Goal: Task Accomplishment & Management: Manage account settings

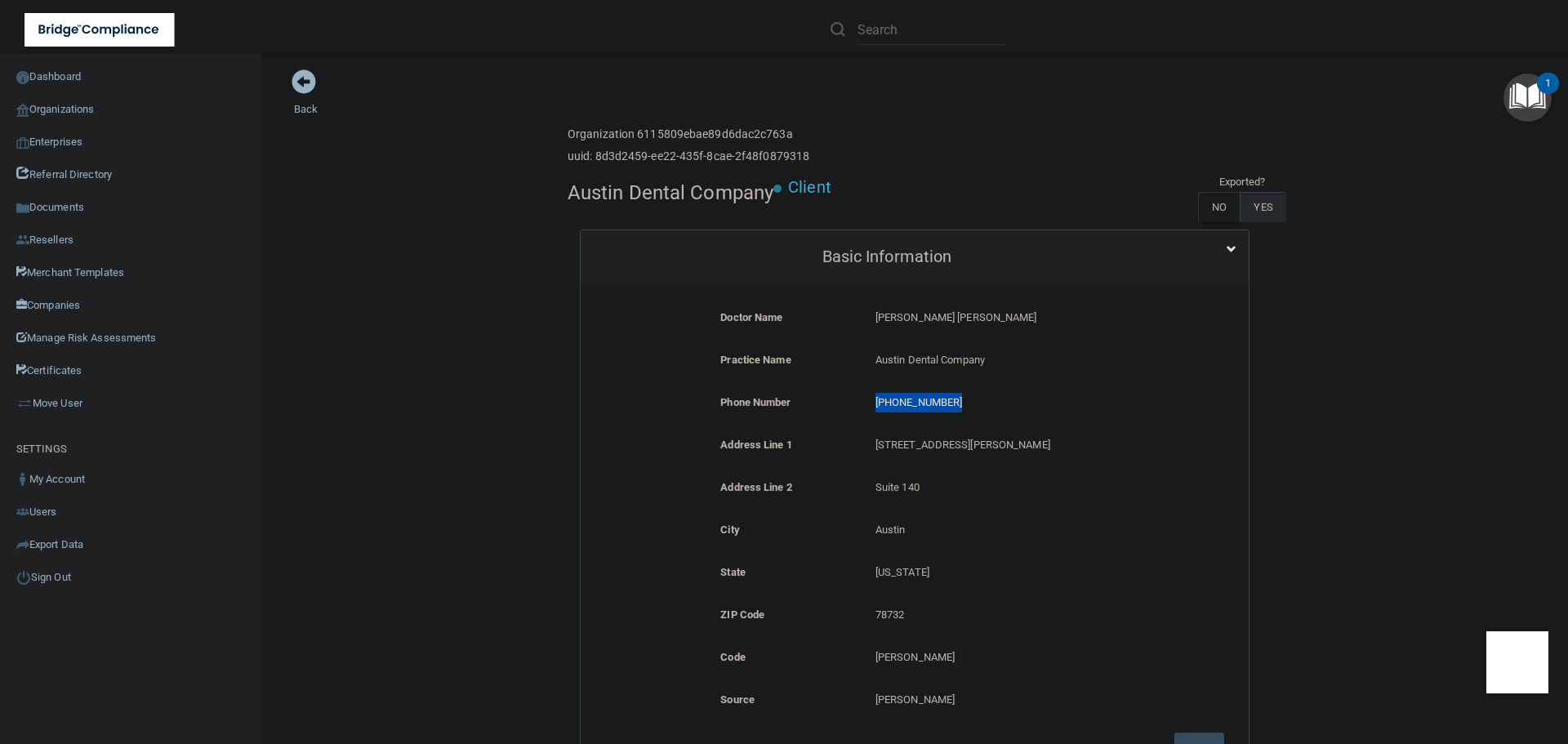
scroll to position [1306, 0]
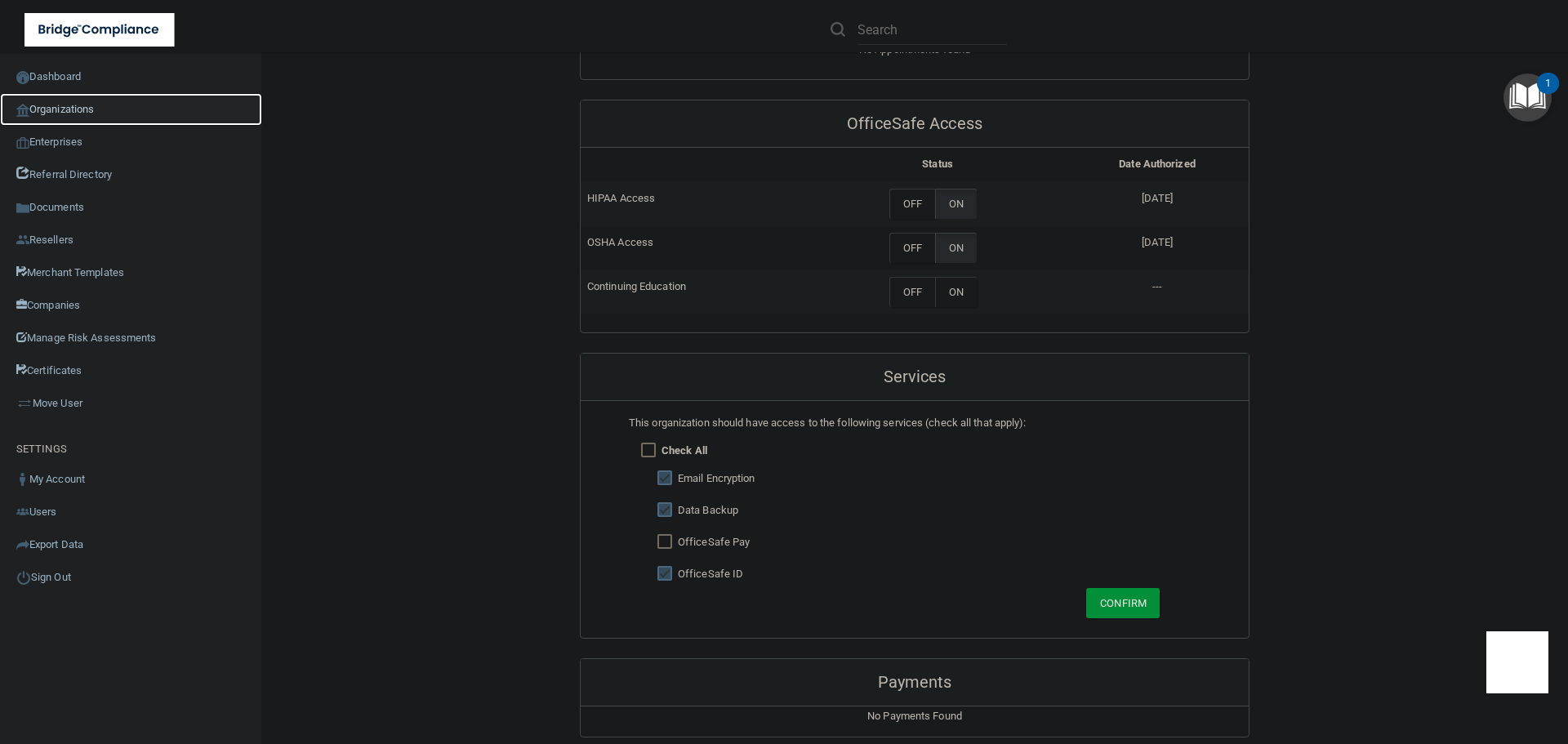
click at [63, 98] on link "Organizations" at bounding box center [131, 110] width 262 height 33
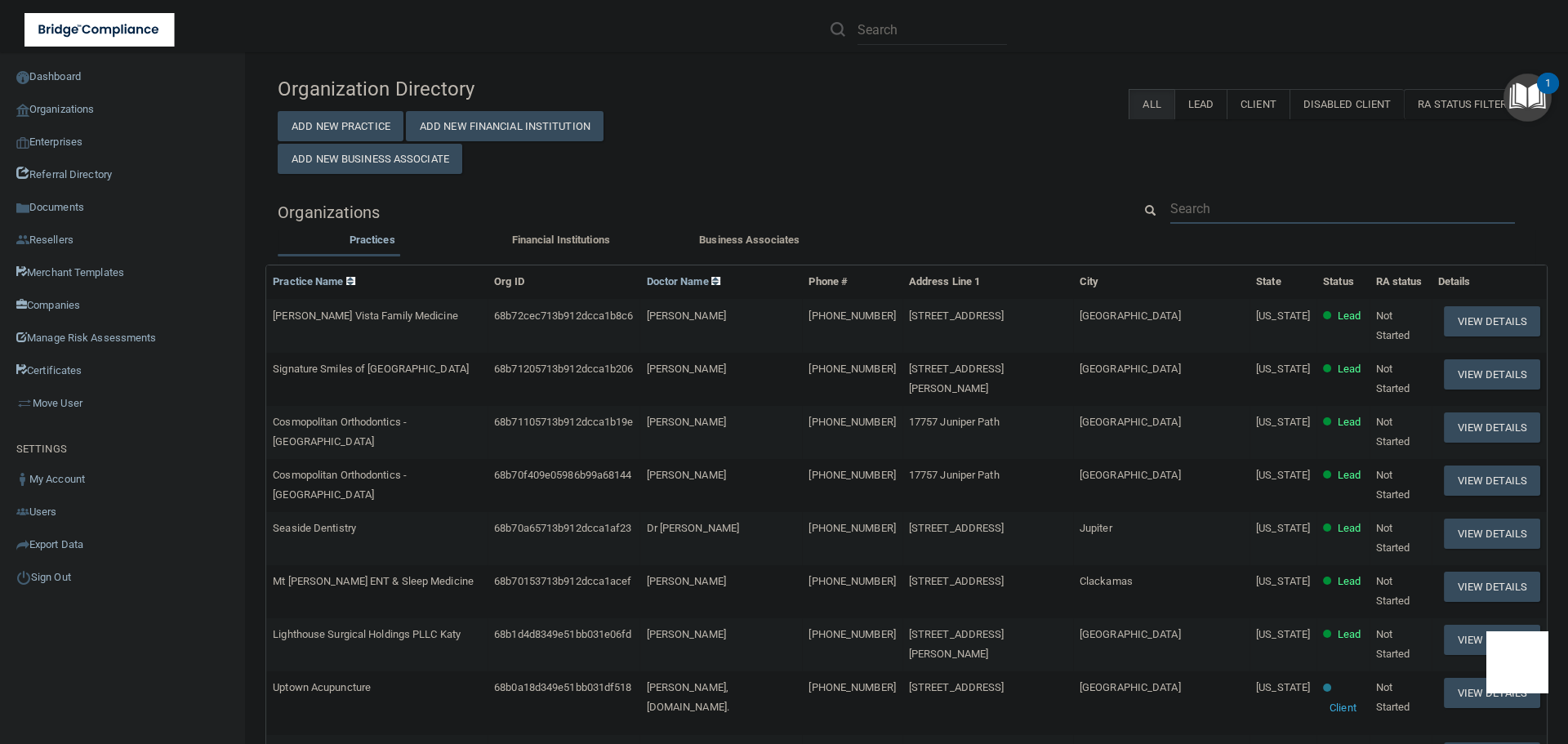
click at [1181, 213] on input "text" at bounding box center [1342, 208] width 344 height 30
paste input "mary.shaw263@gmail.com"
type input "mary.shaw263@gmail.com"
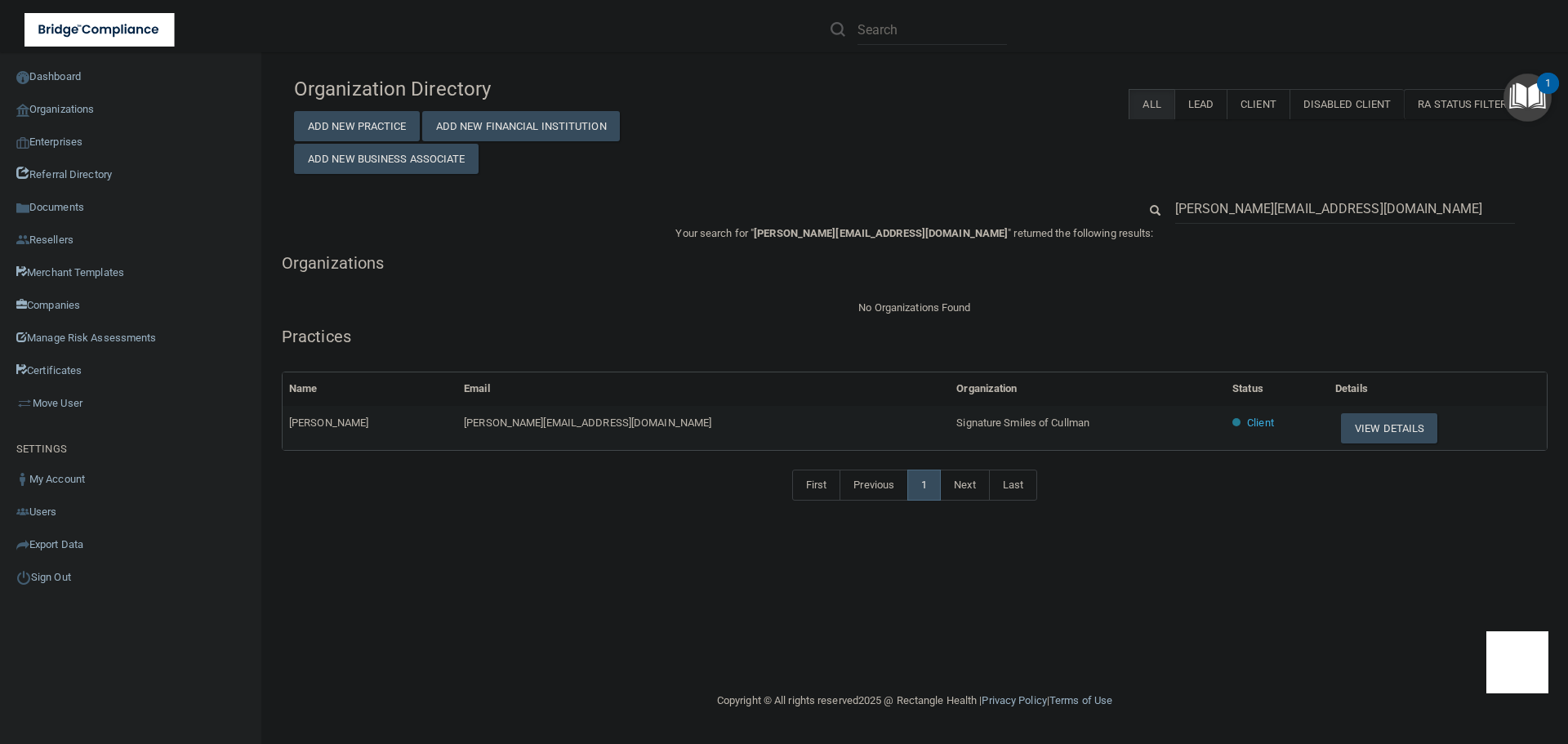
click at [956, 422] on span "Signature Smiles of Cullman" at bounding box center [1022, 422] width 133 height 12
copy tr "Signature Smiles of Cullman"
click at [1259, 207] on input "mary.shaw263@gmail.com" at bounding box center [1344, 208] width 340 height 30
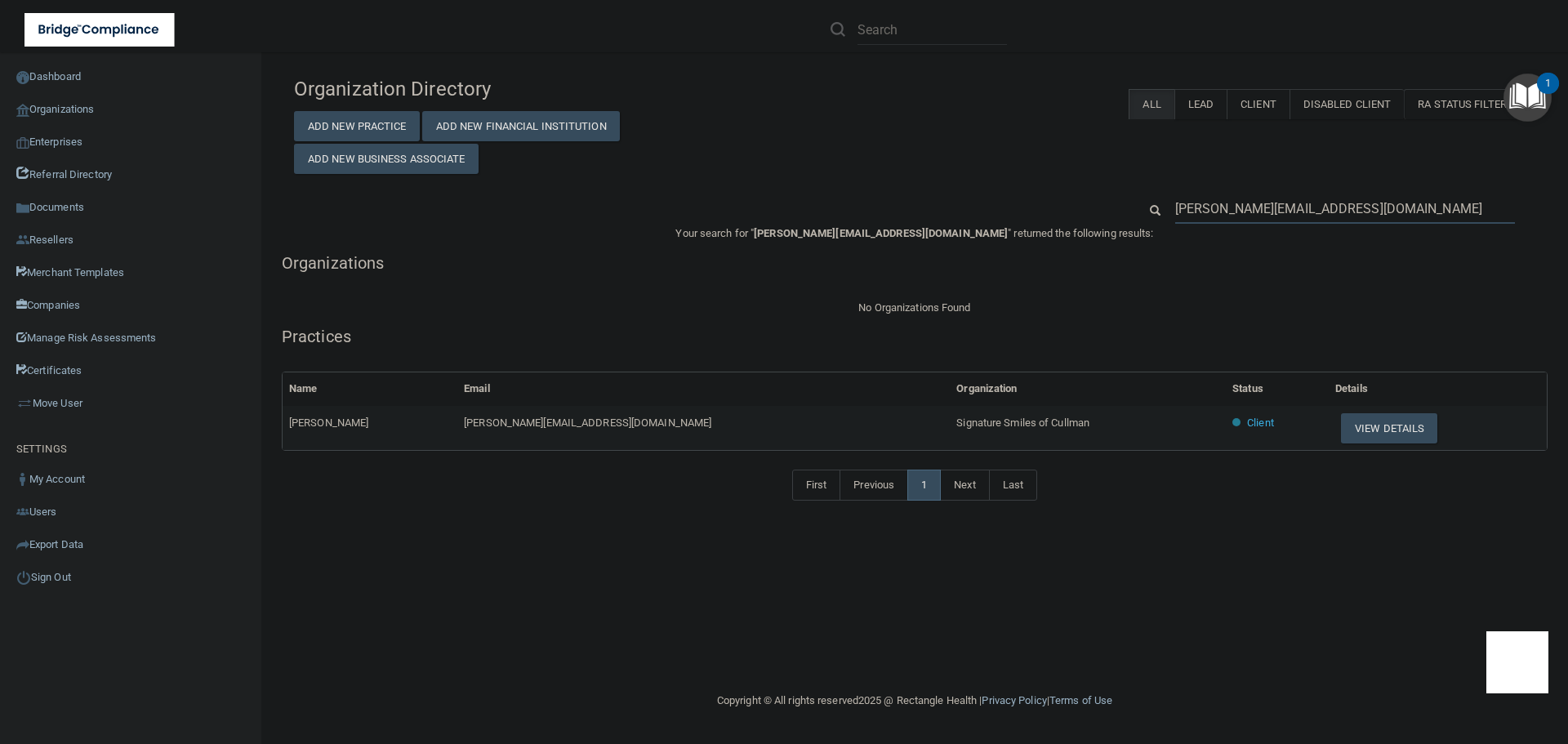
click at [1259, 207] on input "mary.shaw263@gmail.com" at bounding box center [1344, 208] width 340 height 30
paste input "lilyanneclark@myyahoo"
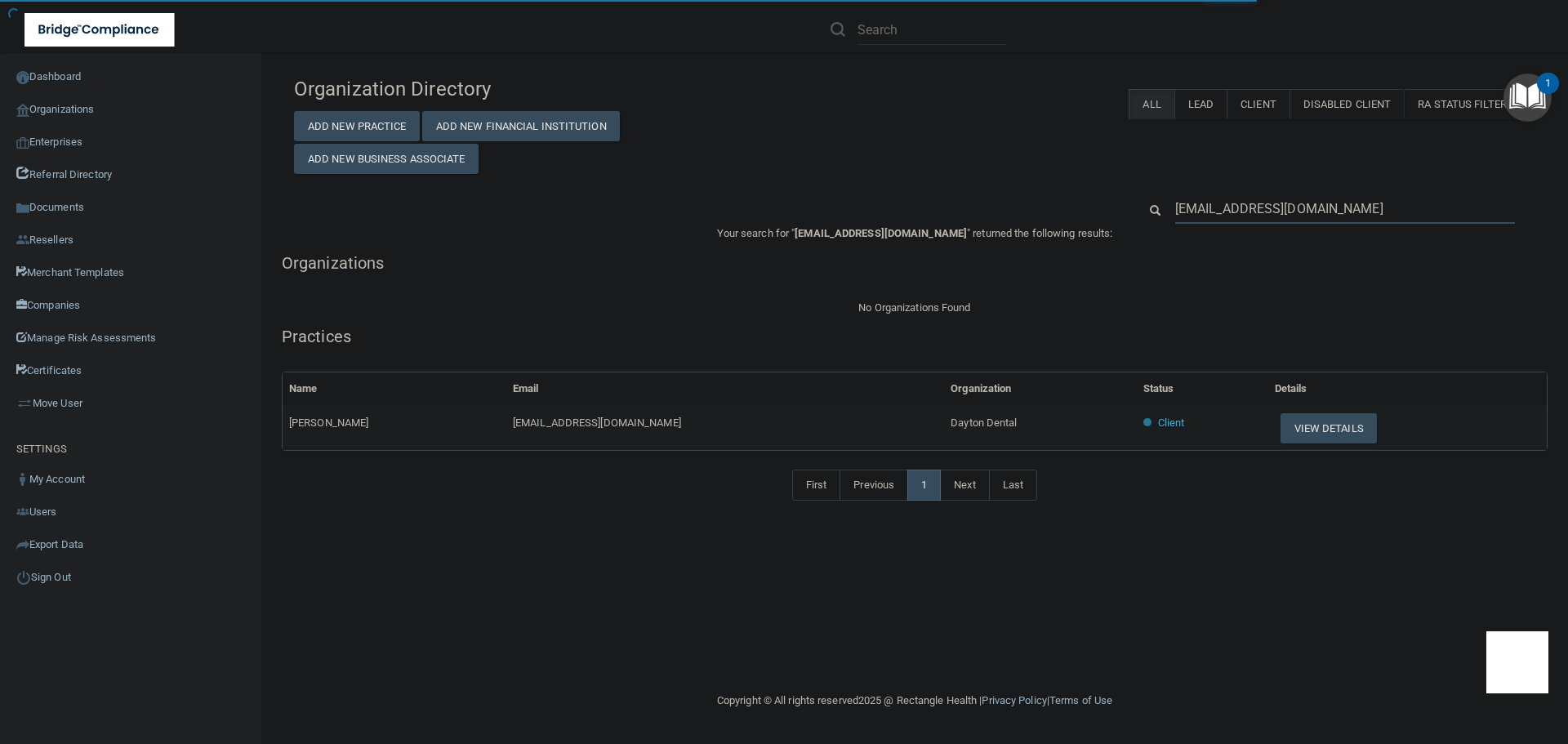
type input "lilyanneclark@myyahoo.com"
click at [951, 420] on span "Dayton Dental" at bounding box center [983, 422] width 66 height 12
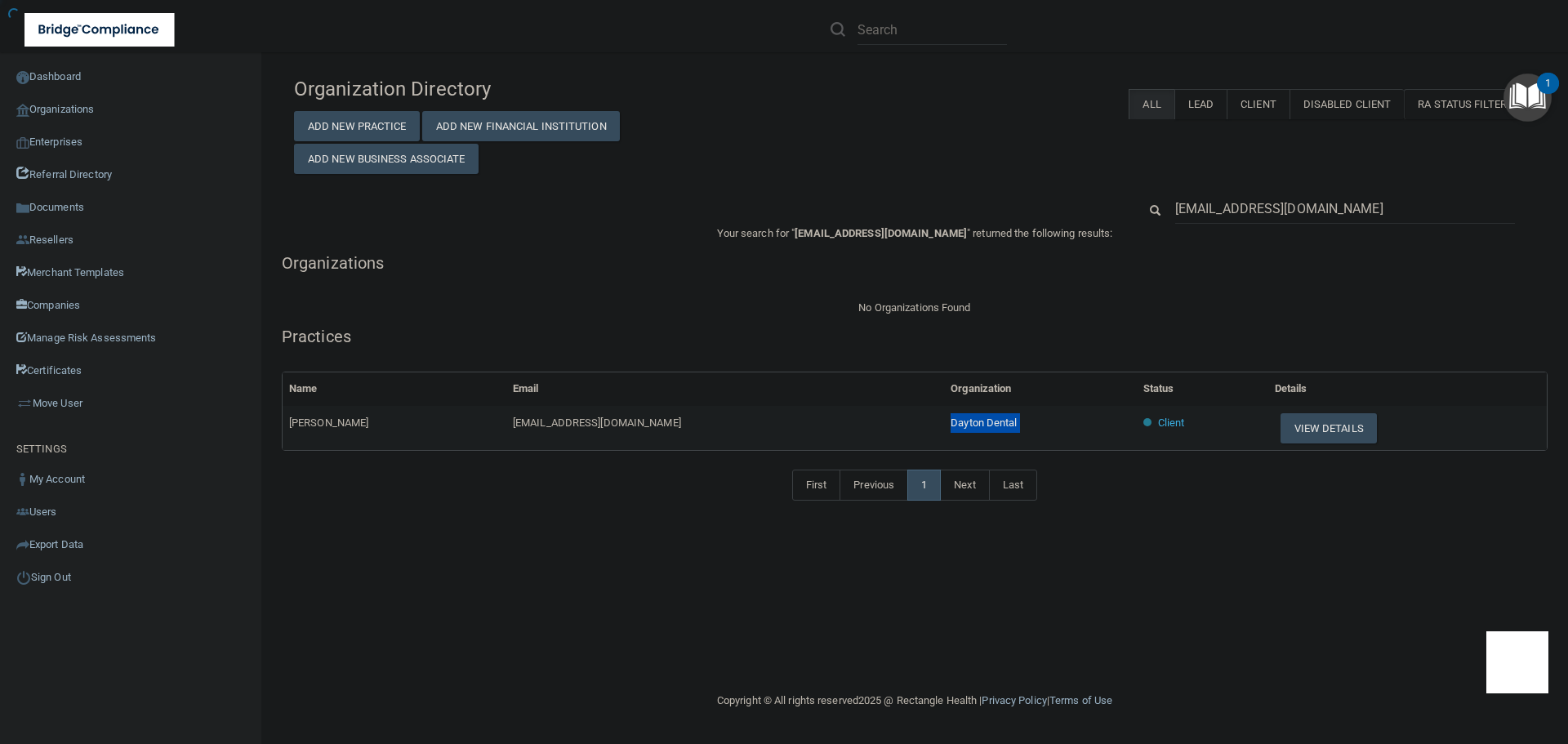
click at [951, 420] on span "Dayton Dental" at bounding box center [983, 422] width 66 height 12
click at [1288, 426] on button "View Details" at bounding box center [1328, 427] width 97 height 30
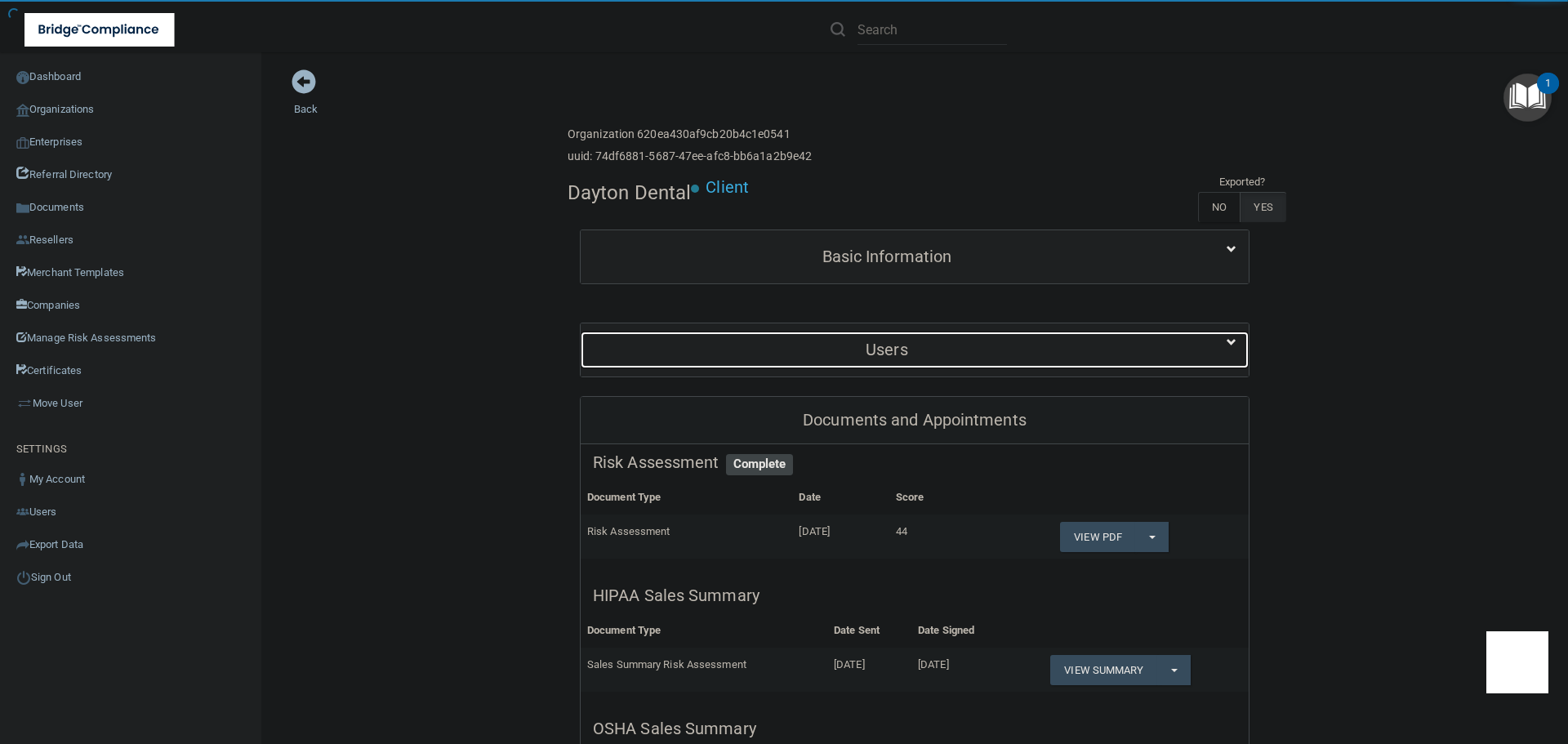
click at [827, 355] on h5 "Users" at bounding box center [886, 349] width 587 height 18
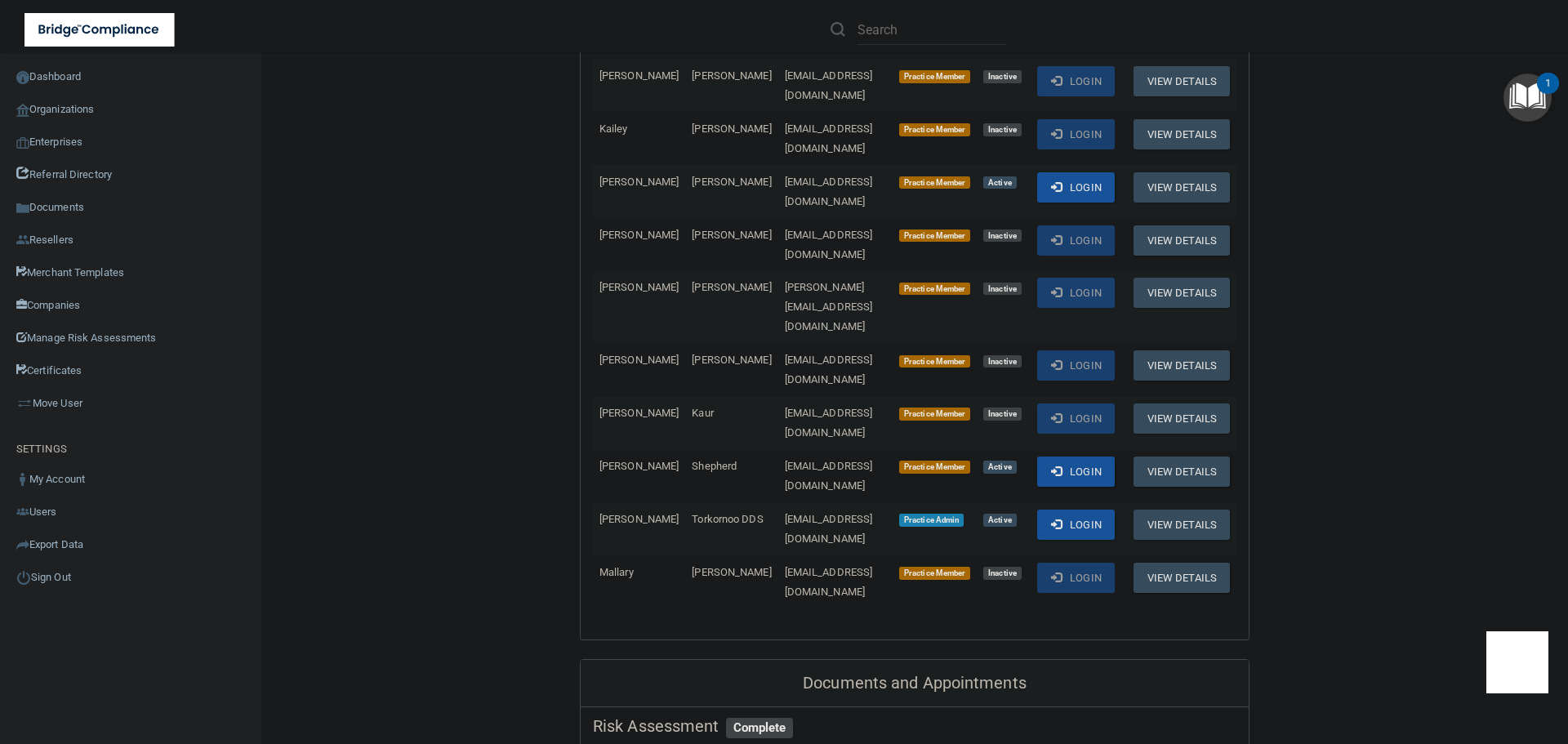
scroll to position [490, 0]
click at [1060, 509] on button "Login" at bounding box center [1076, 523] width 78 height 30
click at [69, 101] on link "Organizations" at bounding box center [131, 110] width 262 height 33
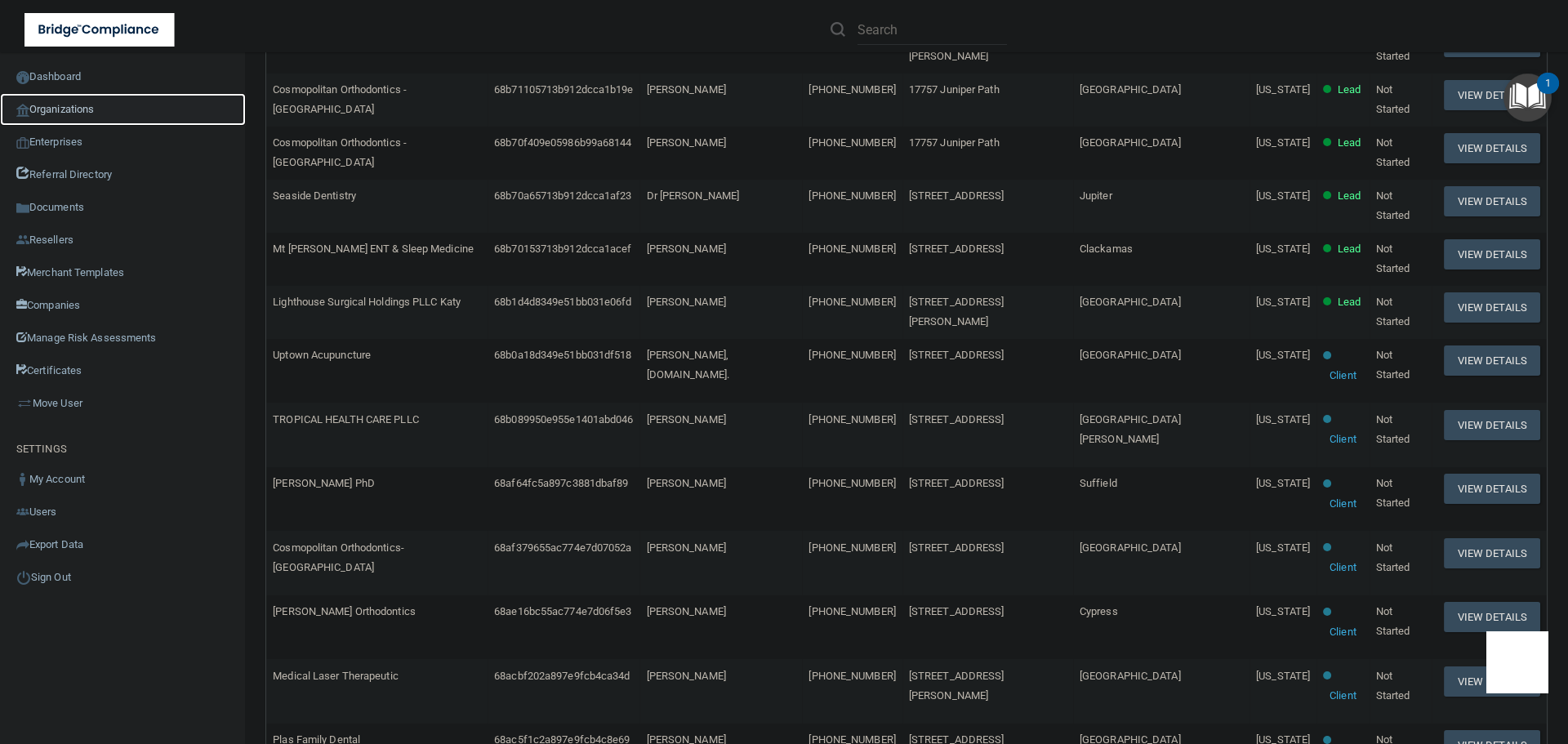
scroll to position [6, 0]
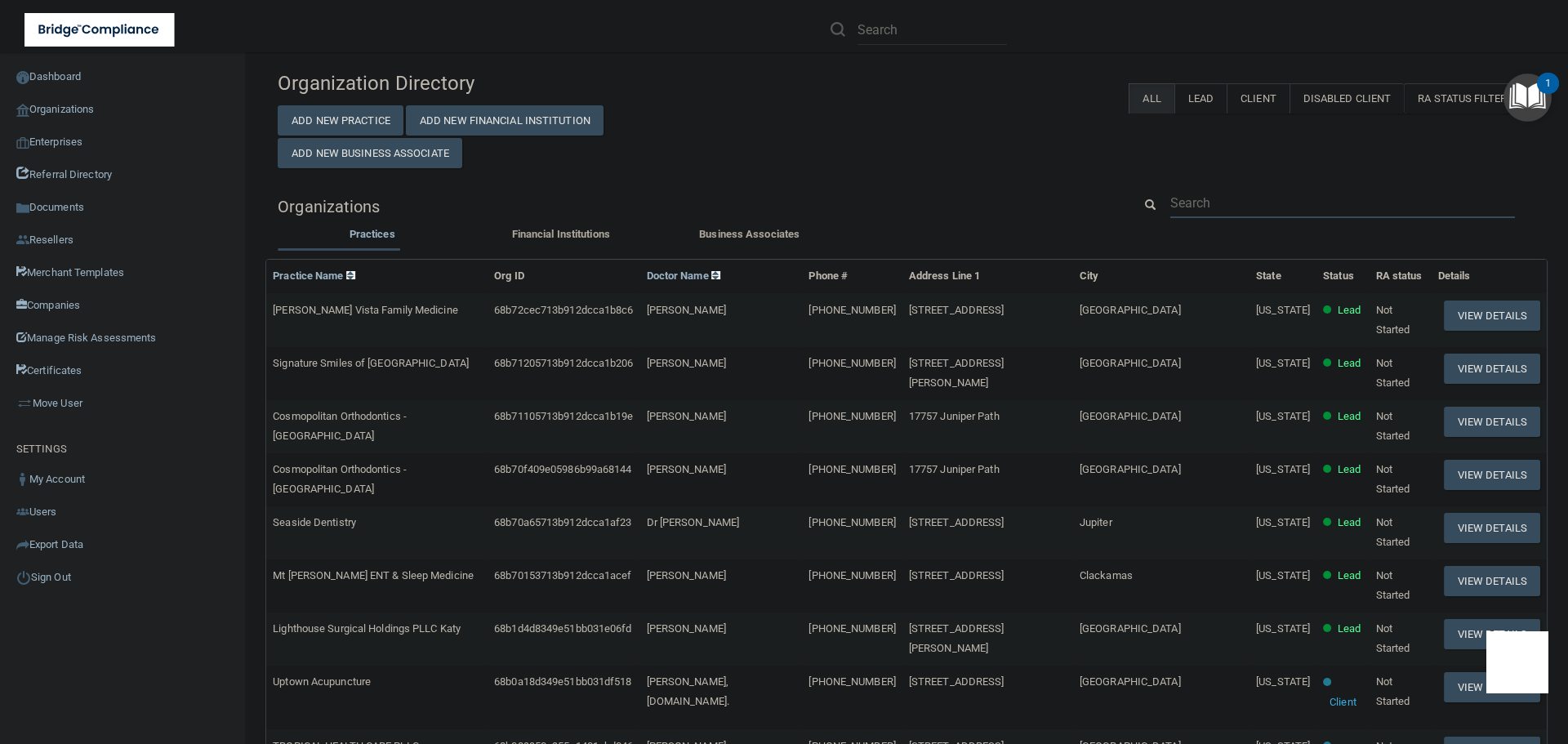
click at [1194, 198] on input "text" at bounding box center [1342, 202] width 344 height 30
paste input "lauren.bones@ksderm.com"
type input "lauren.bones@ksderm.com"
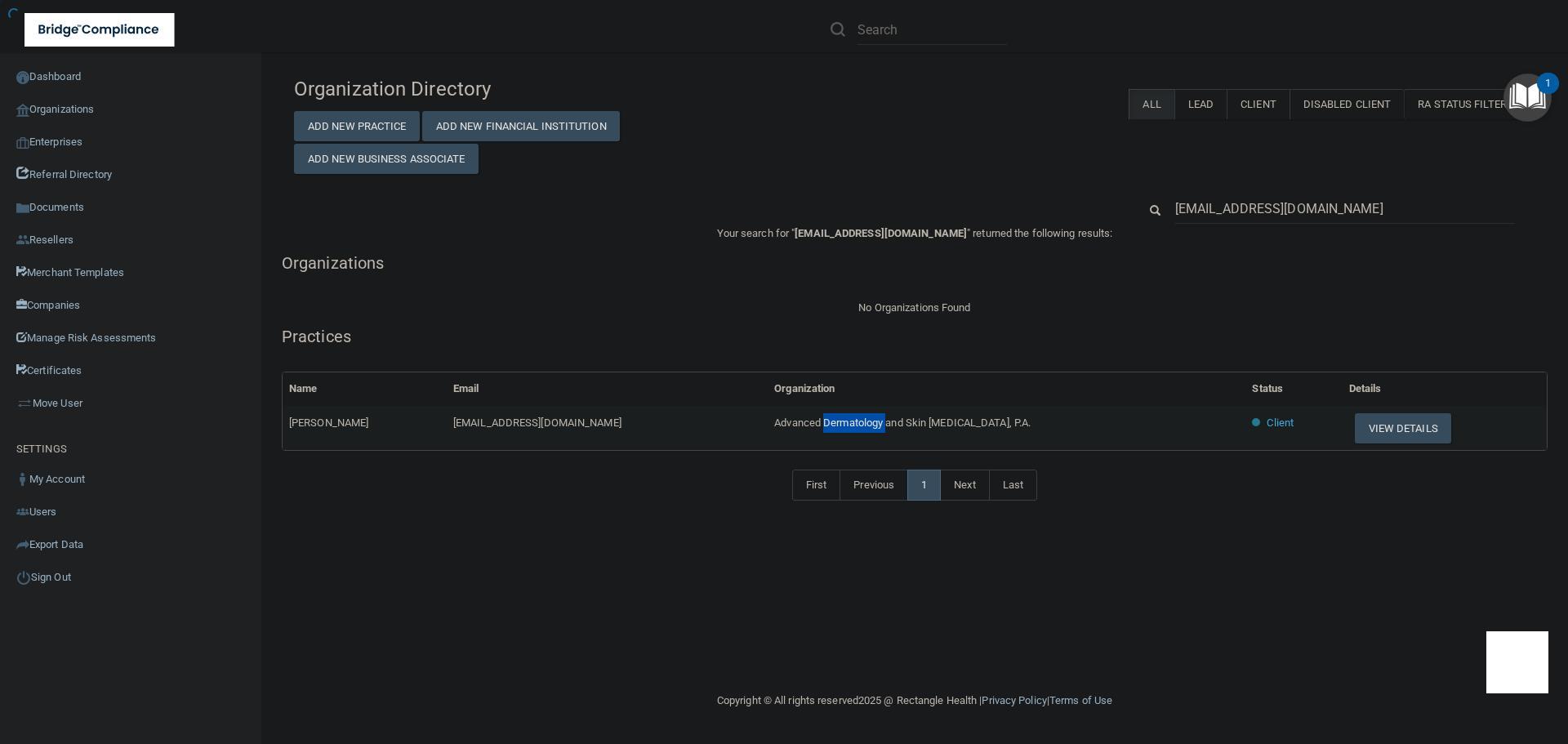
click at [818, 427] on span "Advanced Dermatology and Skin Cancer Center, P.A." at bounding box center [902, 422] width 256 height 12
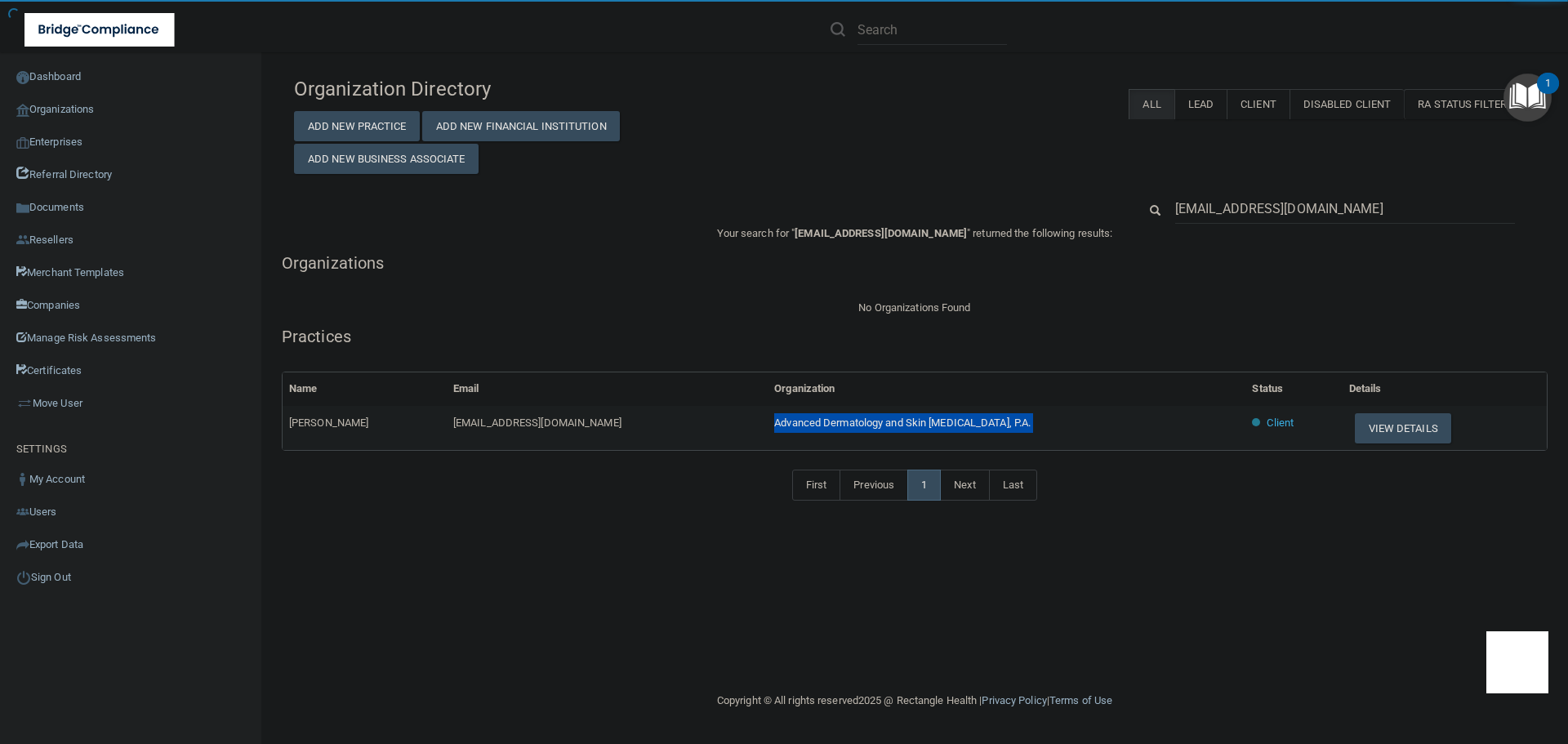
click at [818, 427] on span "Advanced Dermatology and Skin Cancer Center, P.A." at bounding box center [902, 422] width 256 height 12
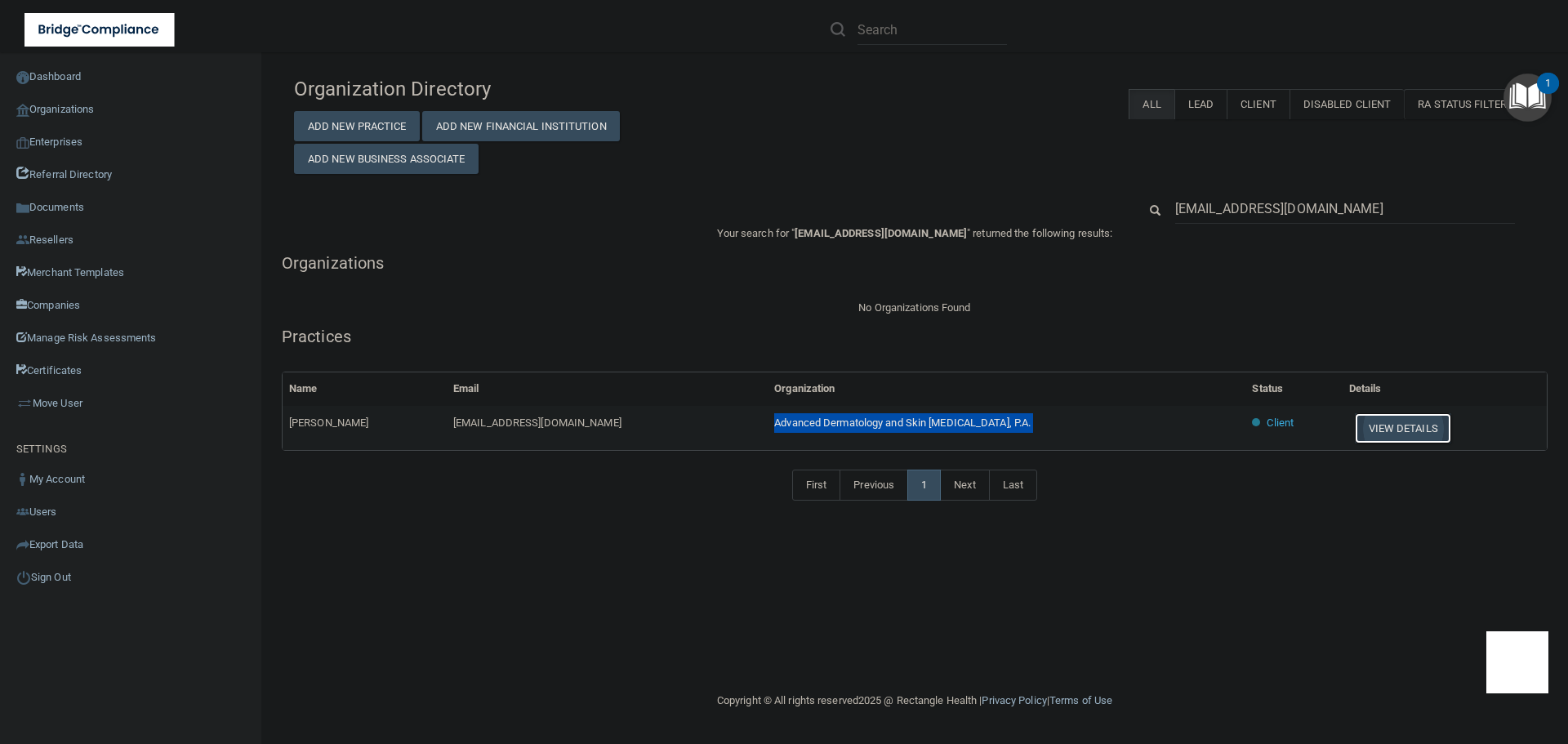
click at [1368, 427] on button "View Details" at bounding box center [1403, 427] width 97 height 30
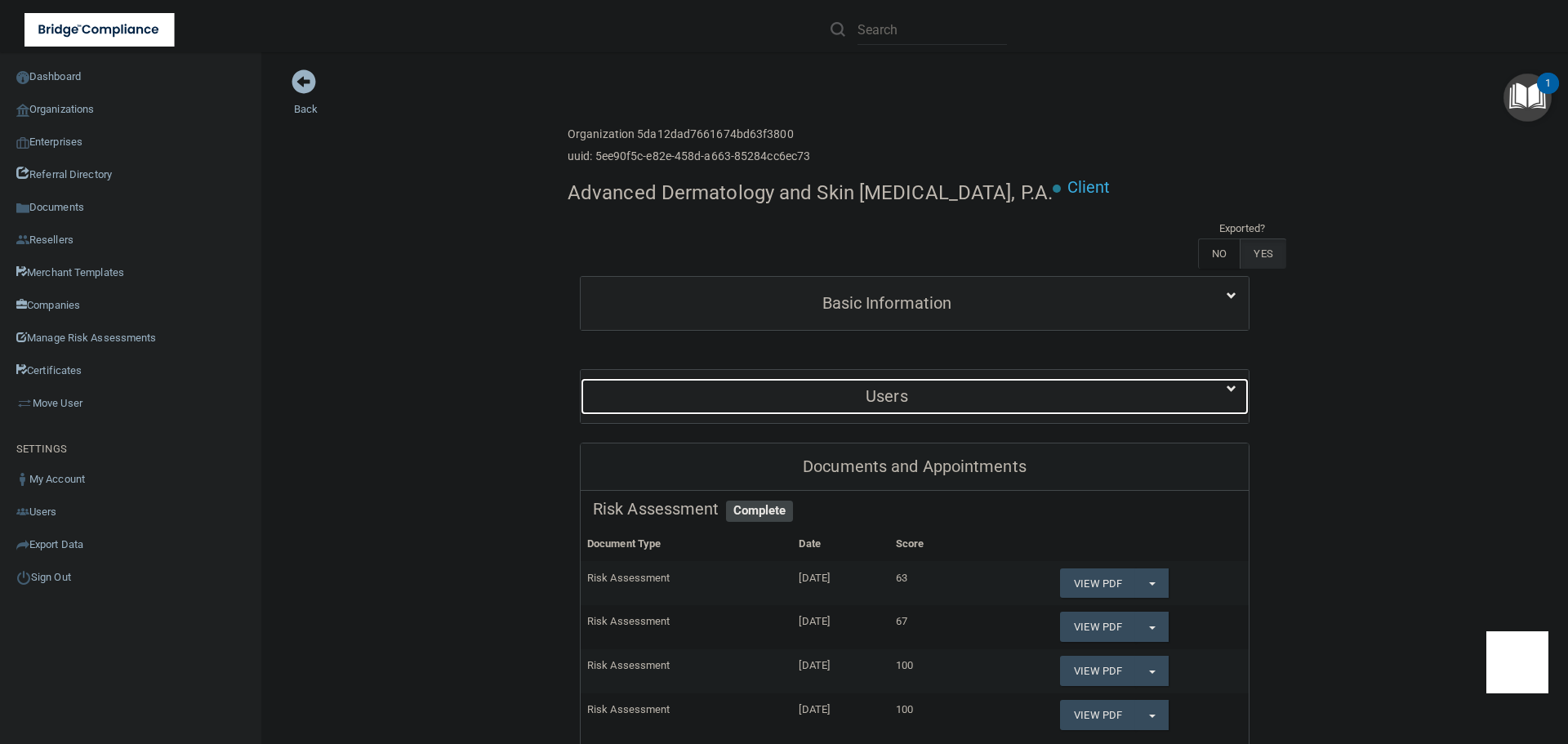
click at [902, 409] on div "Users" at bounding box center [886, 396] width 612 height 37
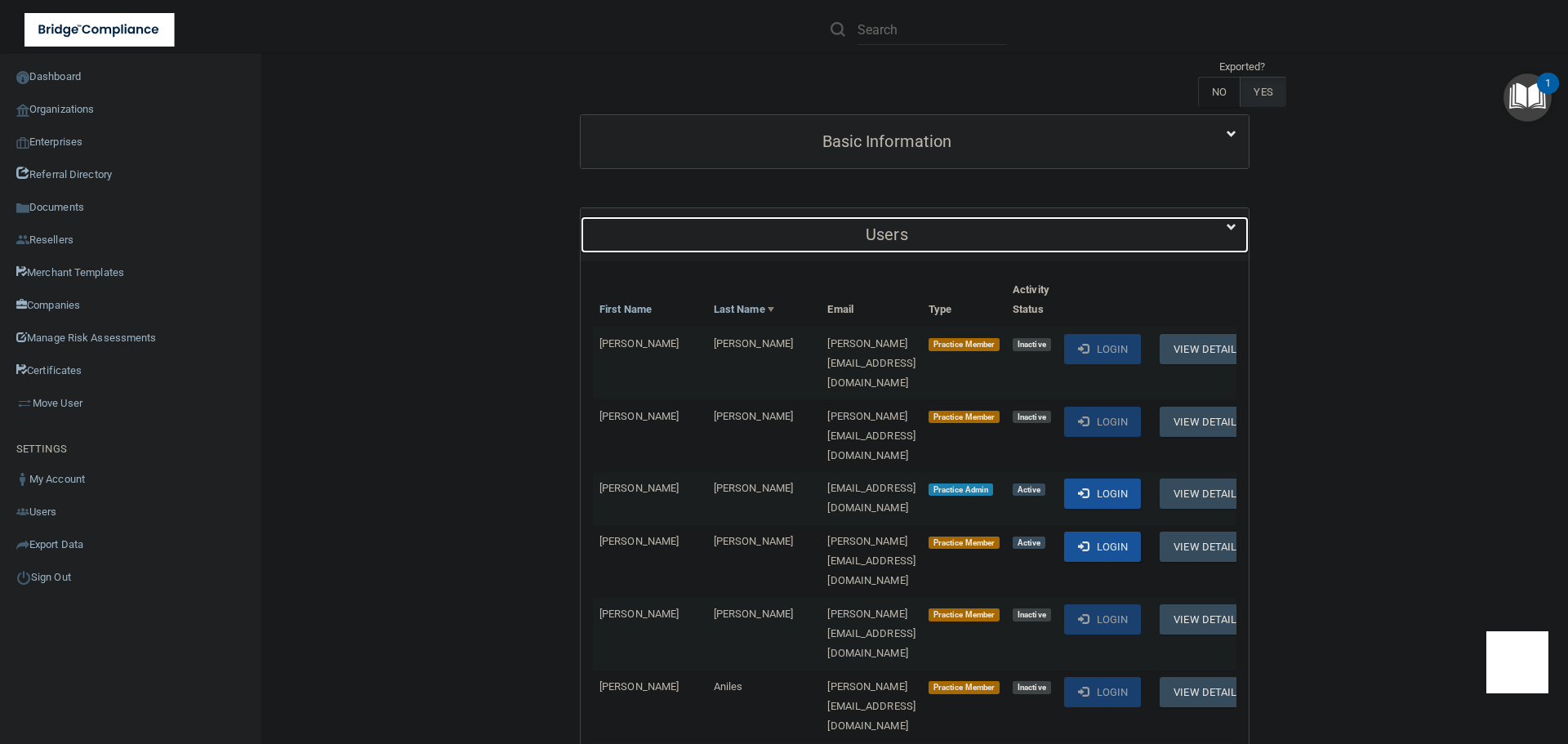
scroll to position [164, 0]
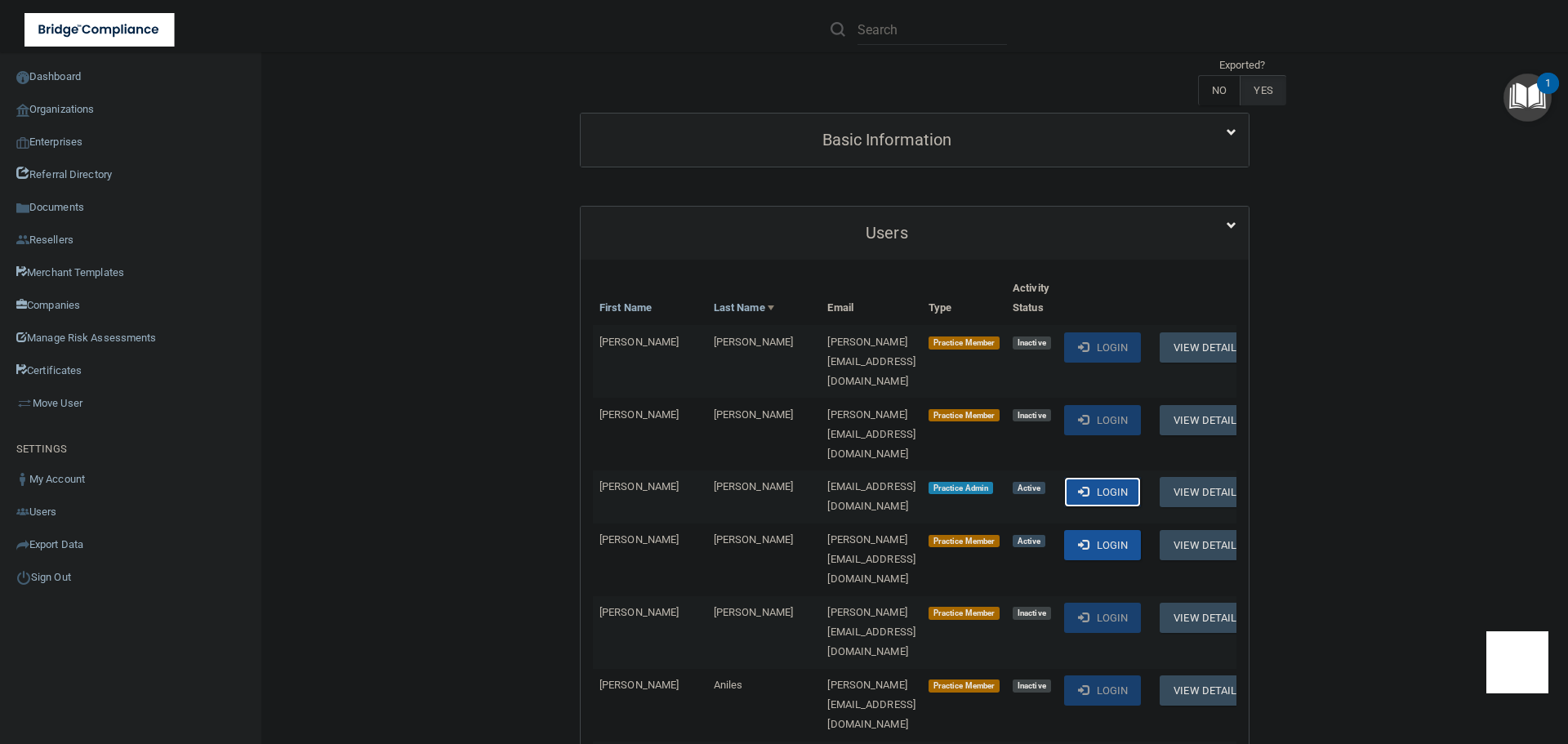
click at [1095, 477] on button "Login" at bounding box center [1102, 491] width 78 height 30
click at [84, 101] on link "Organizations" at bounding box center [131, 110] width 262 height 33
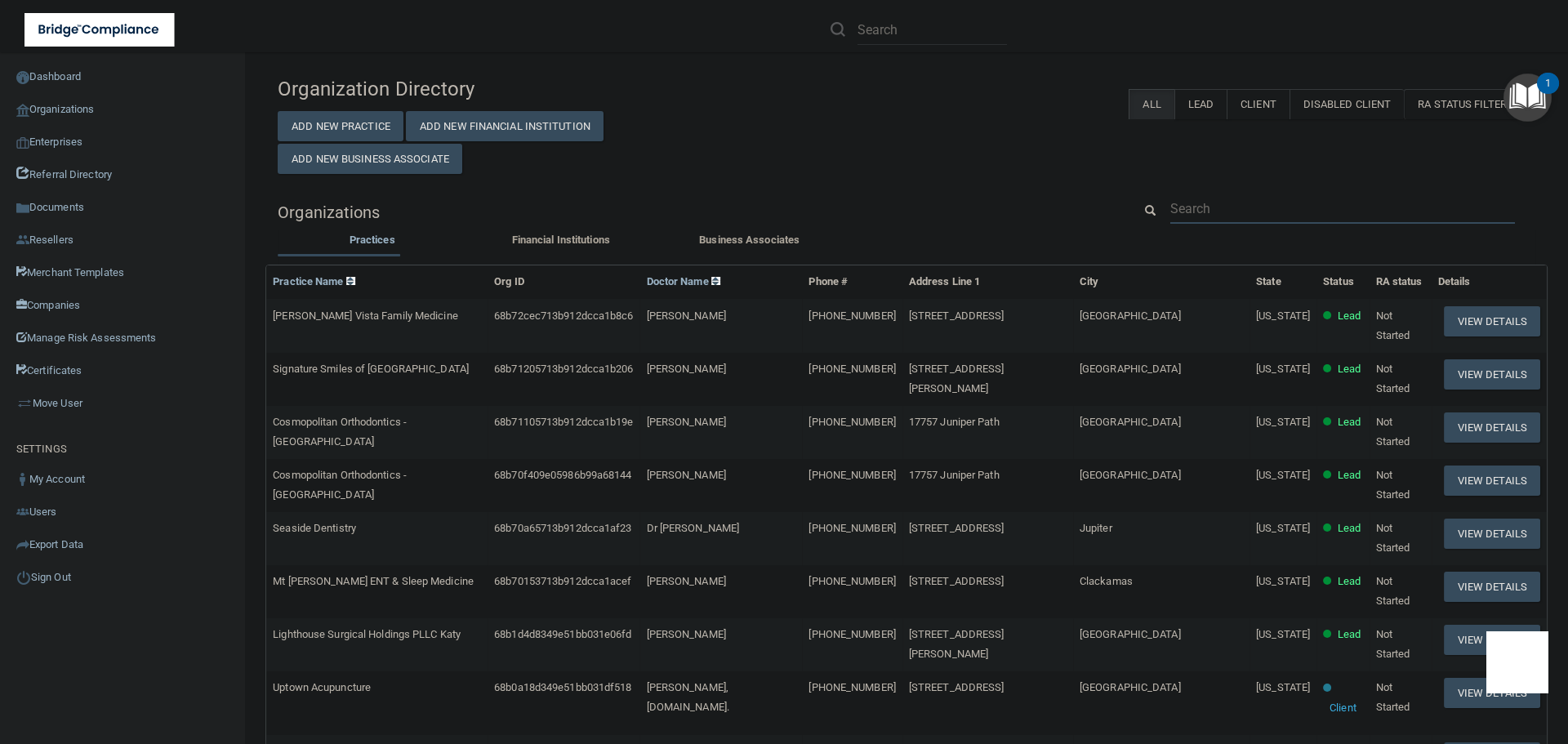
click at [1201, 204] on input "text" at bounding box center [1342, 208] width 344 height 30
paste input "info@signaturesmilescullman.com"
type input "info@signaturesmilescullman.com"
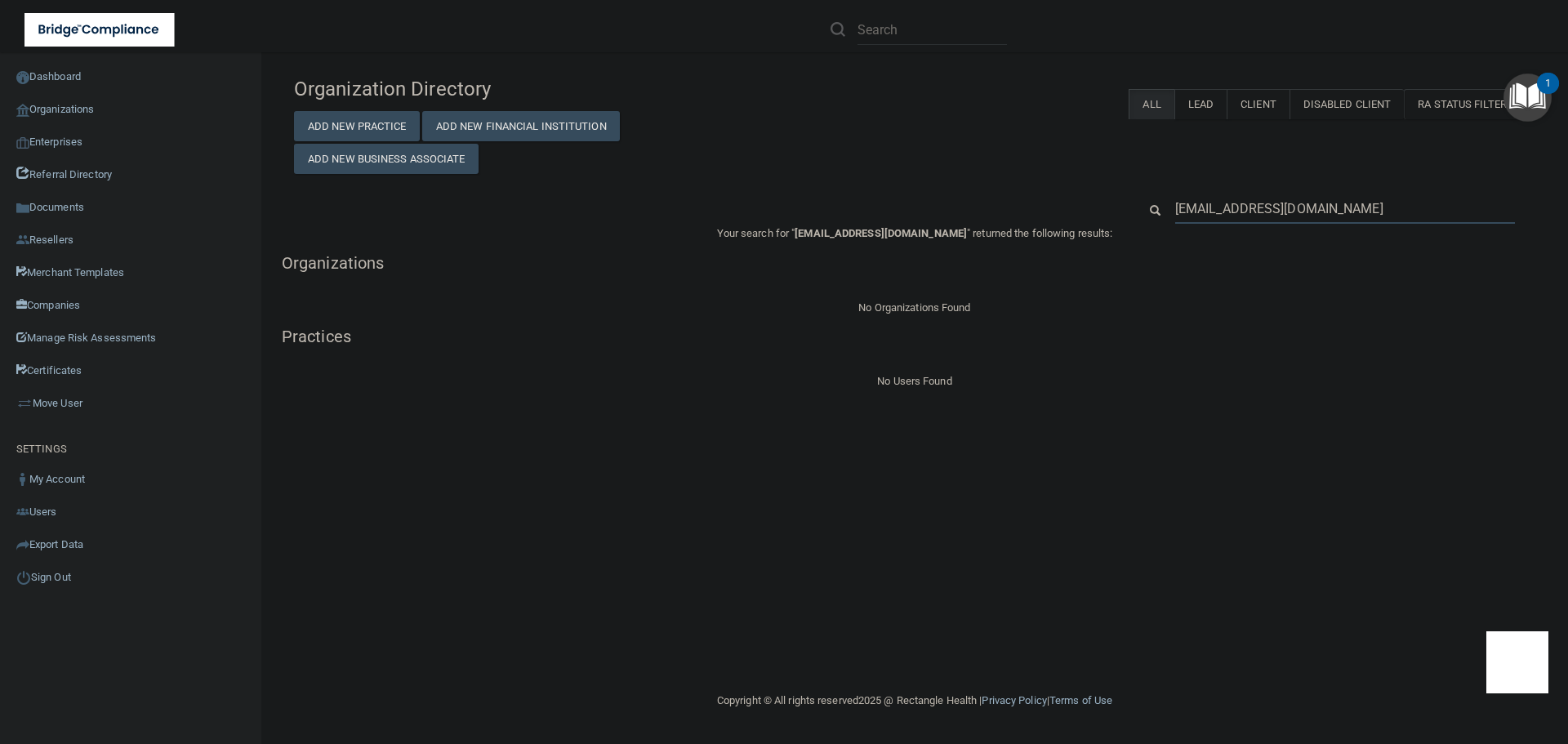
click at [1287, 205] on input "info@signaturesmilescullman.com" at bounding box center [1344, 208] width 340 height 30
paste input "ayardedh2024@gmail"
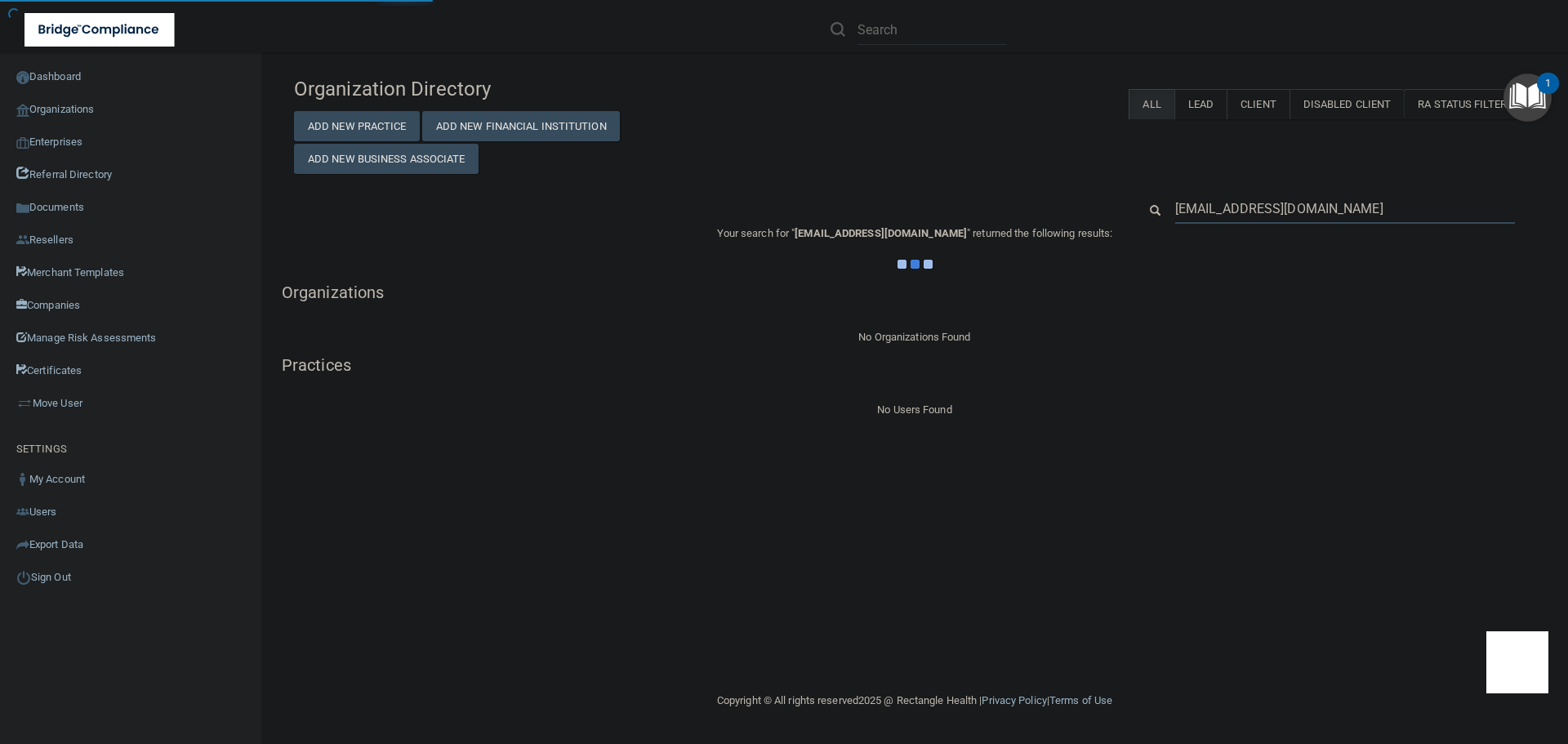
type input "ayardedh2024@gmail.com"
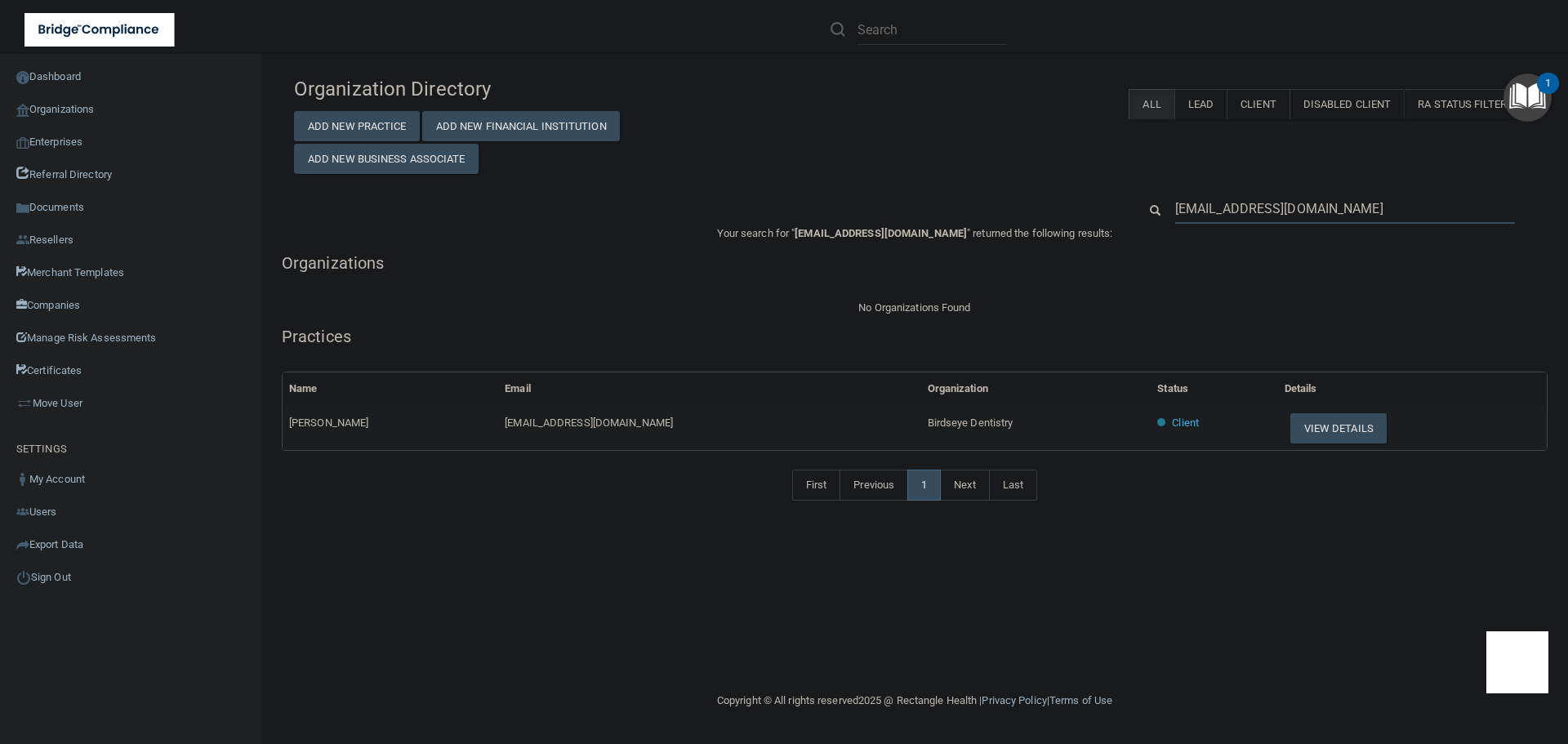
click at [1225, 211] on input "ayardedh2024@gmail.com" at bounding box center [1344, 208] width 340 height 30
paste input "gillianmarie86"
type input "[EMAIL_ADDRESS][DOMAIN_NAME]"
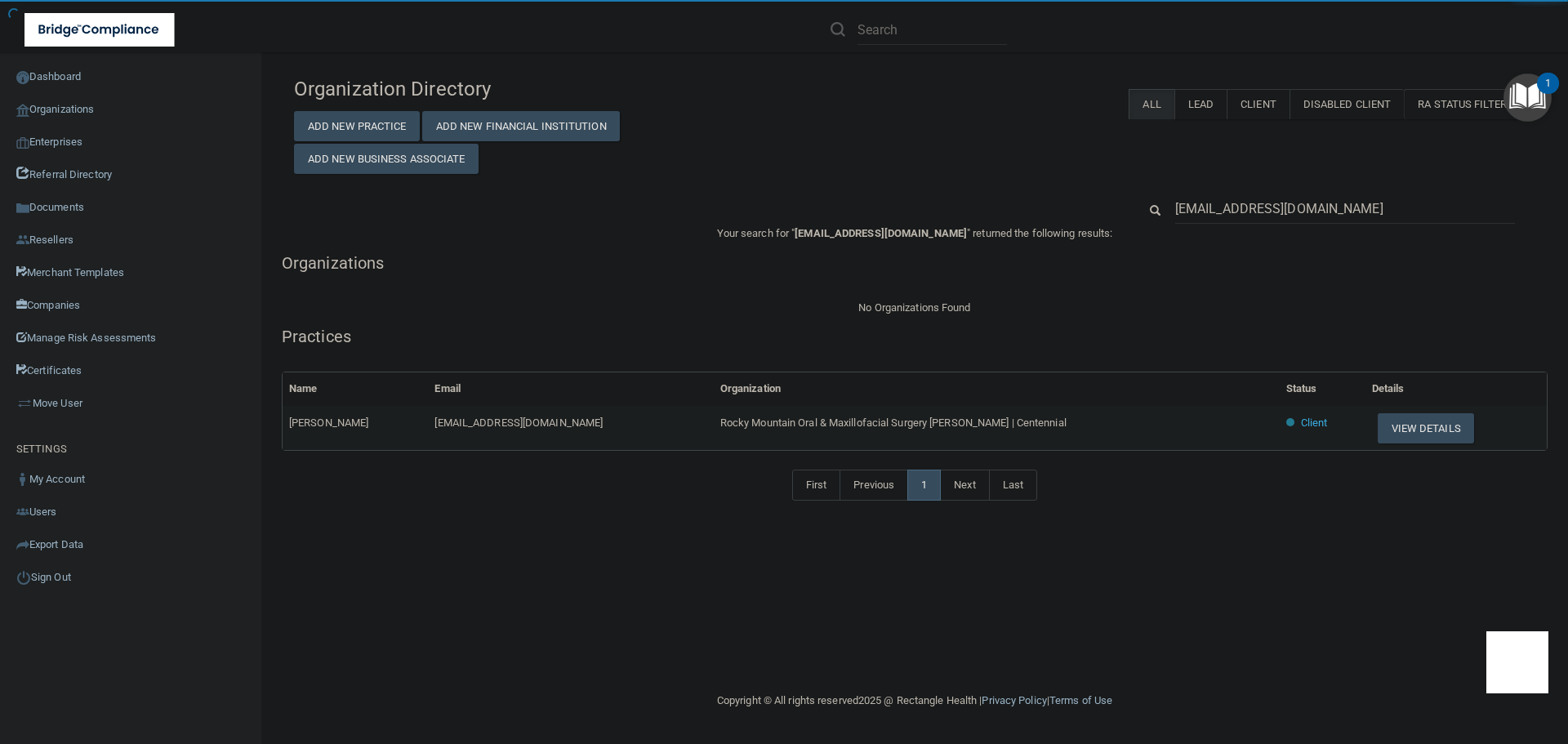
click at [856, 421] on span "Rocky Mountain Oral & Maxillofacial Surgery [PERSON_NAME] | Centennial" at bounding box center [893, 422] width 346 height 12
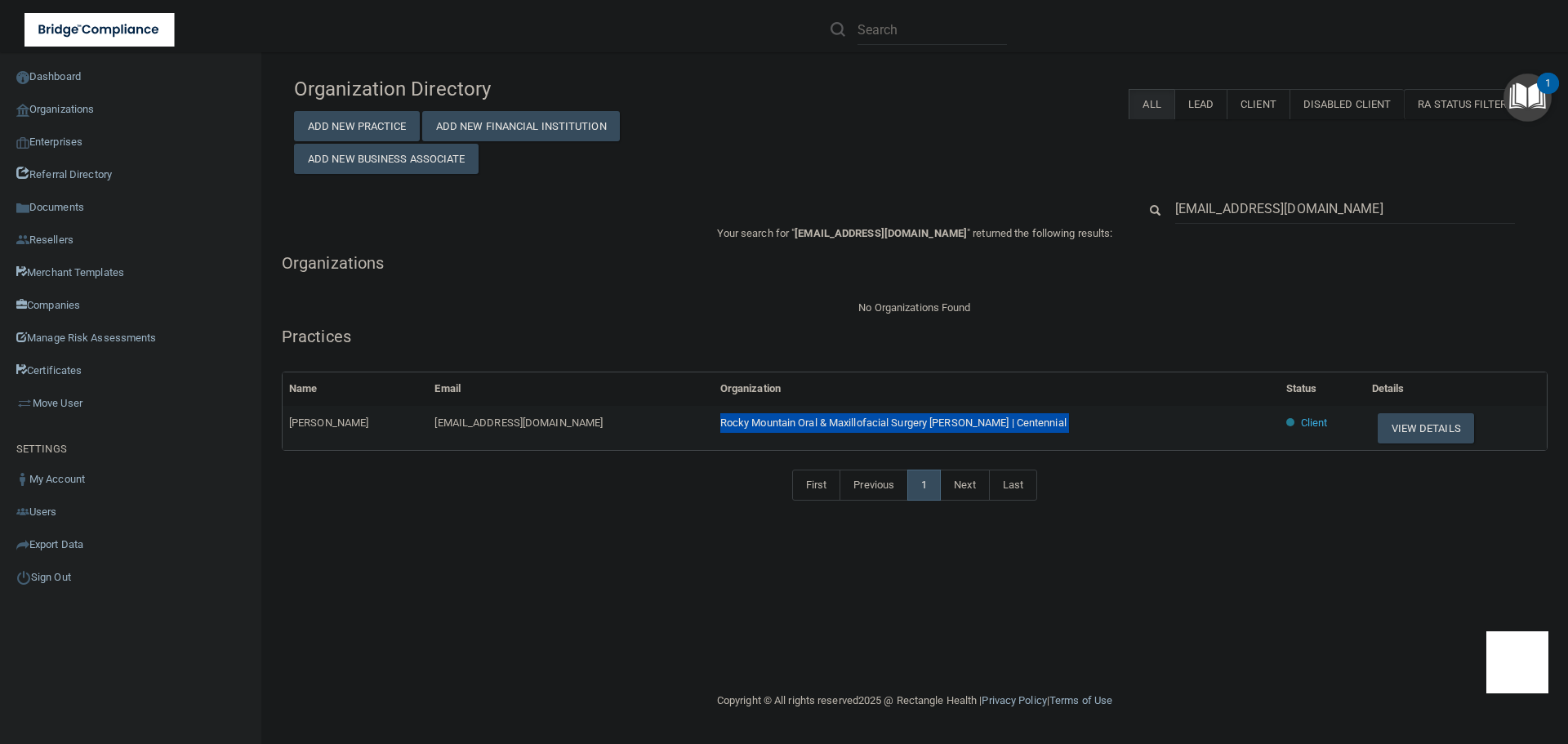
click at [856, 421] on span "Rocky Mountain Oral & Maxillofacial Surgery [PERSON_NAME] | Centennial" at bounding box center [893, 422] width 346 height 12
copy tr "Rocky Mountain Oral & Maxillofacial Surgery [PERSON_NAME] | Centennial"
click at [1398, 423] on button "View Details" at bounding box center [1425, 427] width 97 height 30
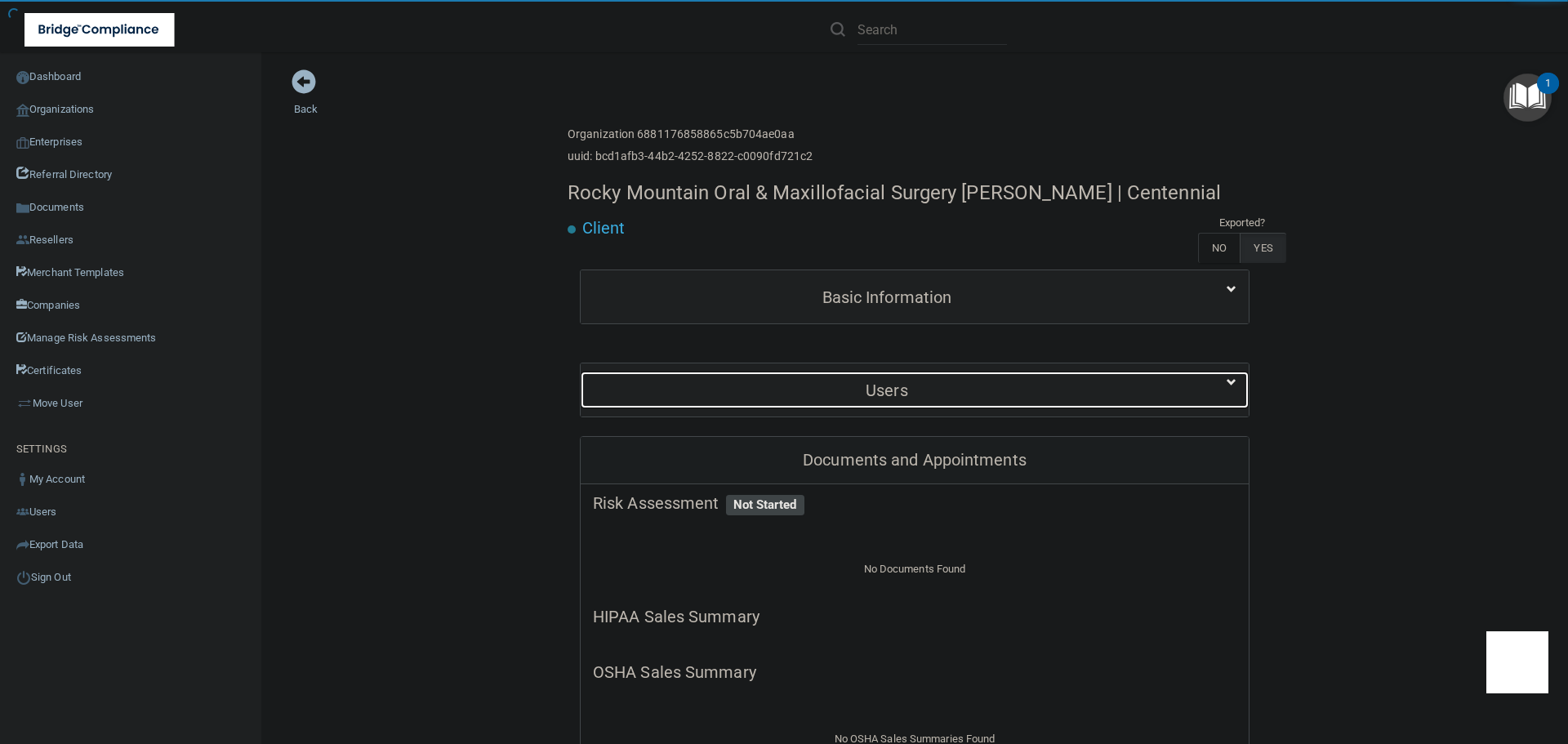
click at [845, 408] on div "Users" at bounding box center [886, 390] width 612 height 37
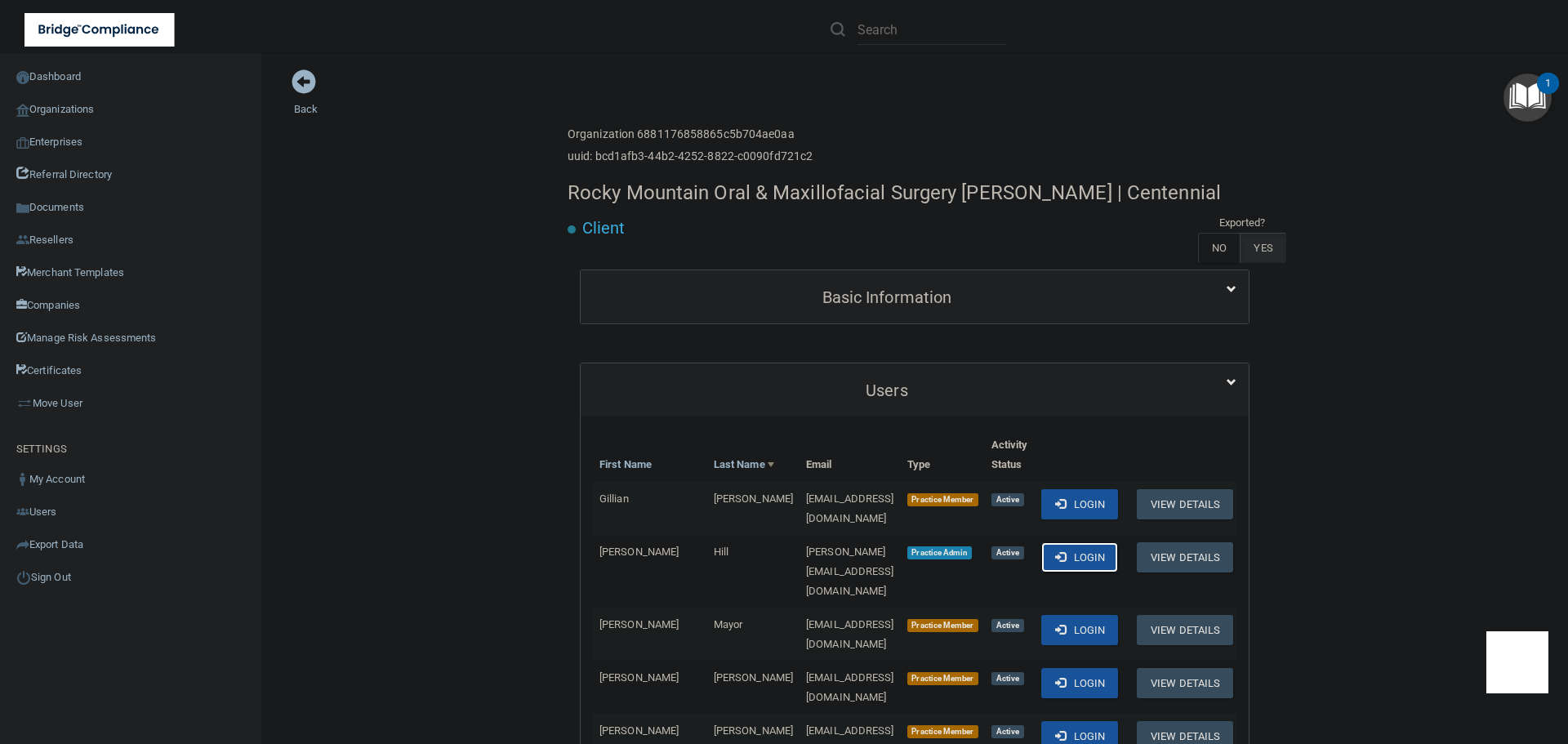
click at [1088, 554] on button "Login" at bounding box center [1080, 557] width 78 height 30
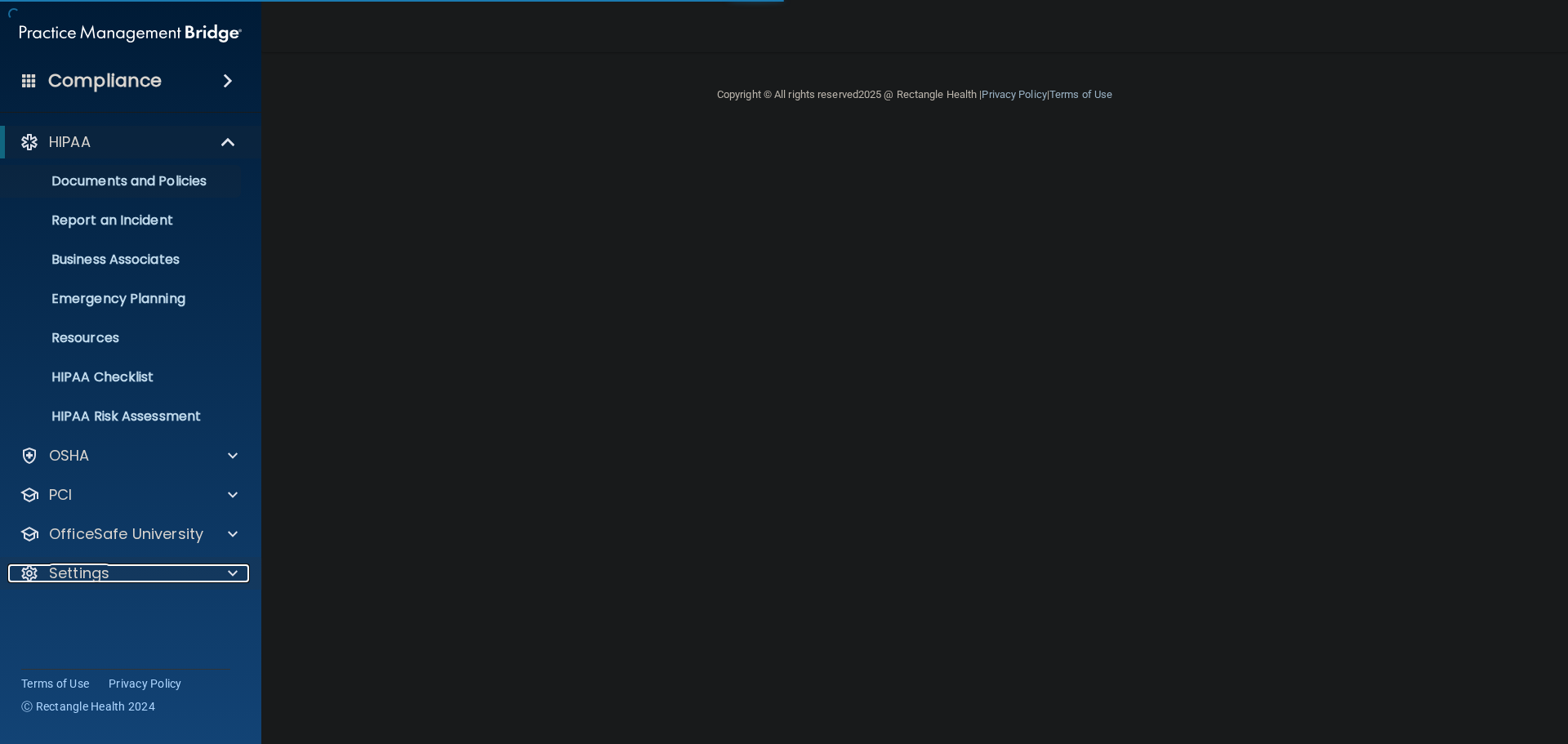
click at [224, 565] on div at bounding box center [230, 573] width 41 height 20
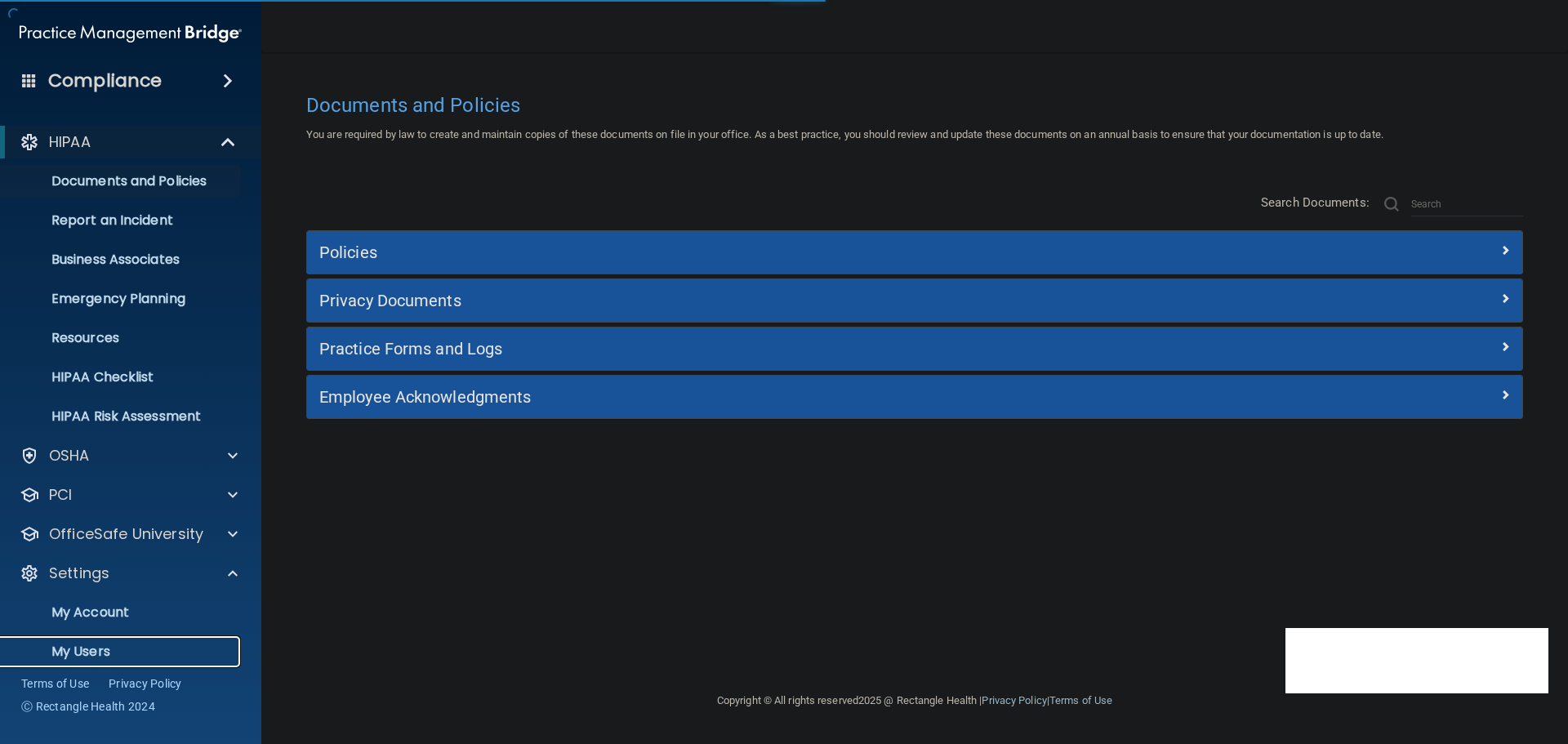
click at [75, 648] on p "My Users" at bounding box center [122, 651] width 223 height 16
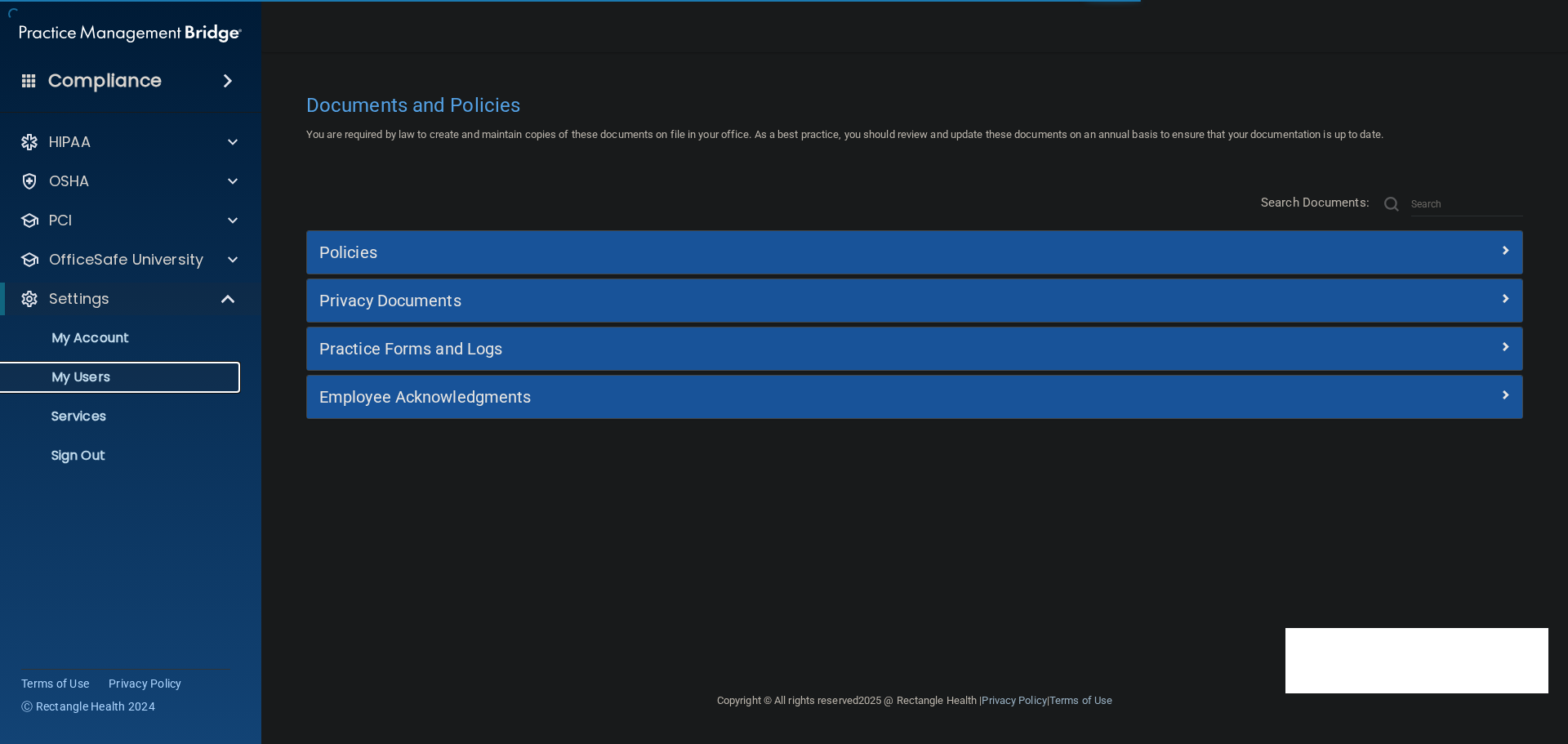
select select "20"
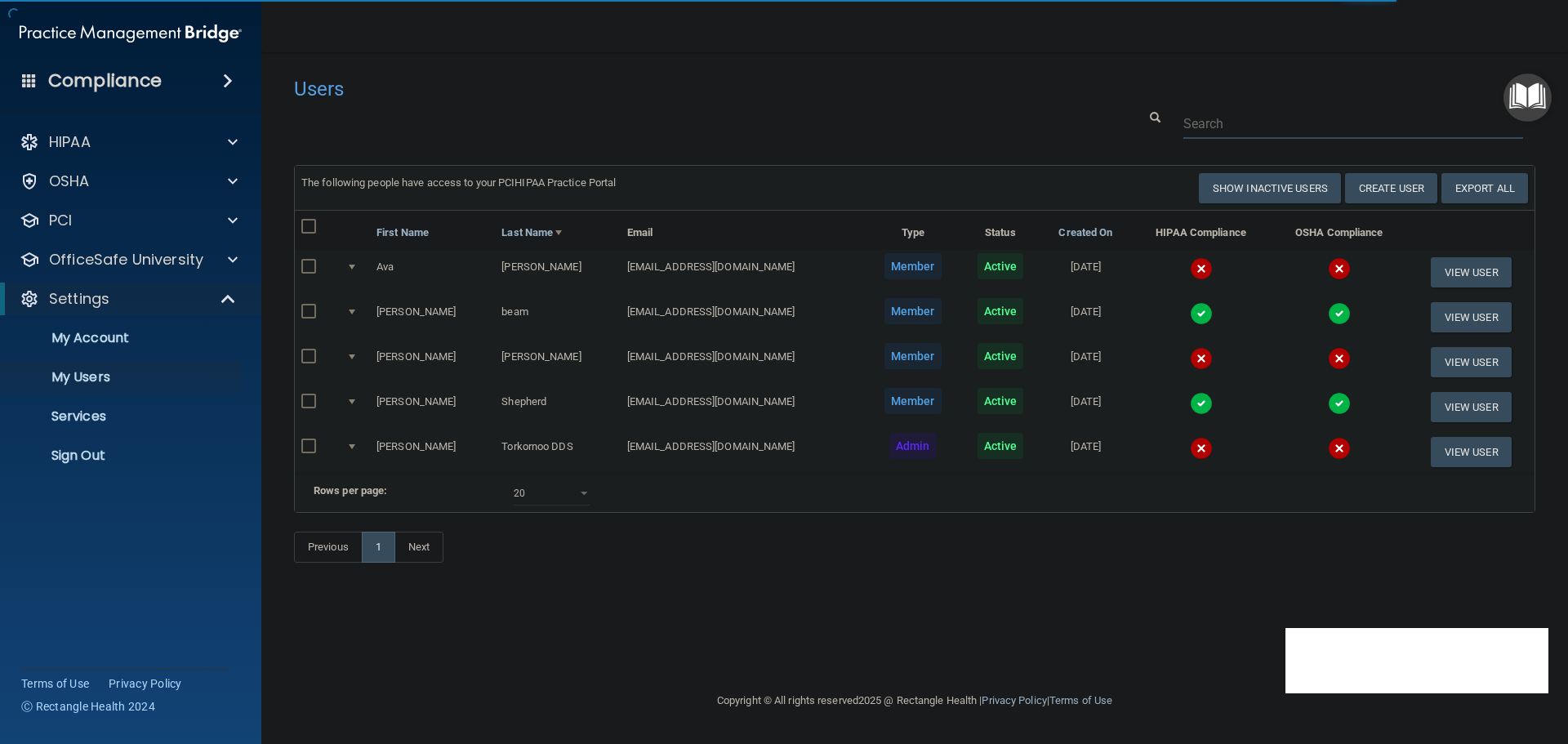
click at [1207, 117] on input "text" at bounding box center [1352, 123] width 340 height 30
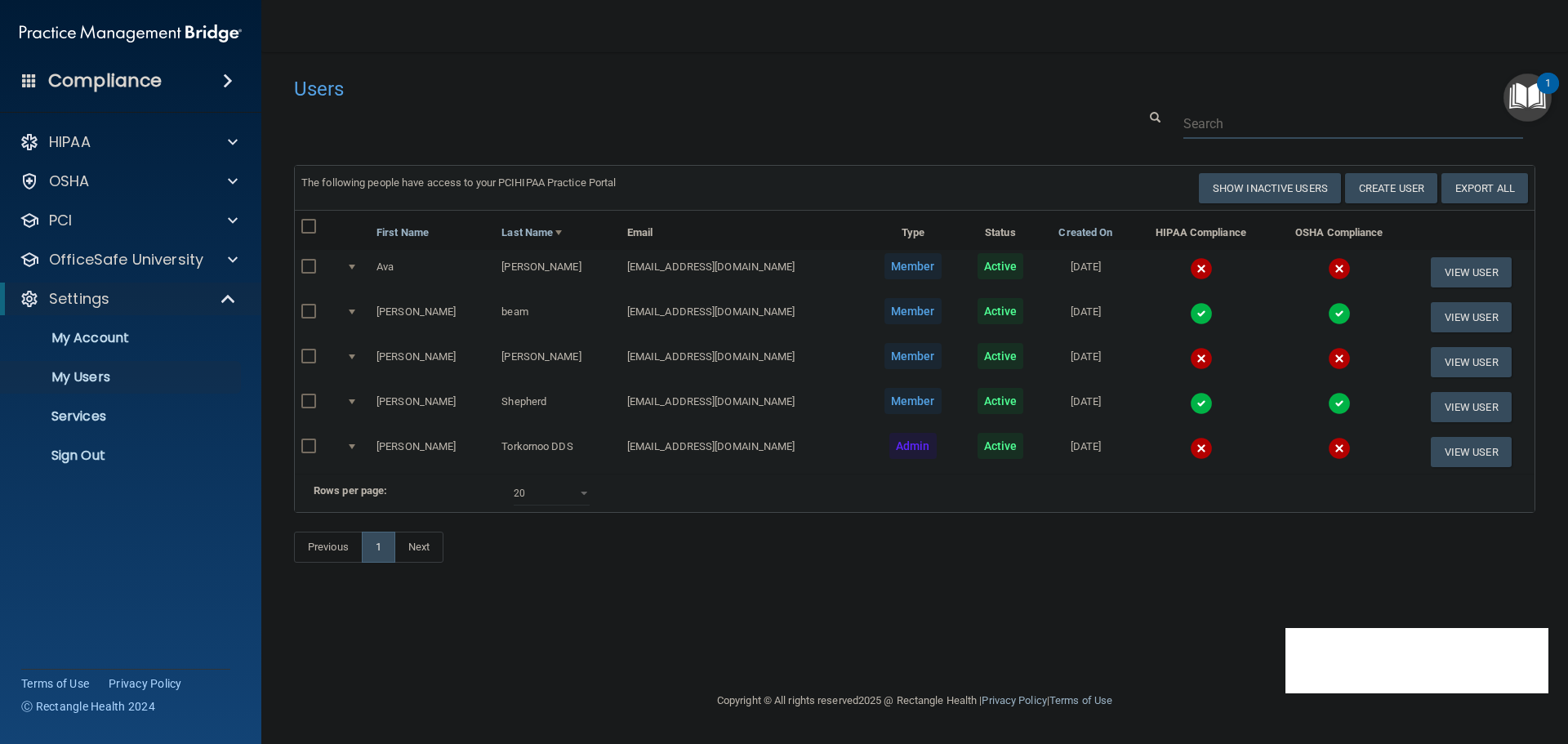
paste input "lilyanneclark@myyahoo.com"
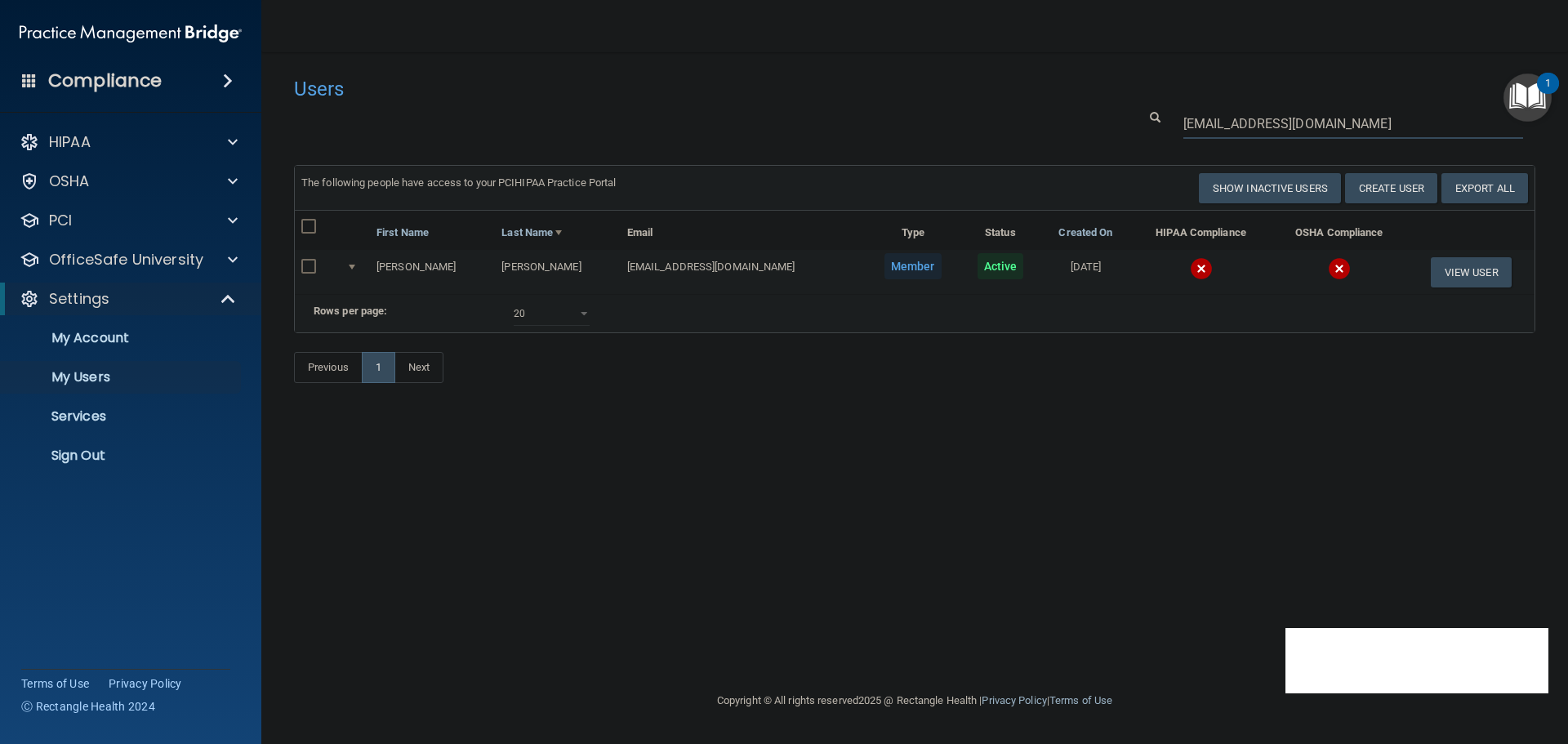
type input "lilyanneclark@myyahoo.com"
click at [1189, 265] on img at bounding box center [1201, 268] width 23 height 23
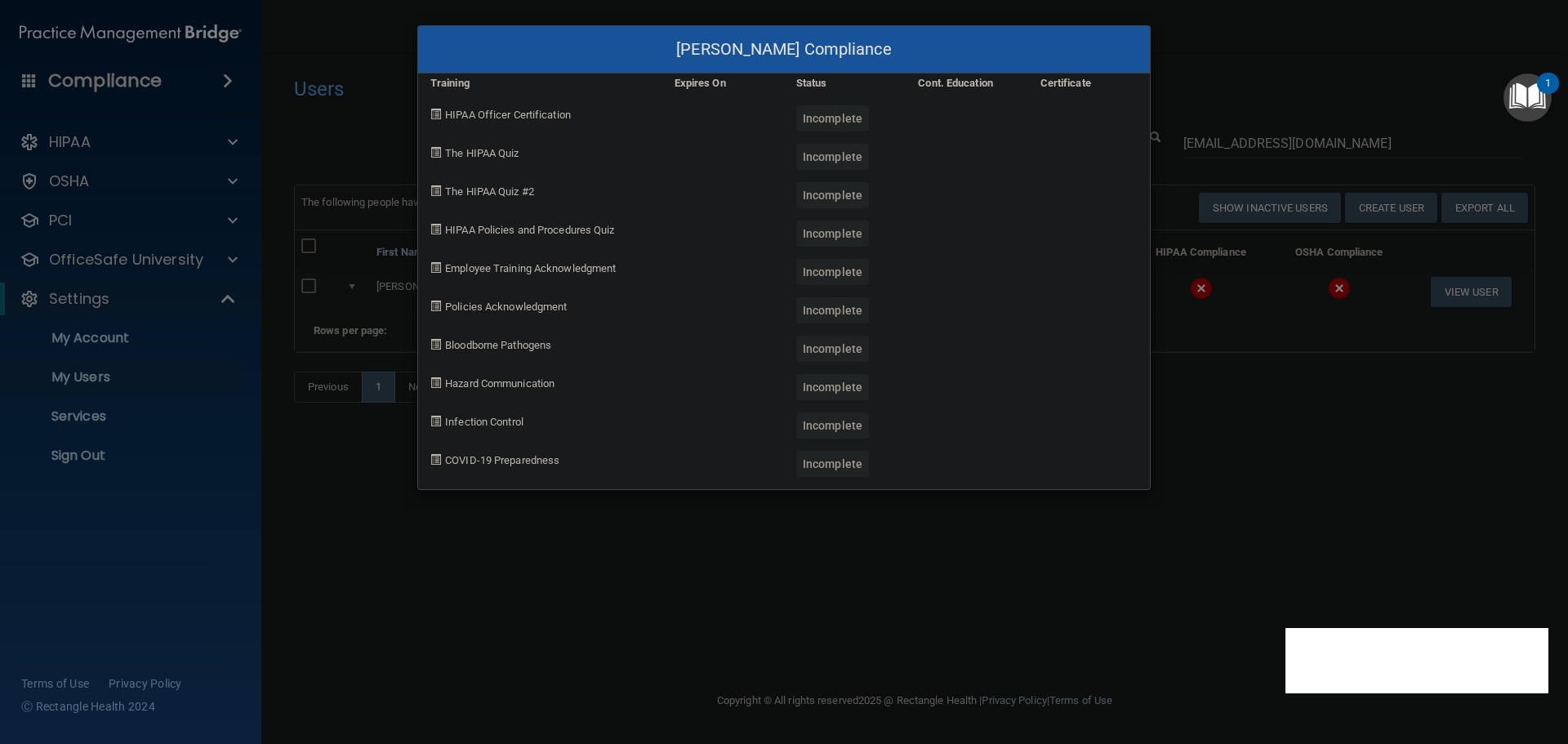
click at [1194, 449] on div "Lilyanne Clark's Compliance Training Expires On Status Cont. Education Certific…" at bounding box center [784, 372] width 1568 height 744
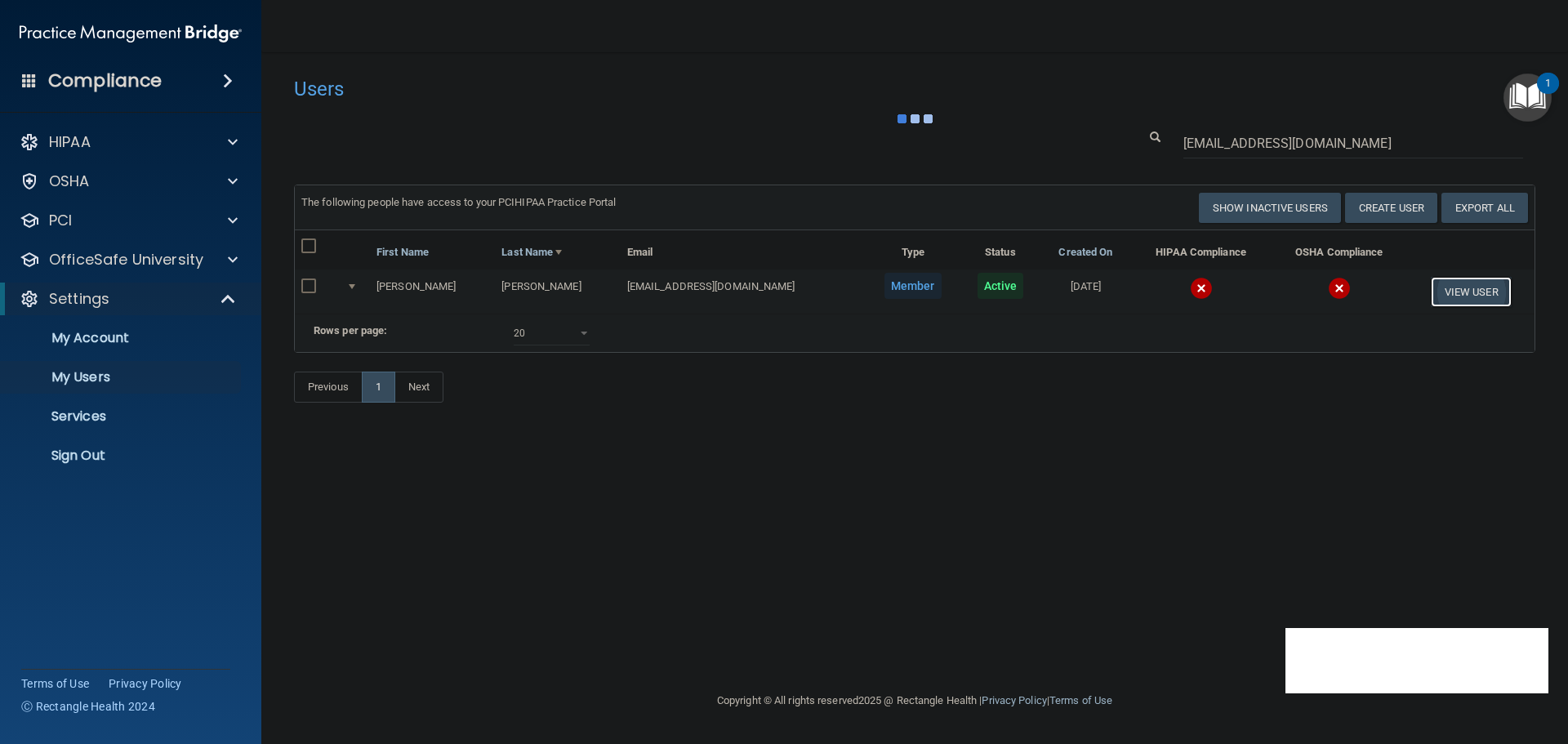
click at [1449, 289] on button "View User" at bounding box center [1470, 291] width 80 height 30
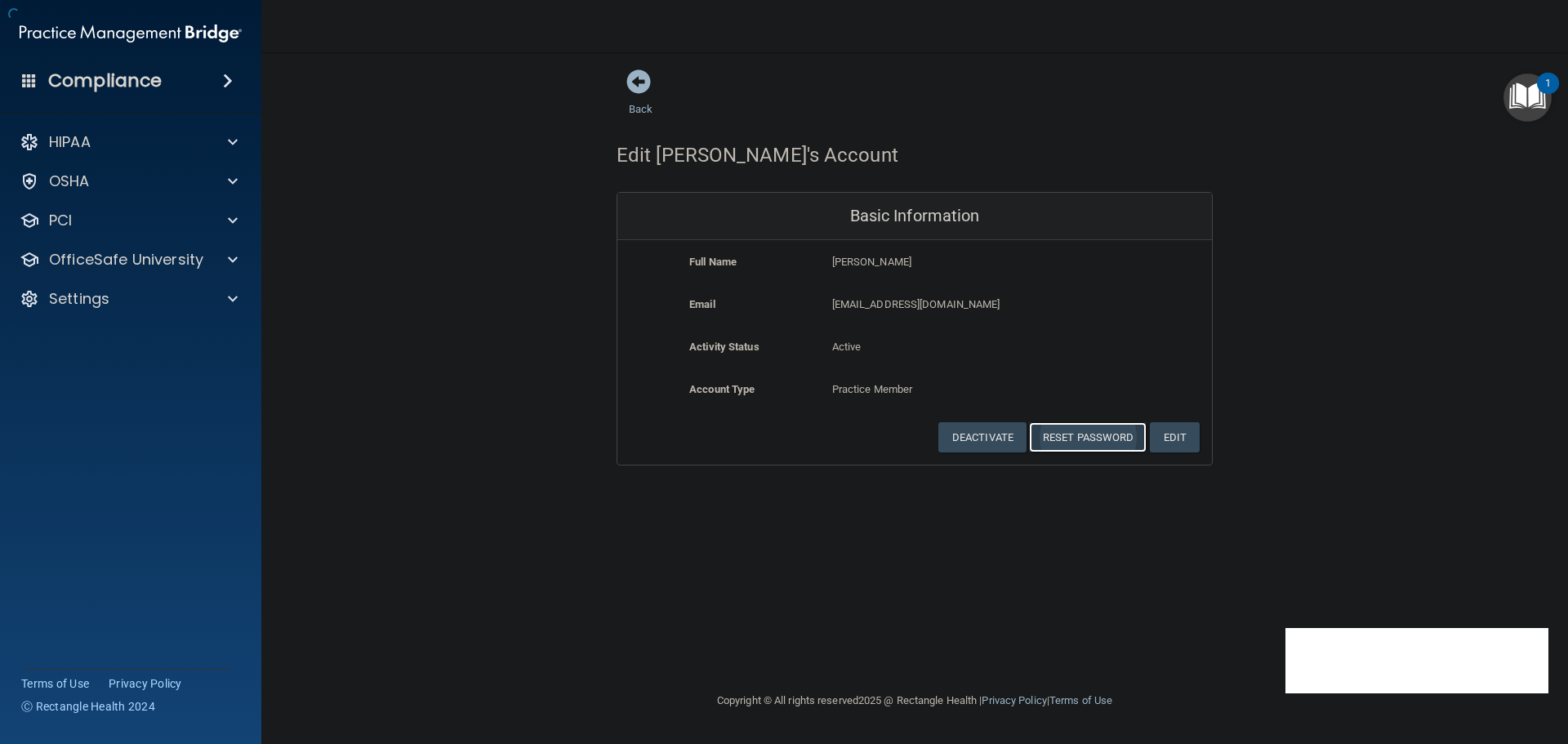
click at [1069, 443] on button "Reset Password" at bounding box center [1087, 437] width 117 height 30
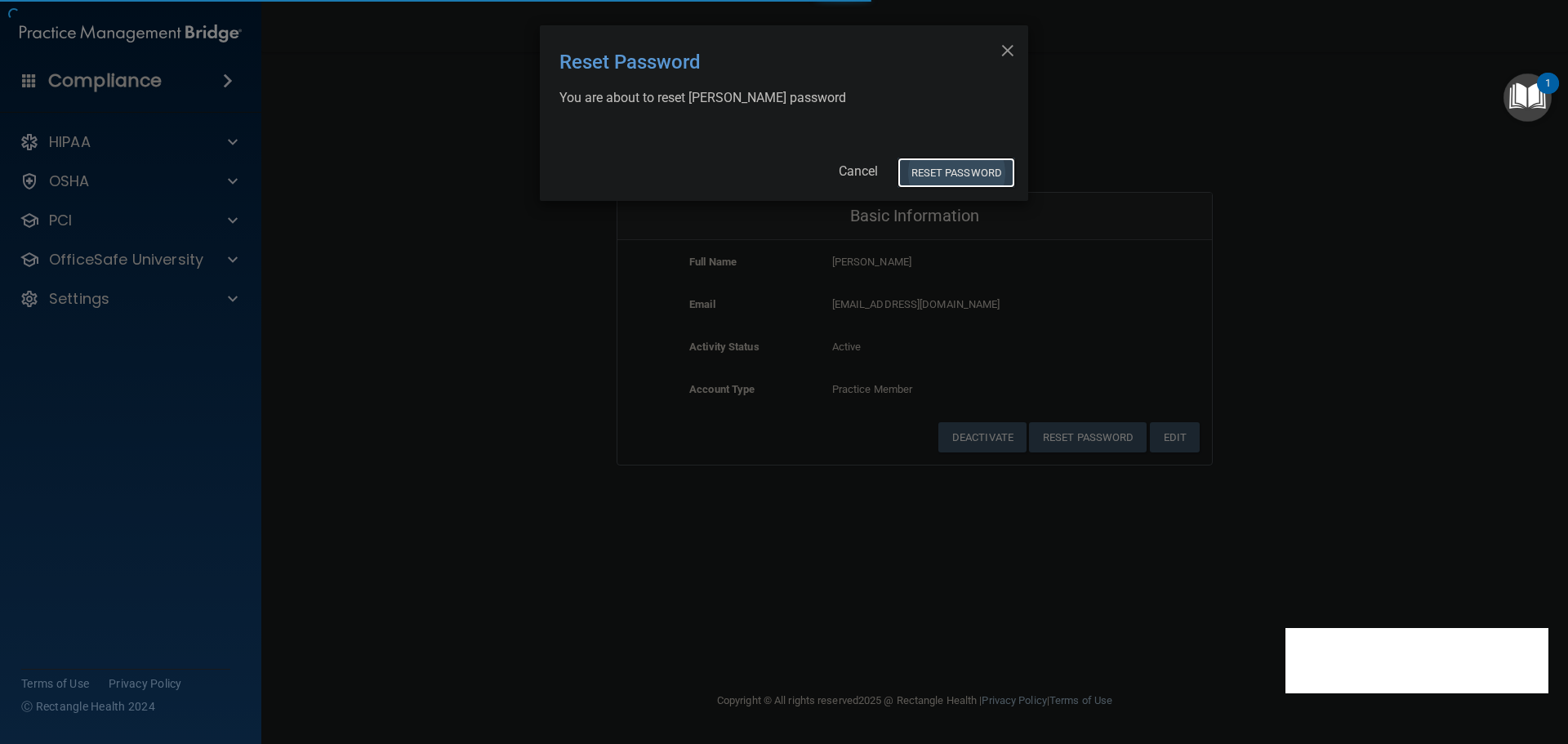
click at [967, 176] on button "Reset Password" at bounding box center [956, 172] width 117 height 30
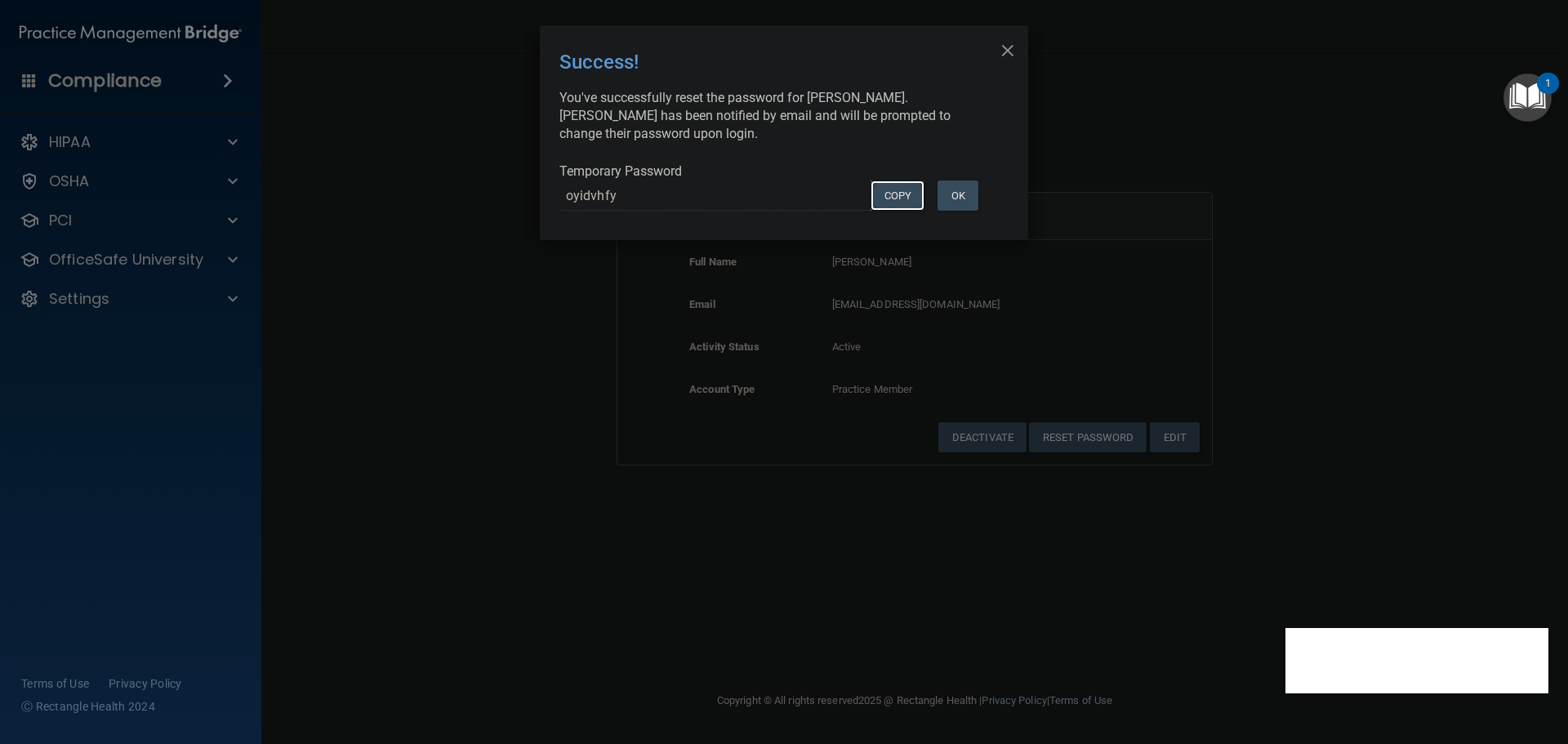
click at [897, 192] on button "COPY" at bounding box center [897, 195] width 54 height 30
click at [429, 298] on div "× Close Success! You've successfully reset the password for Lilyanne Clark. Lil…" at bounding box center [784, 372] width 1568 height 744
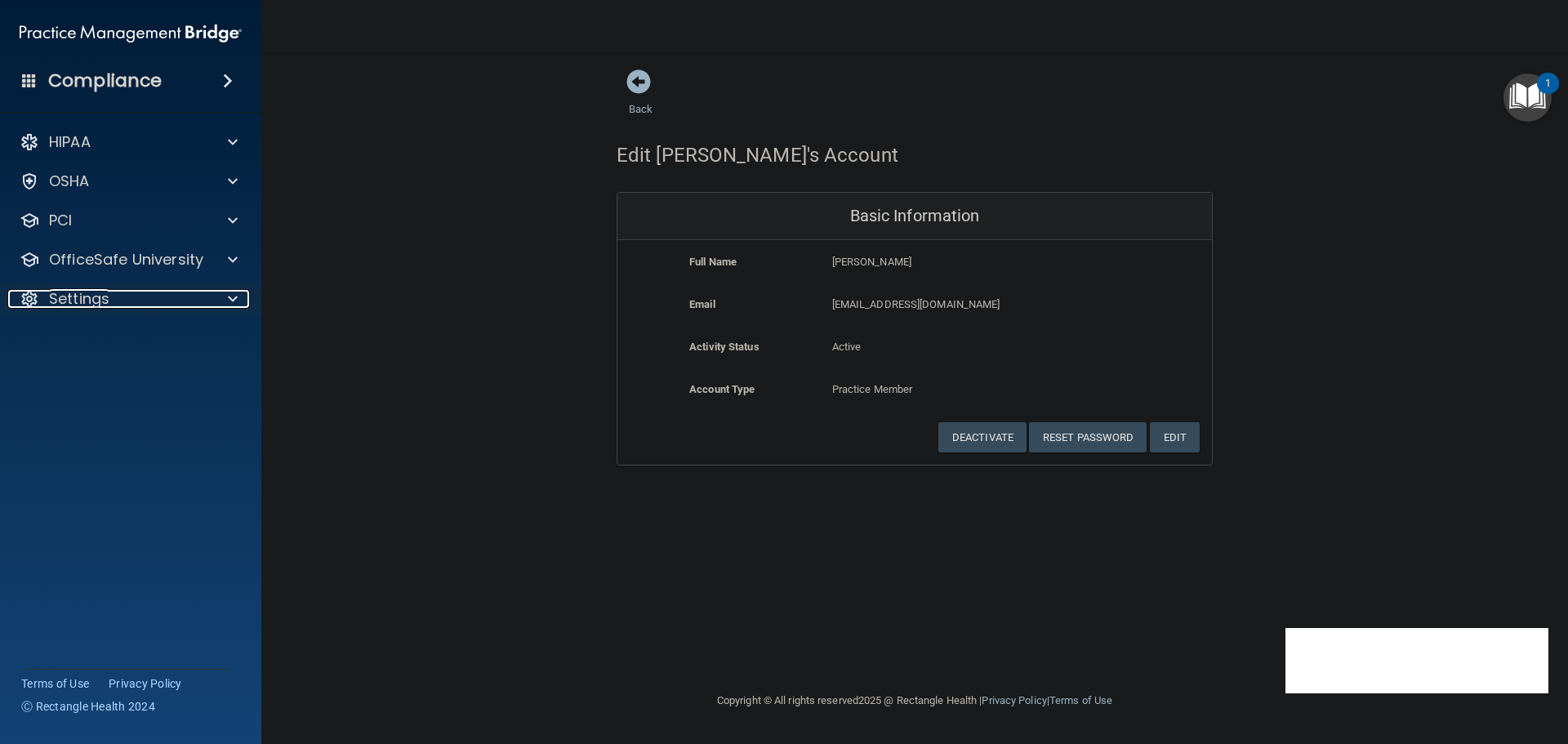
click at [236, 301] on span at bounding box center [232, 299] width 9 height 20
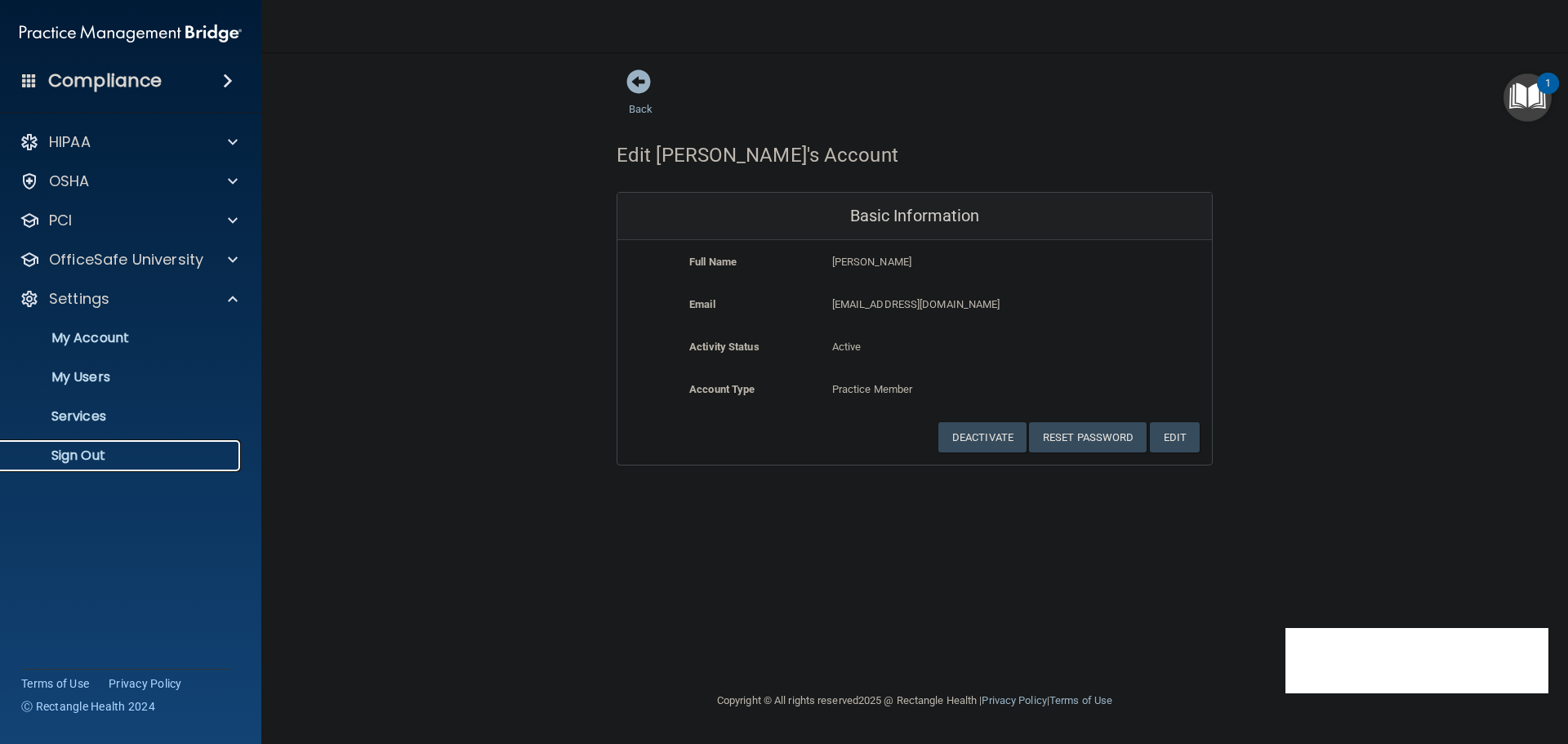
click at [125, 449] on p "Sign Out" at bounding box center [122, 455] width 223 height 16
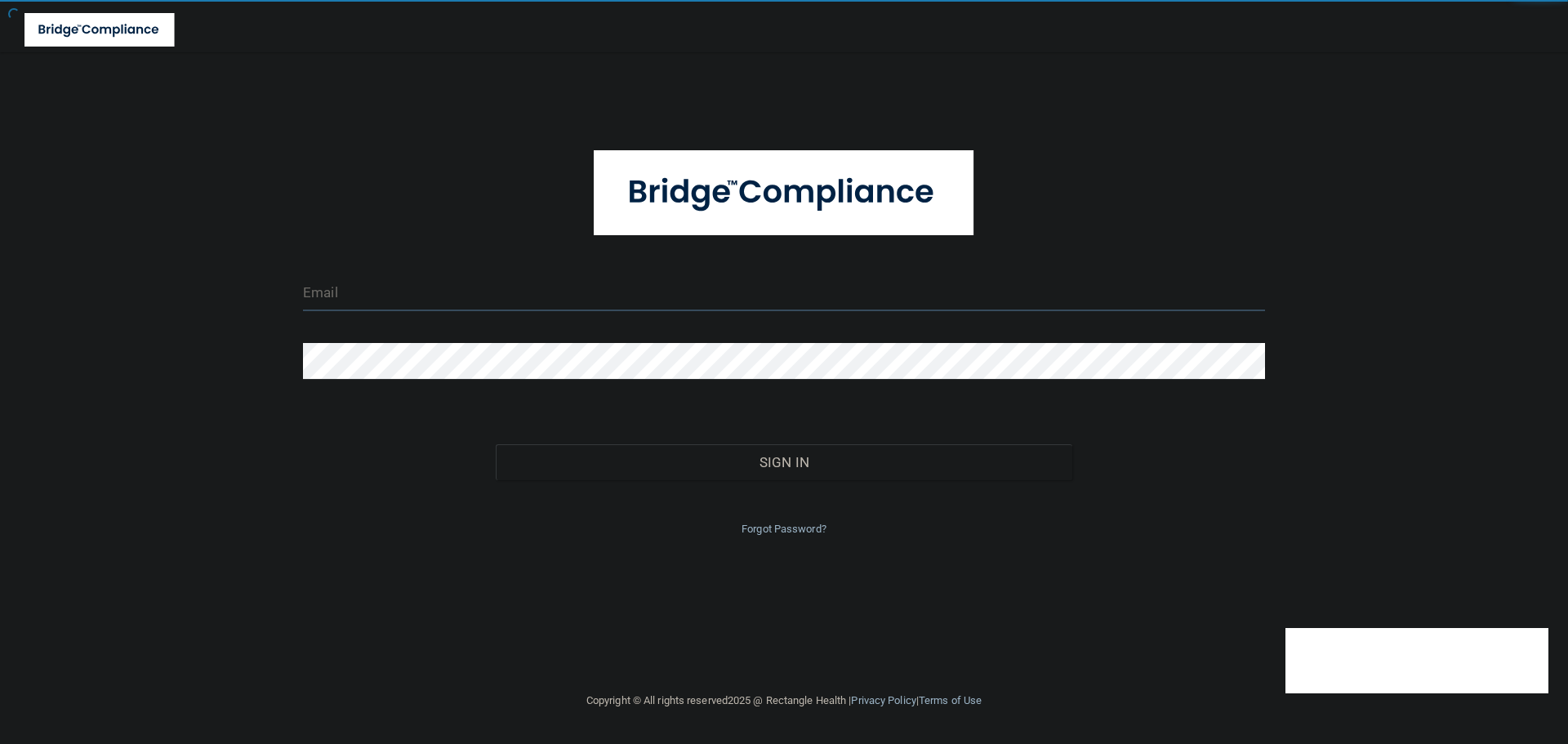
type input "cfletcher@rectanglehealth.com"
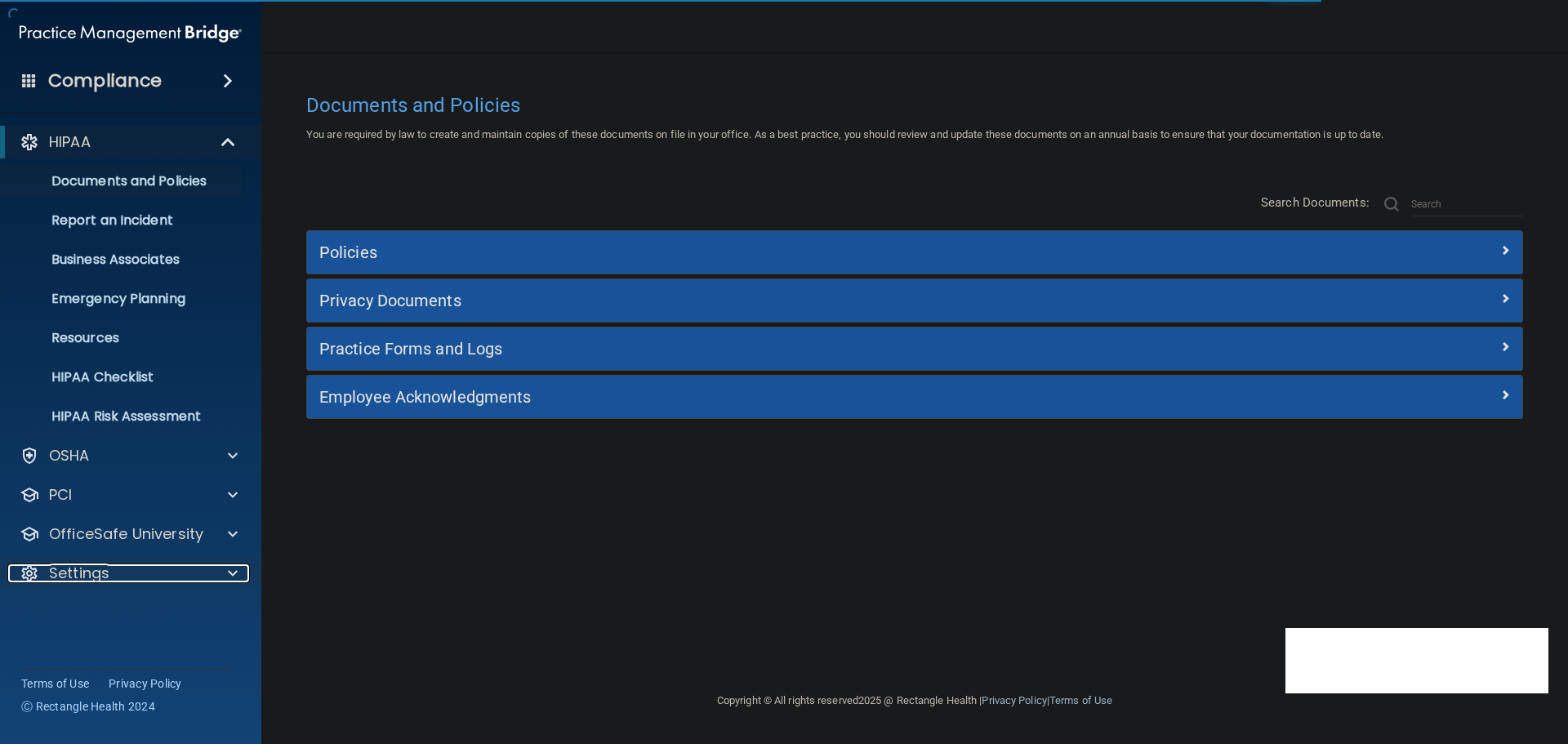
click at [228, 571] on div at bounding box center [230, 573] width 41 height 20
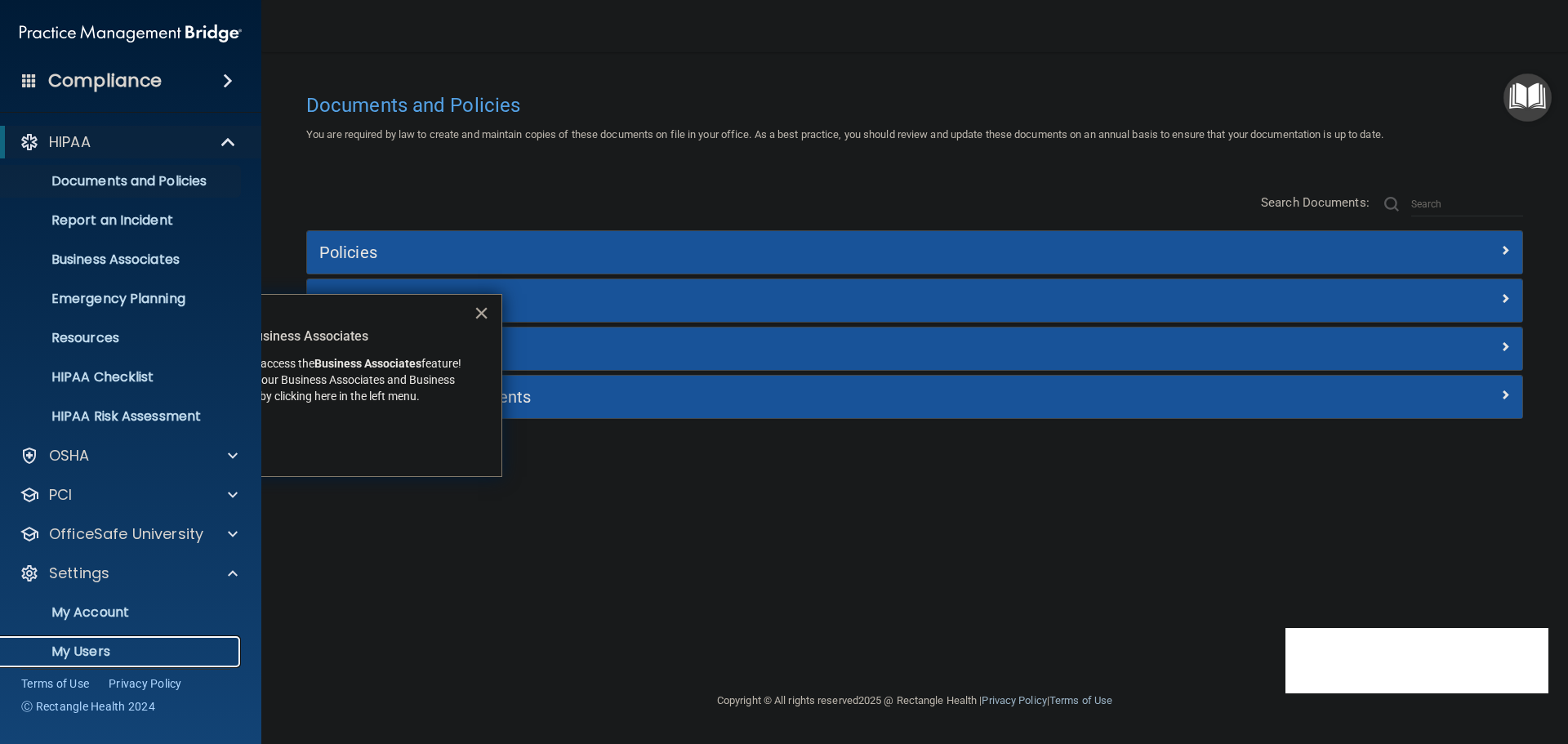
click at [97, 639] on link "My Users" at bounding box center [112, 652] width 257 height 33
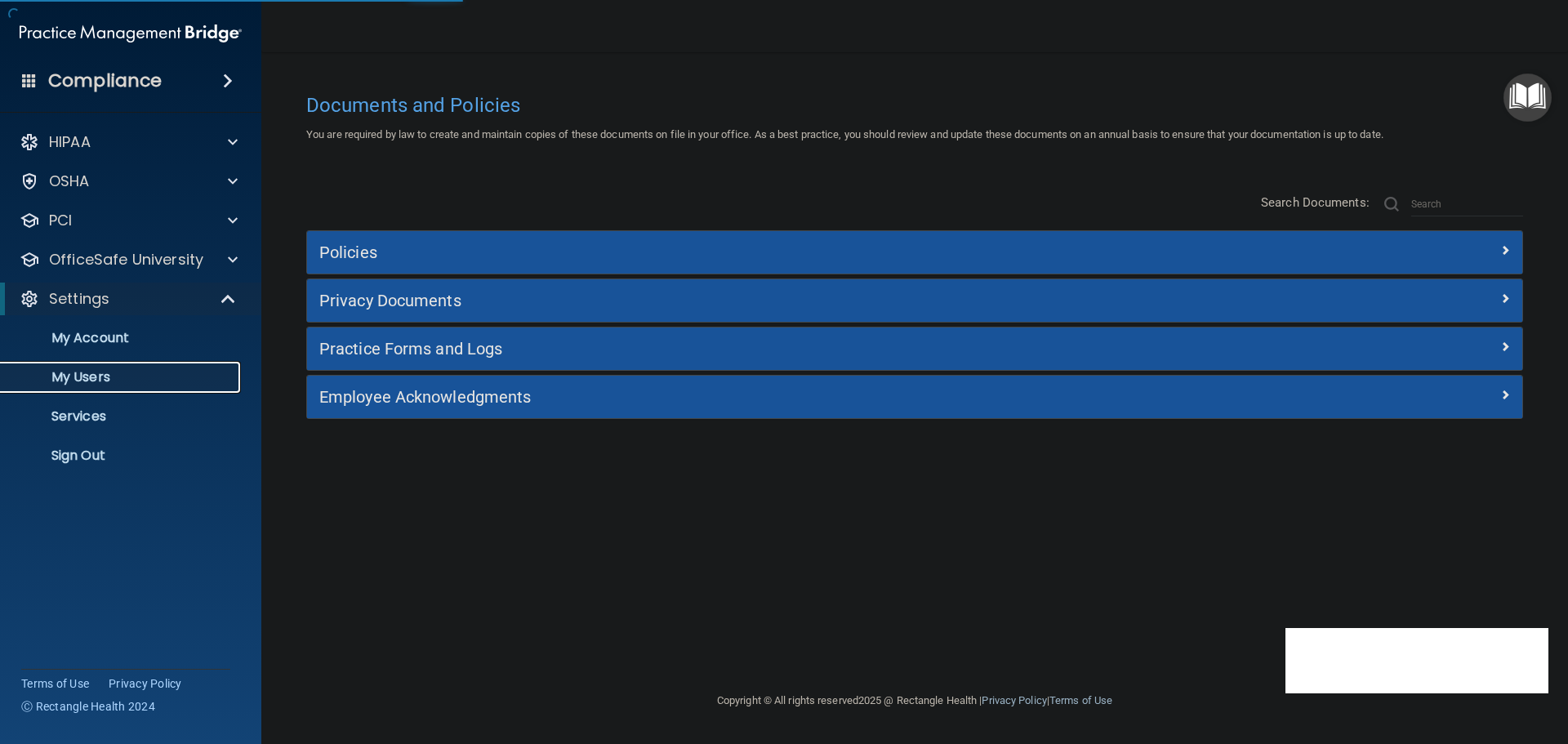
select select "20"
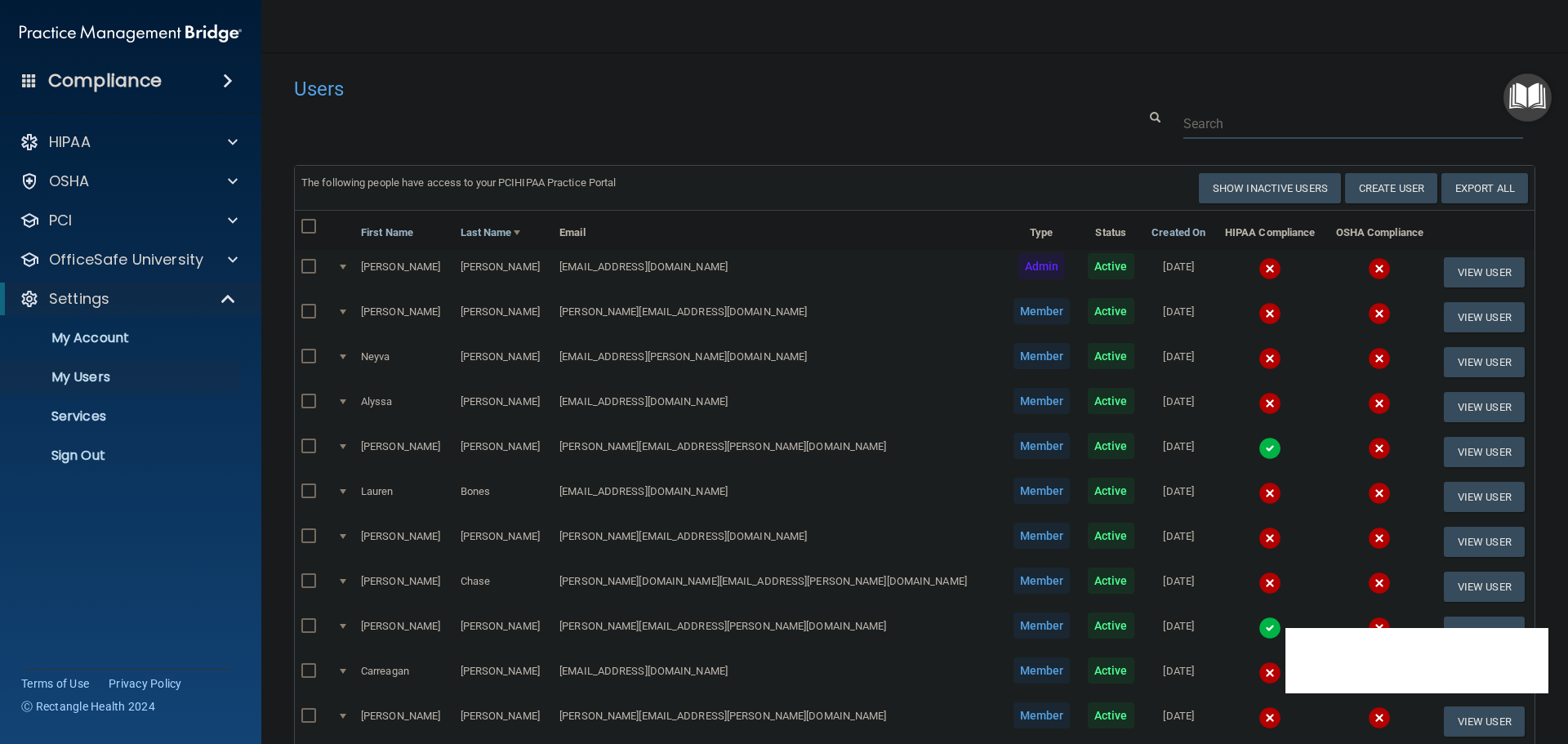
click at [1200, 117] on input "text" at bounding box center [1352, 123] width 340 height 30
paste input "lauren.bones@ksderm.com"
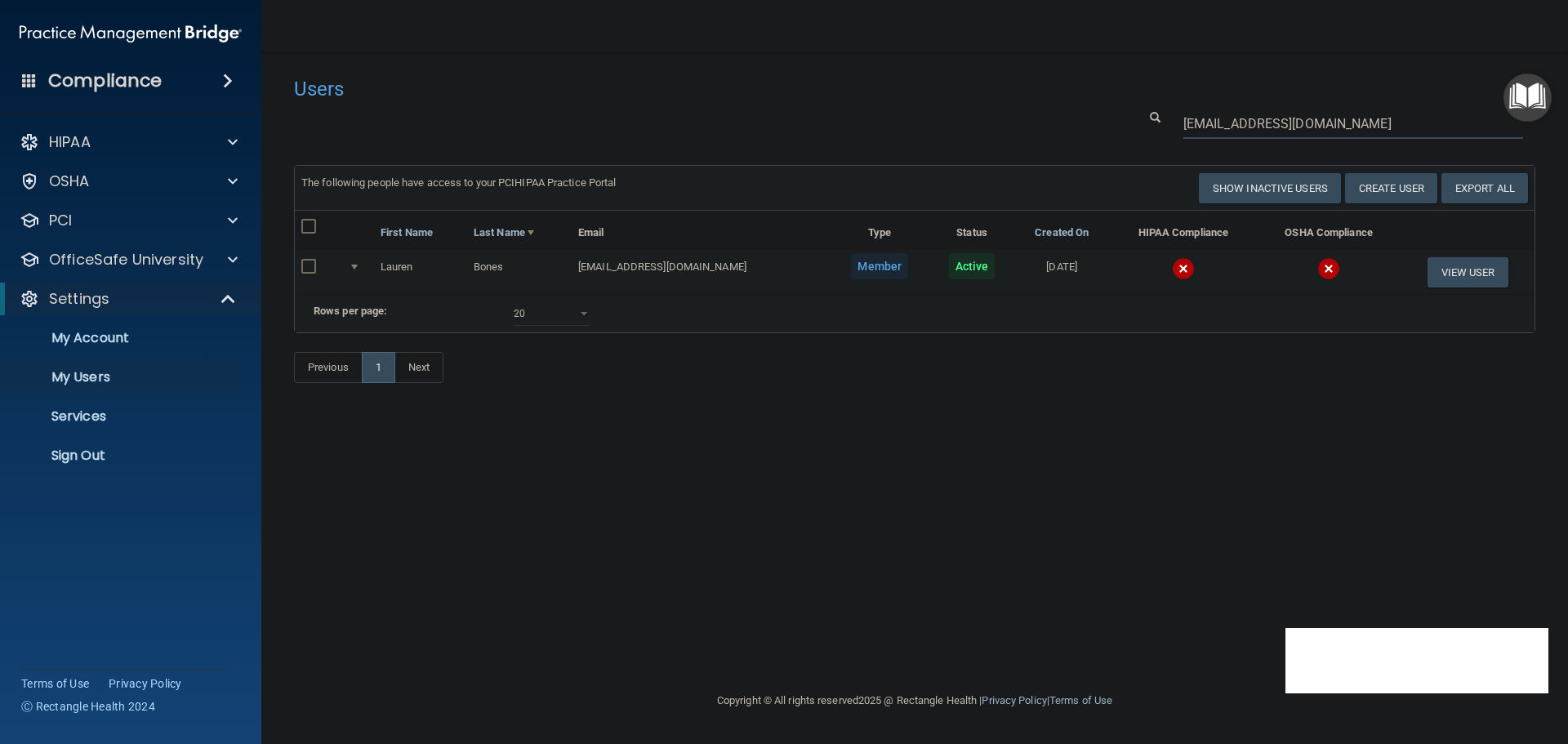
type input "lauren.bones@ksderm.com"
click at [1166, 281] on td at bounding box center [1183, 271] width 147 height 44
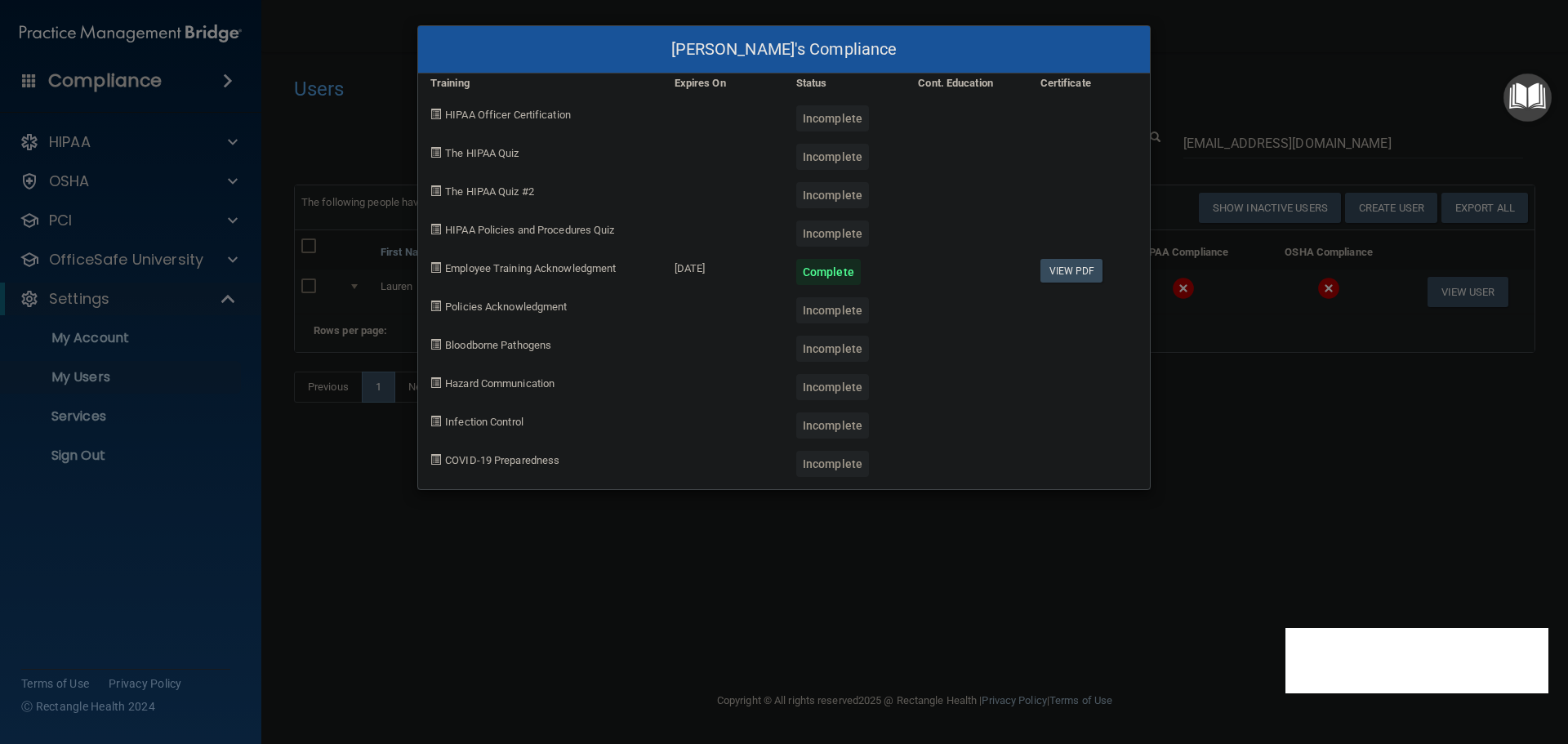
click at [1246, 463] on div "Lauren Bones's Compliance Training Expires On Status Cont. Education Certificat…" at bounding box center [784, 372] width 1568 height 744
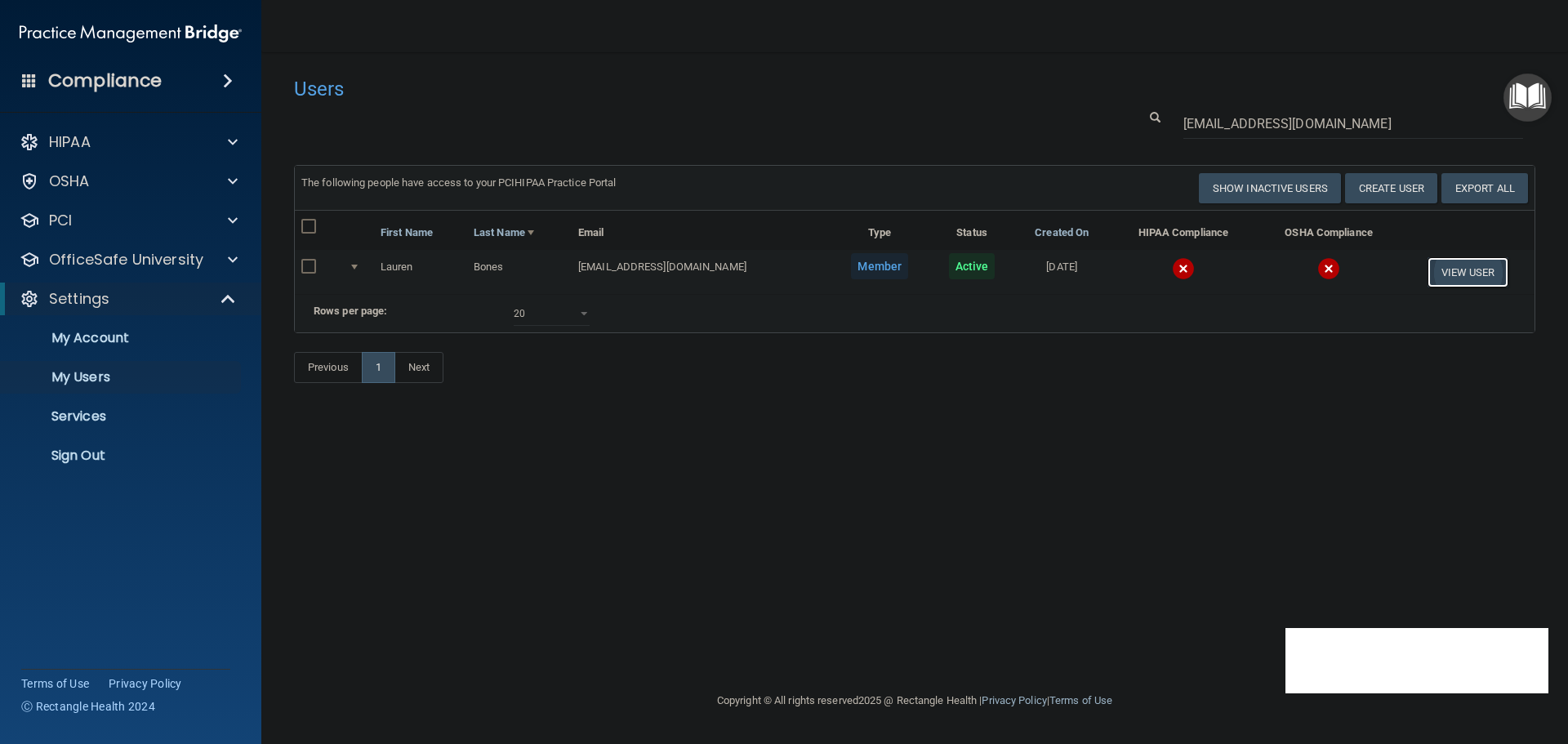
click at [1446, 271] on button "View User" at bounding box center [1468, 271] width 80 height 30
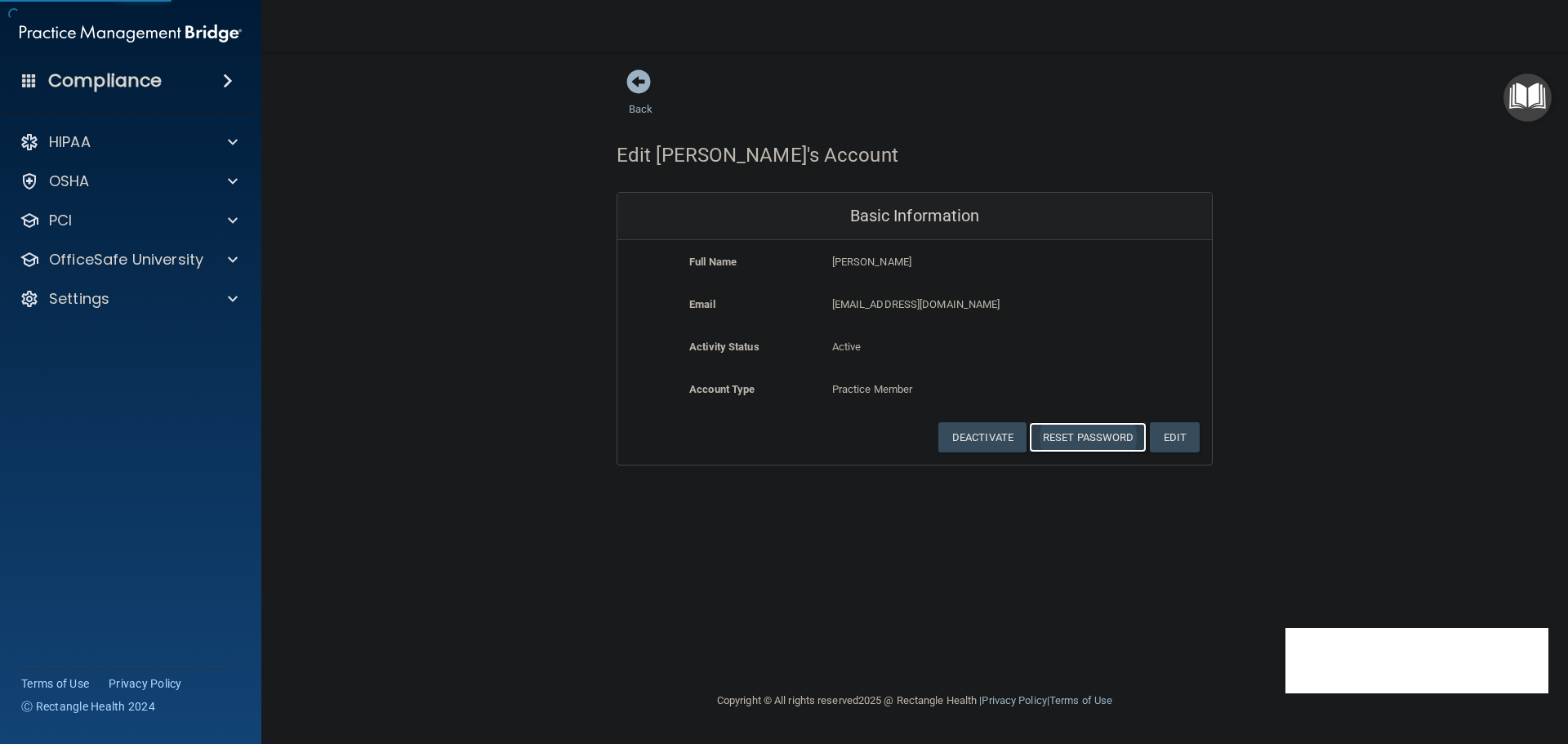
click at [1090, 433] on button "Reset Password" at bounding box center [1087, 437] width 117 height 30
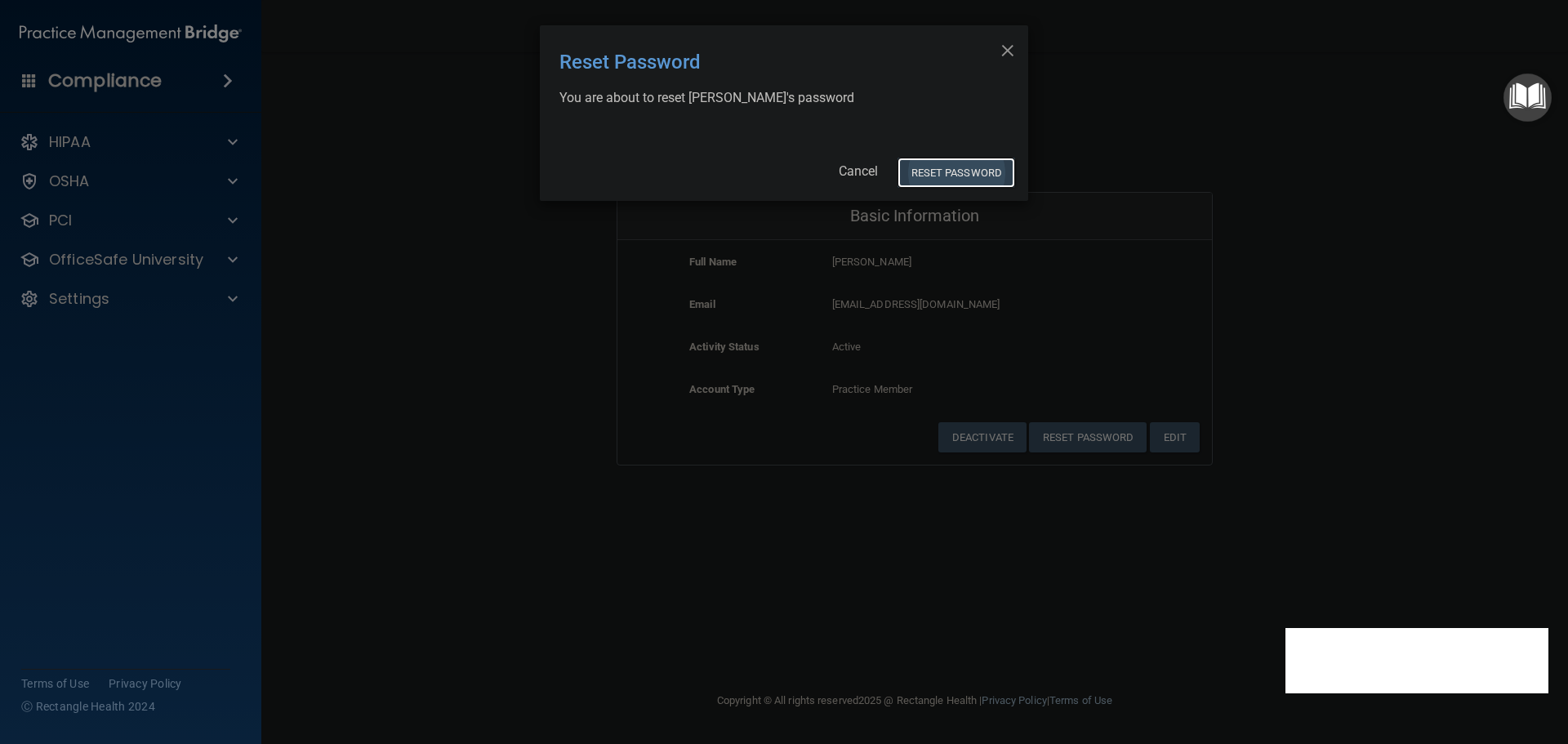
click at [947, 171] on button "Reset Password" at bounding box center [956, 172] width 117 height 30
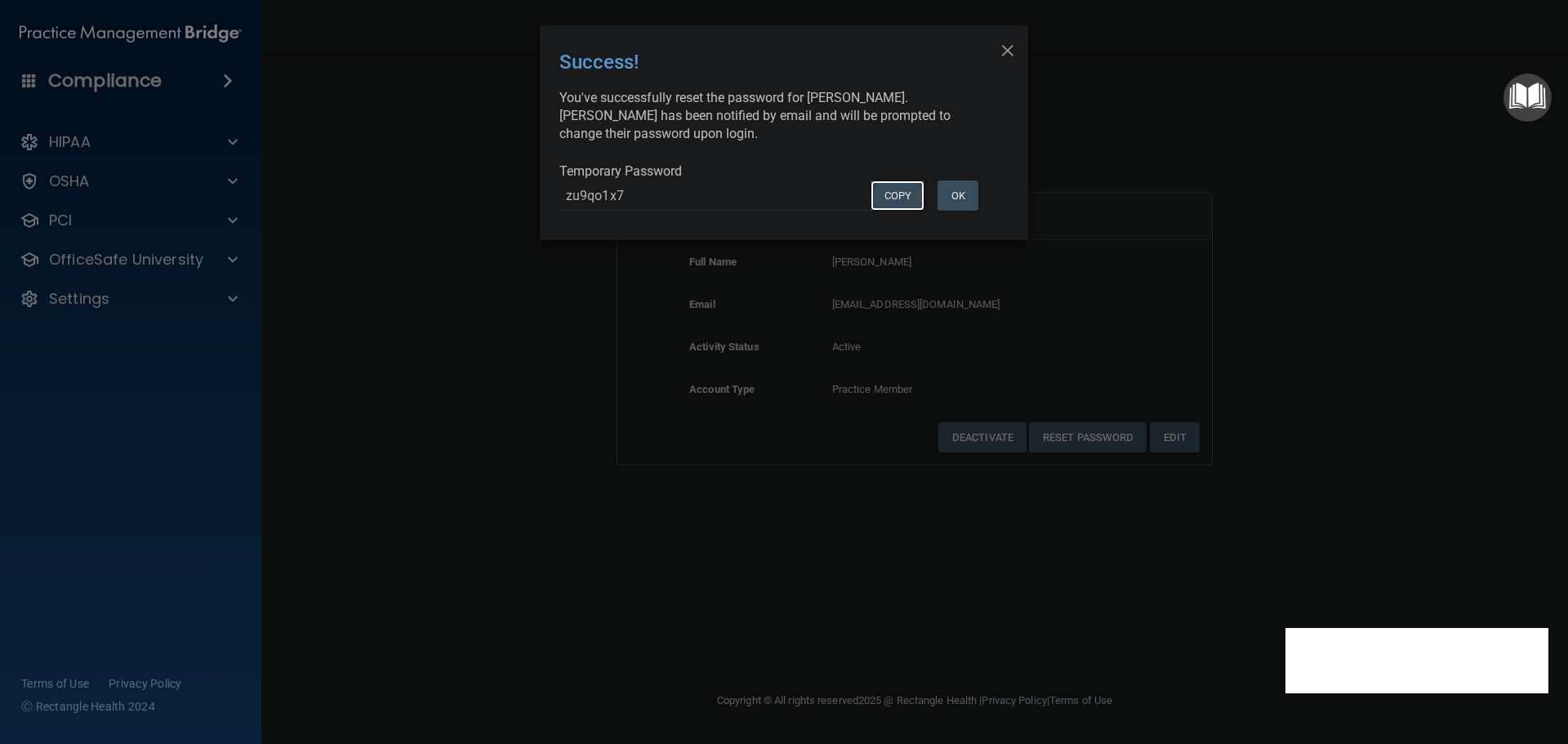
click at [896, 194] on button "COPY" at bounding box center [897, 195] width 54 height 30
drag, startPoint x: 540, startPoint y: 381, endPoint x: 546, endPoint y: 360, distance: 21.8
click at [540, 381] on div "× Close Success! You've successfully reset the password for Lauren Bones. Laure…" at bounding box center [784, 372] width 1568 height 744
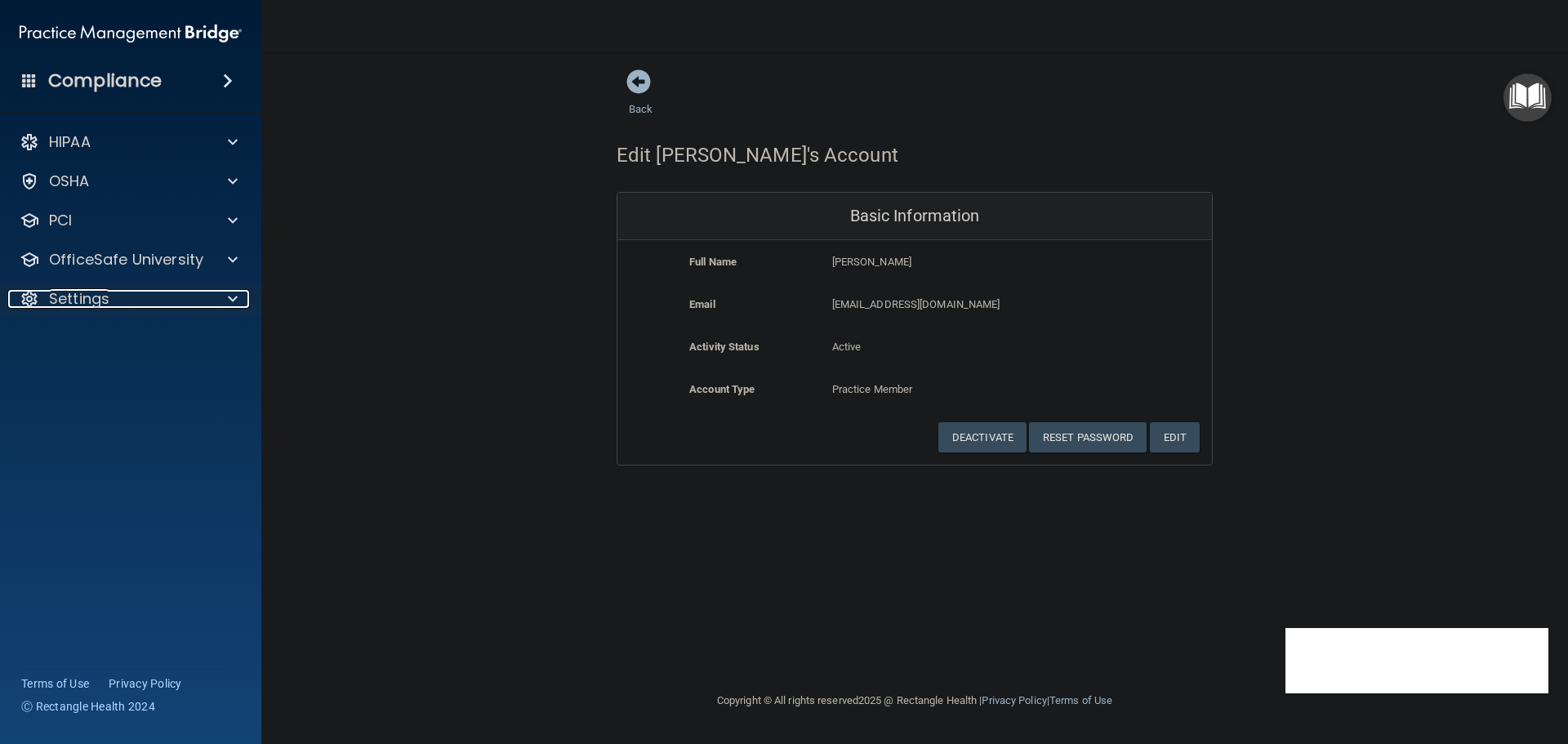
click at [224, 296] on div at bounding box center [230, 299] width 41 height 20
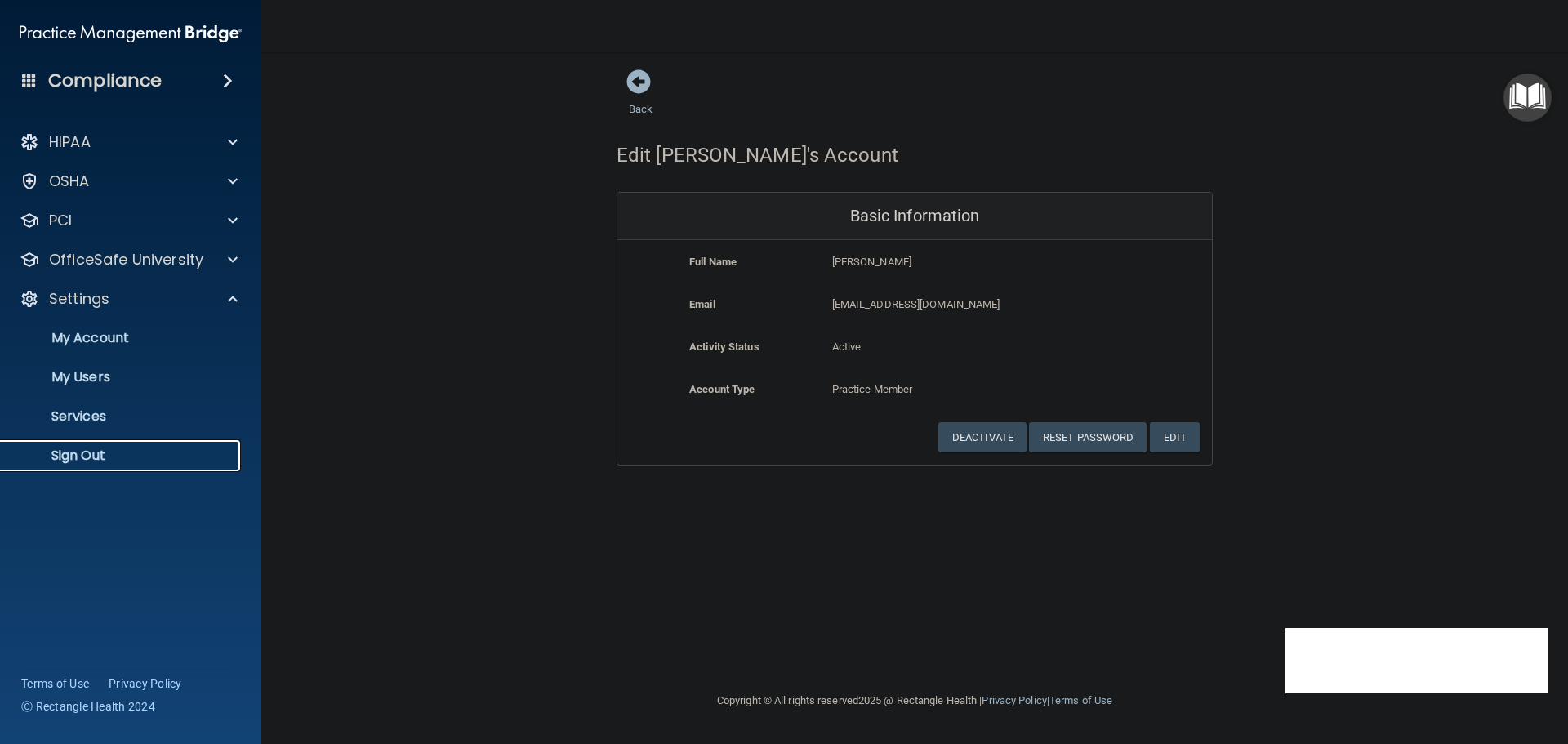
click at [85, 461] on p "Sign Out" at bounding box center [122, 455] width 223 height 16
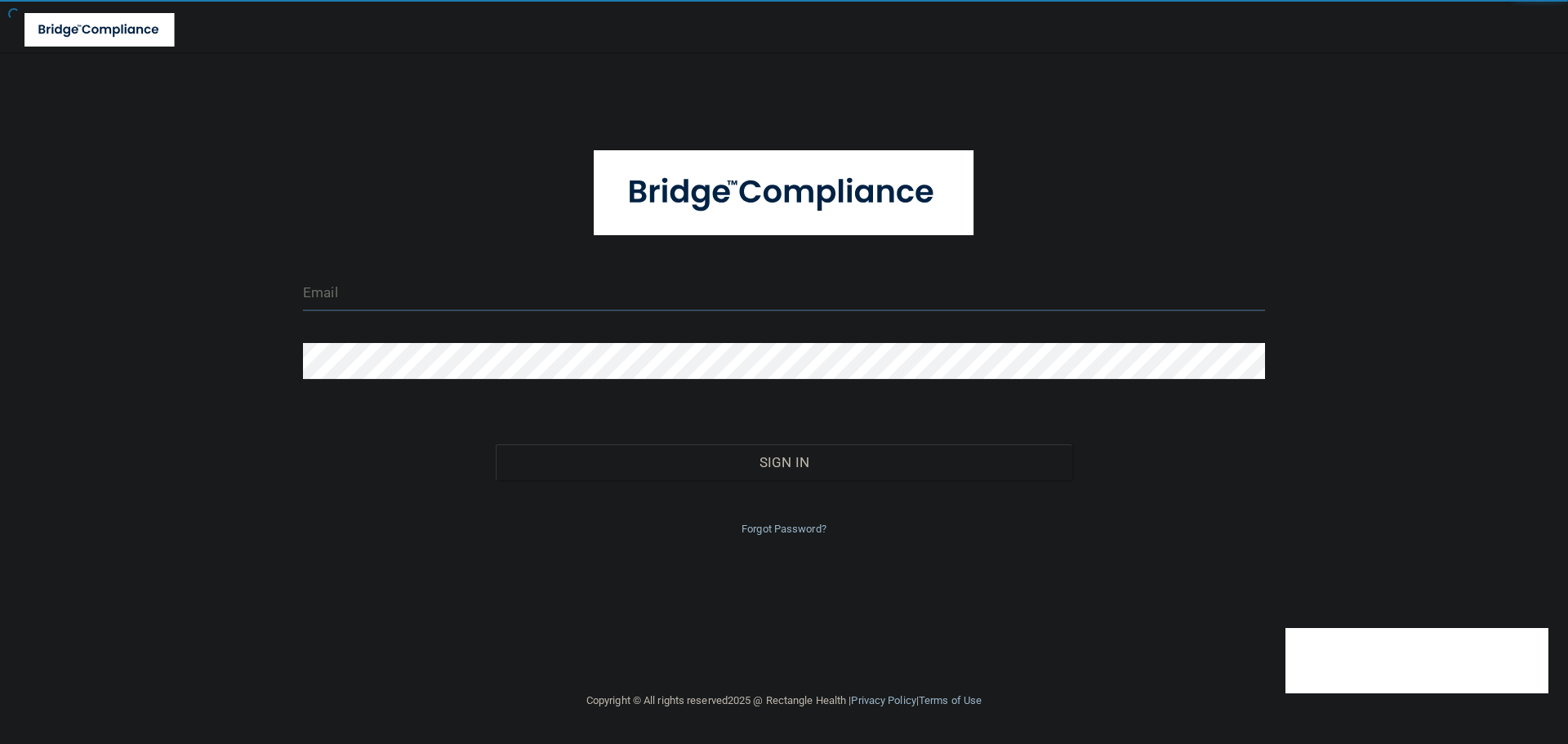
type input "cfletcher@rectanglehealth.com"
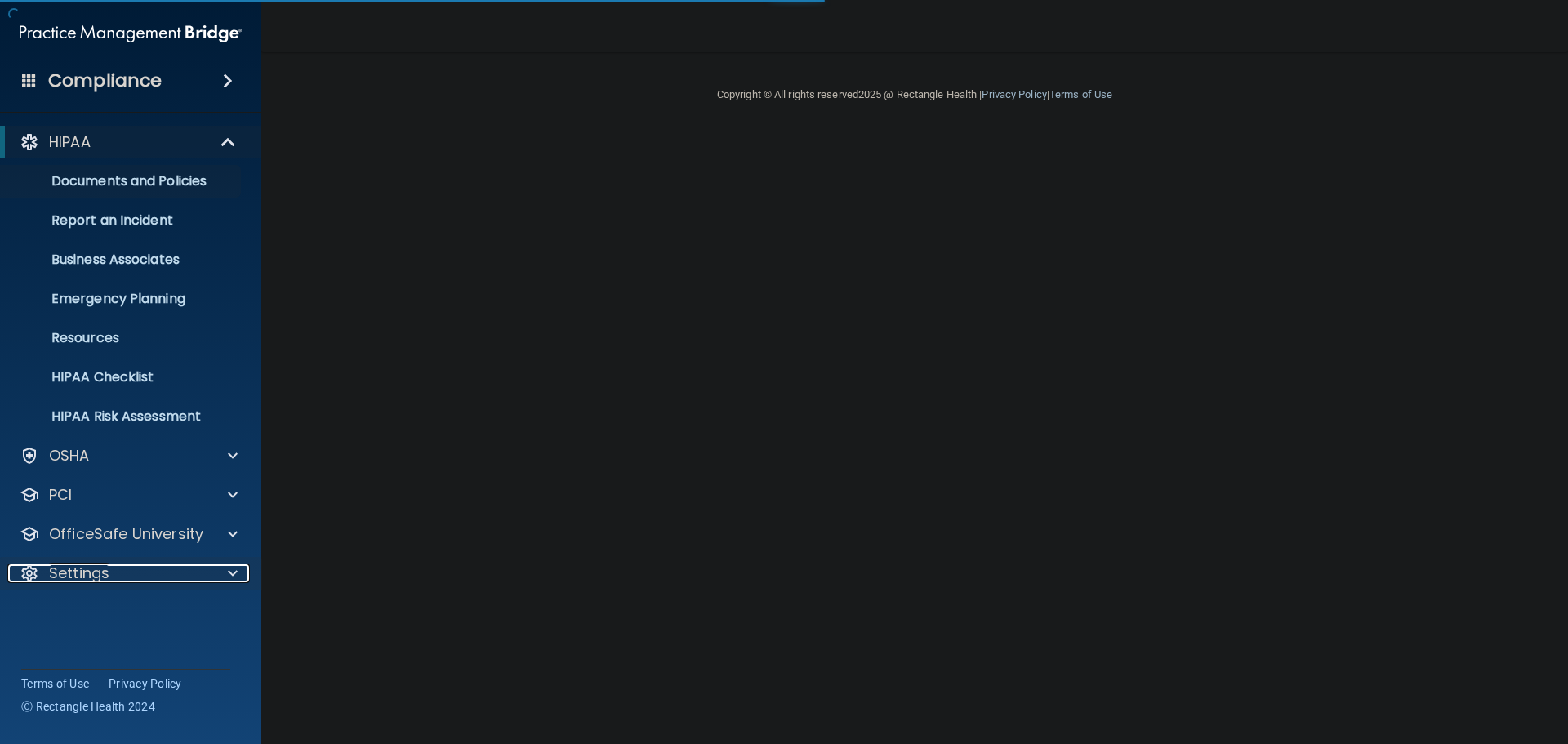
click at [225, 568] on div at bounding box center [230, 573] width 41 height 20
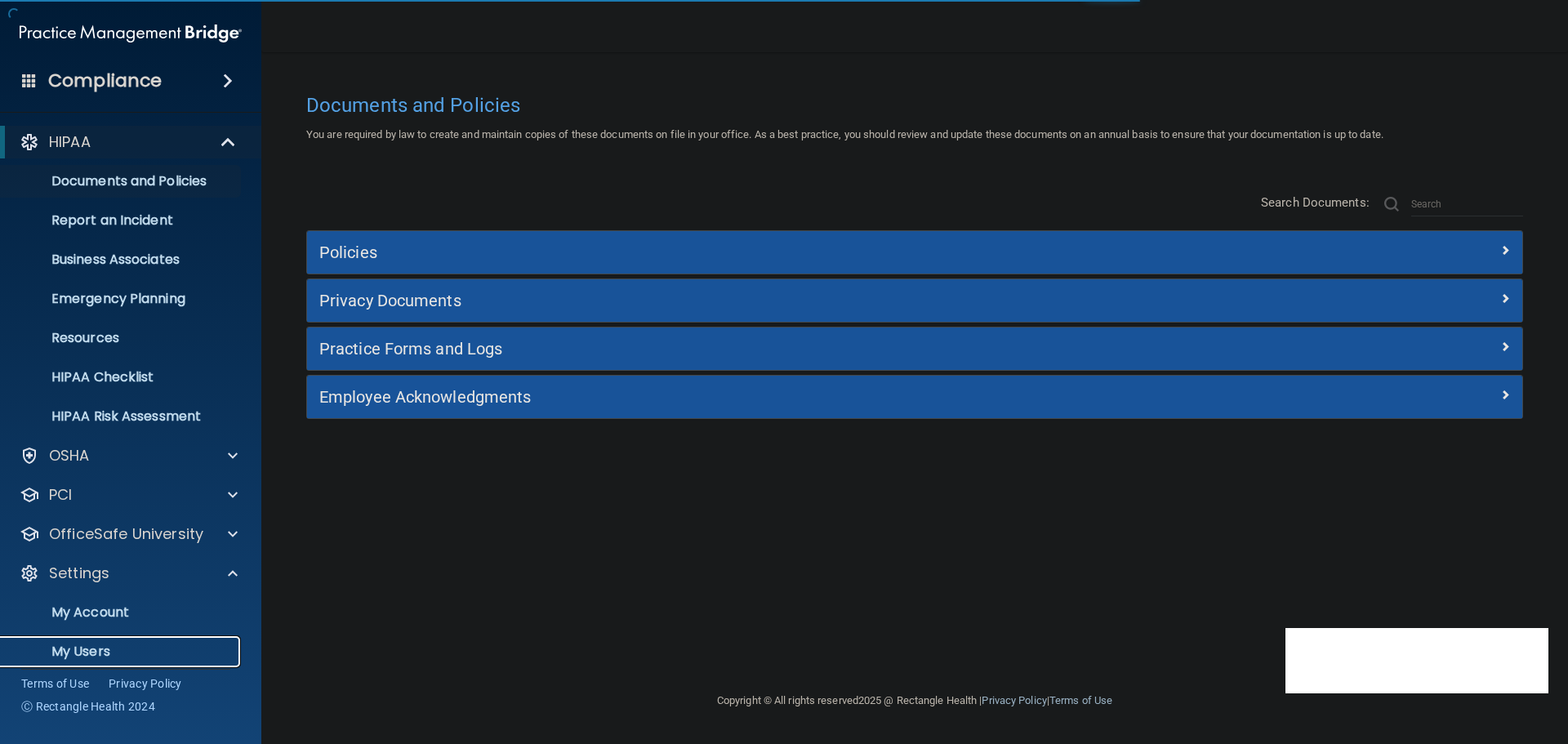
click at [97, 644] on p "My Users" at bounding box center [122, 651] width 223 height 16
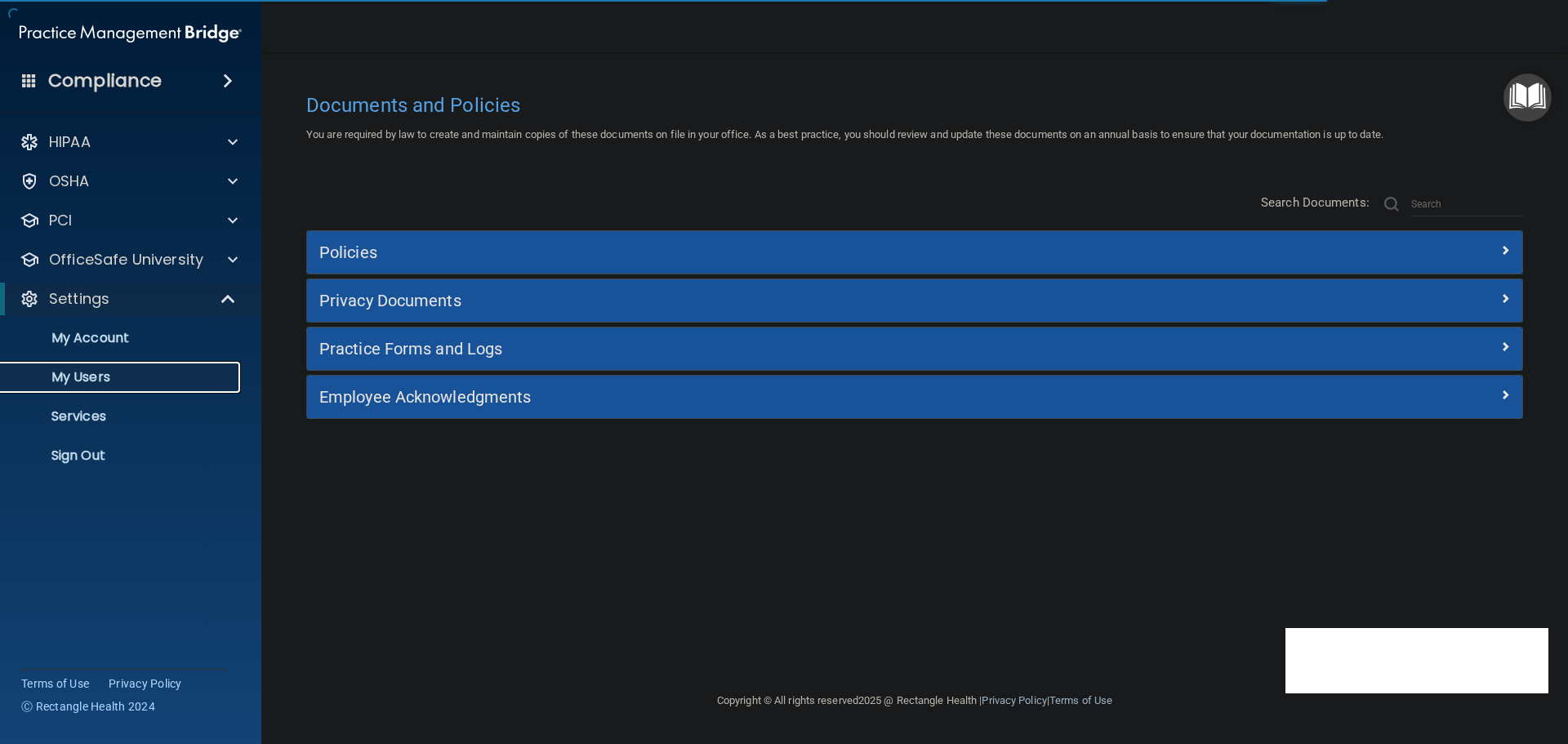
select select "20"
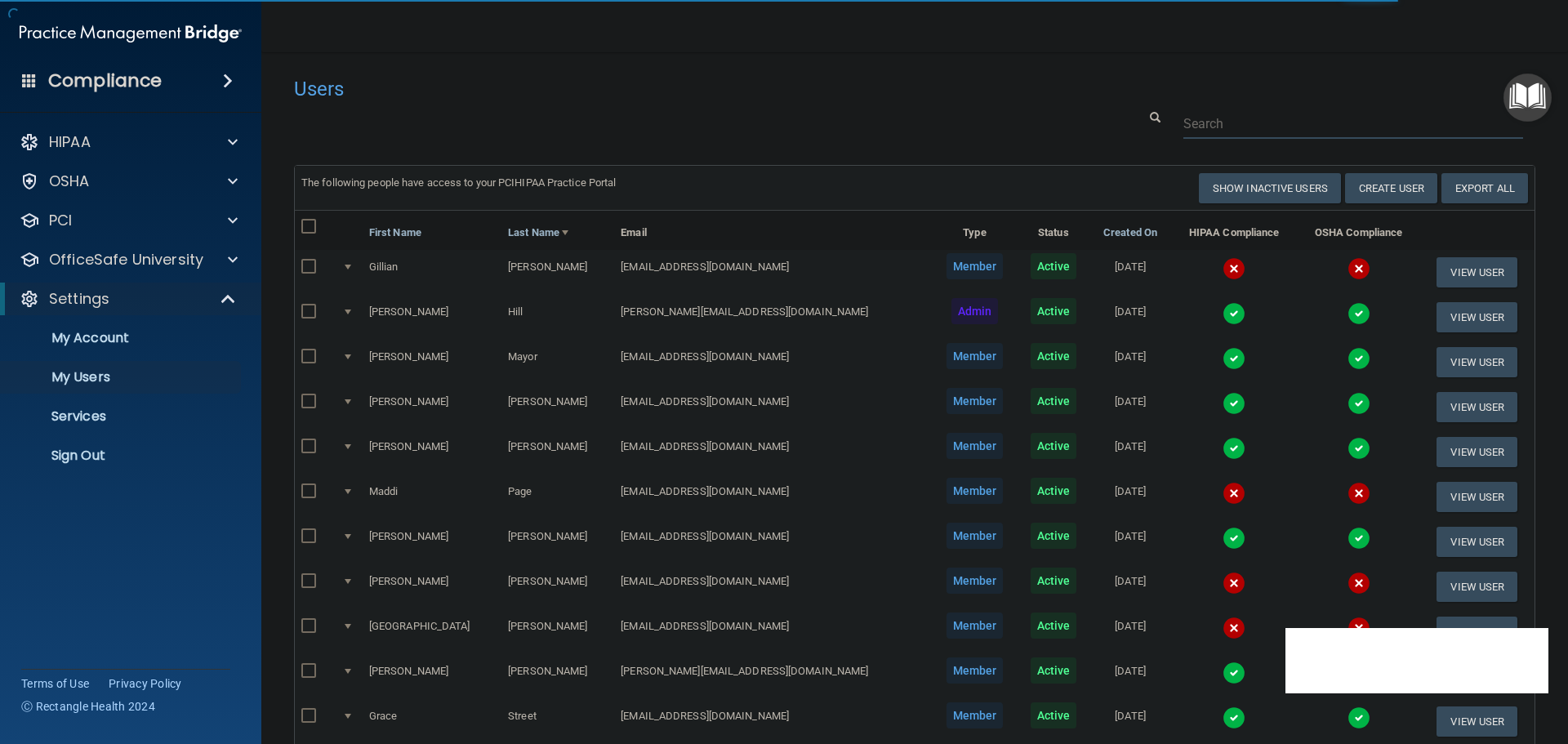
click at [1261, 127] on input "text" at bounding box center [1352, 123] width 340 height 30
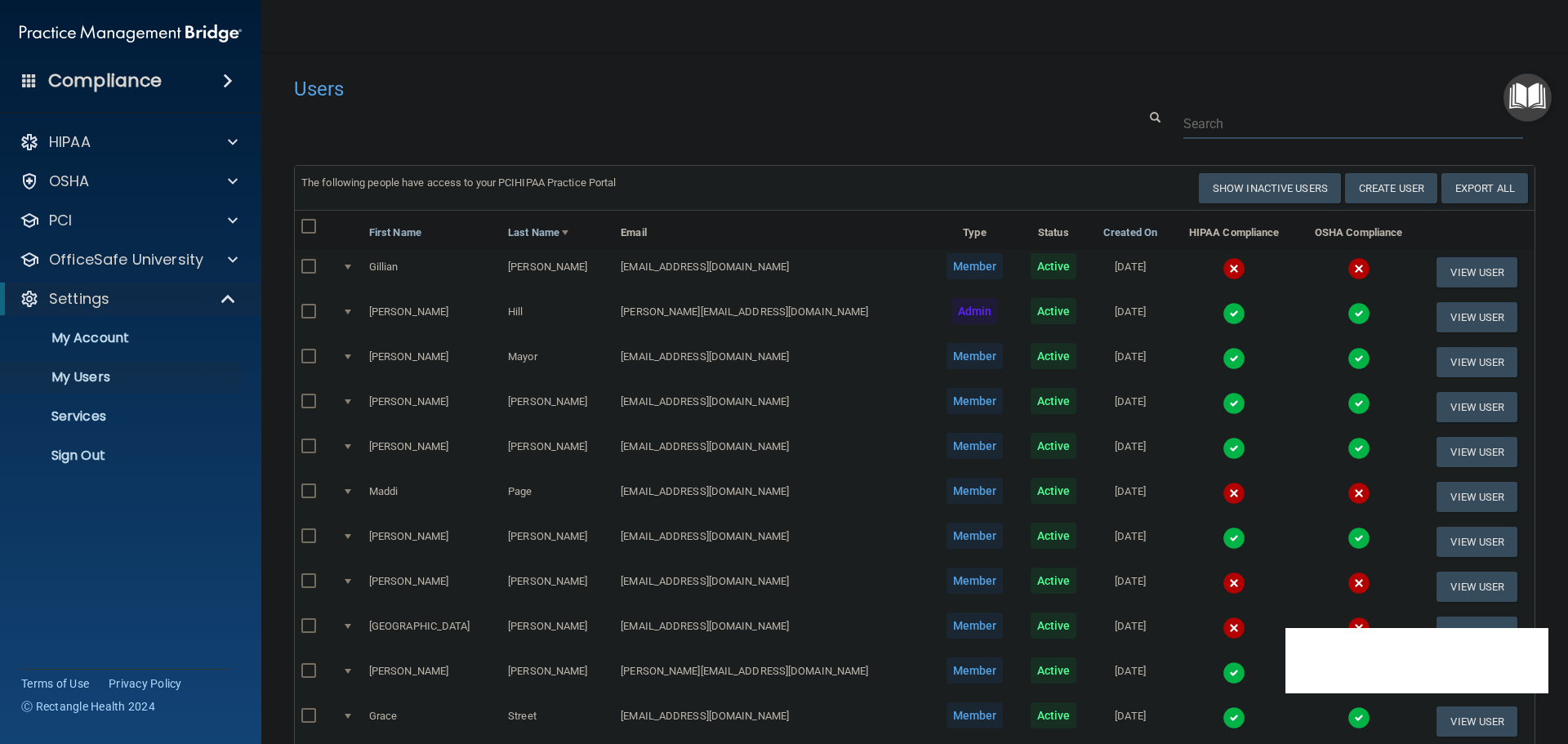
paste input "[EMAIL_ADDRESS][DOMAIN_NAME]"
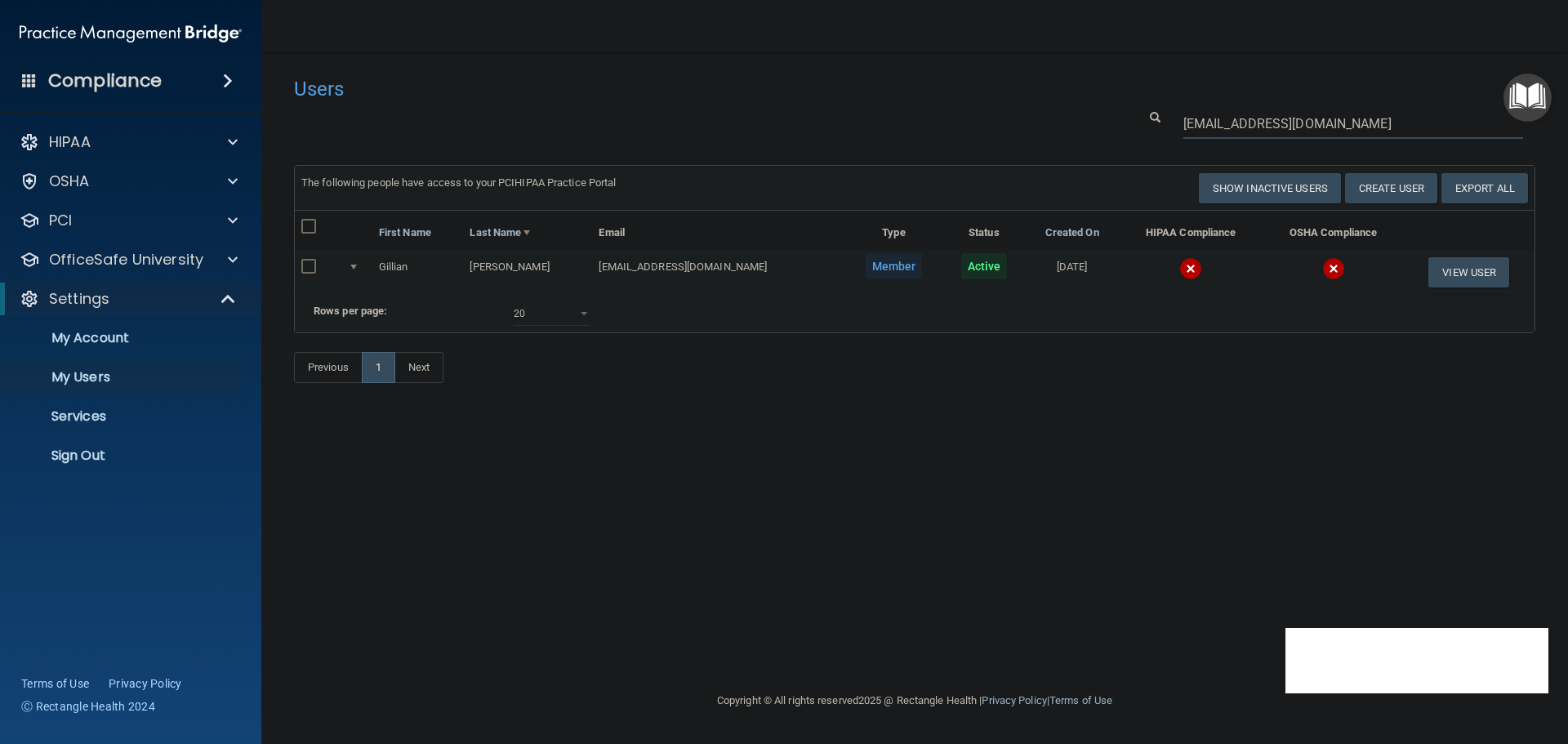
type input "[EMAIL_ADDRESS][DOMAIN_NAME]"
click at [1179, 272] on img at bounding box center [1190, 268] width 23 height 23
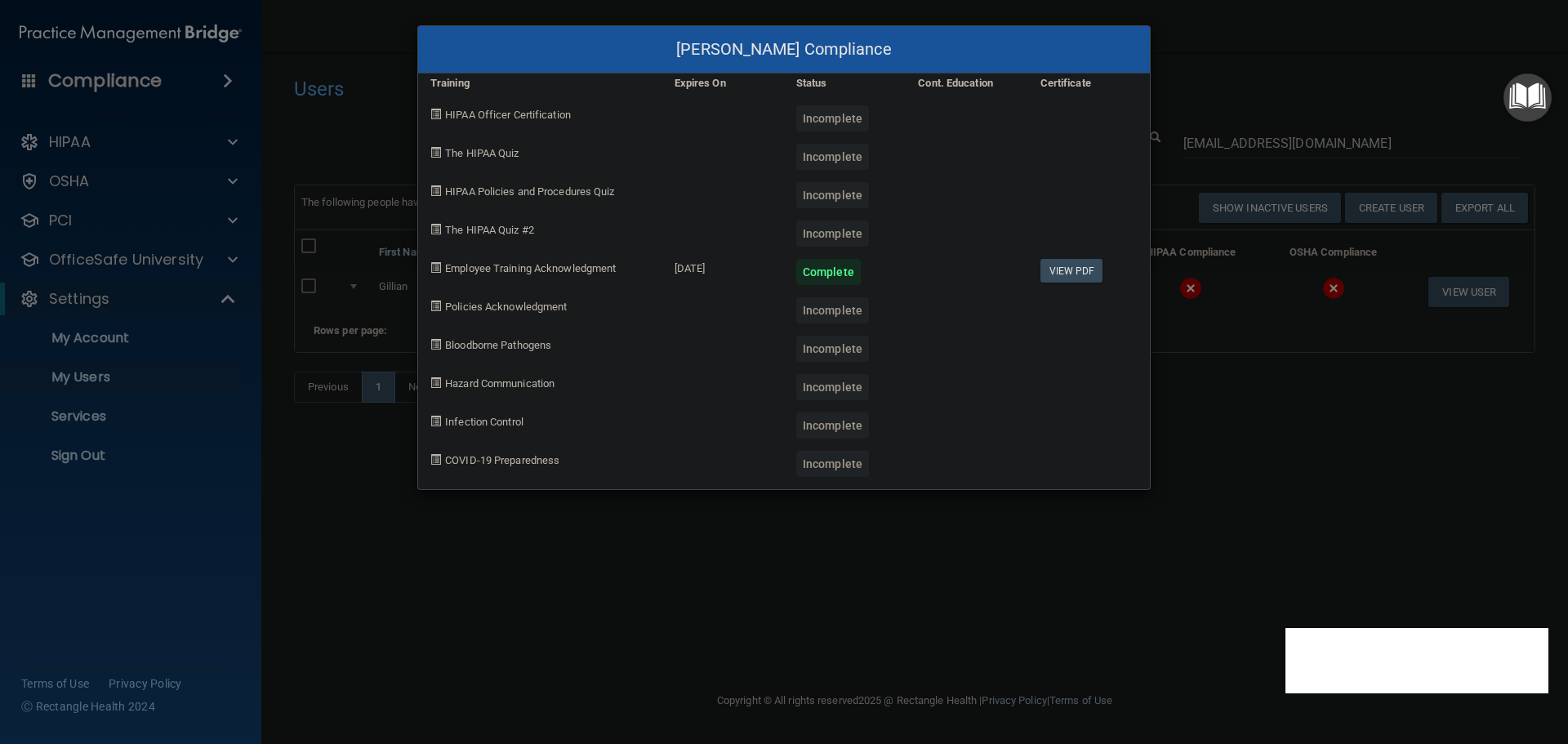
click at [1208, 445] on div "[PERSON_NAME] Compliance Training Expires On Status Cont. Education Certificate…" at bounding box center [784, 372] width 1568 height 744
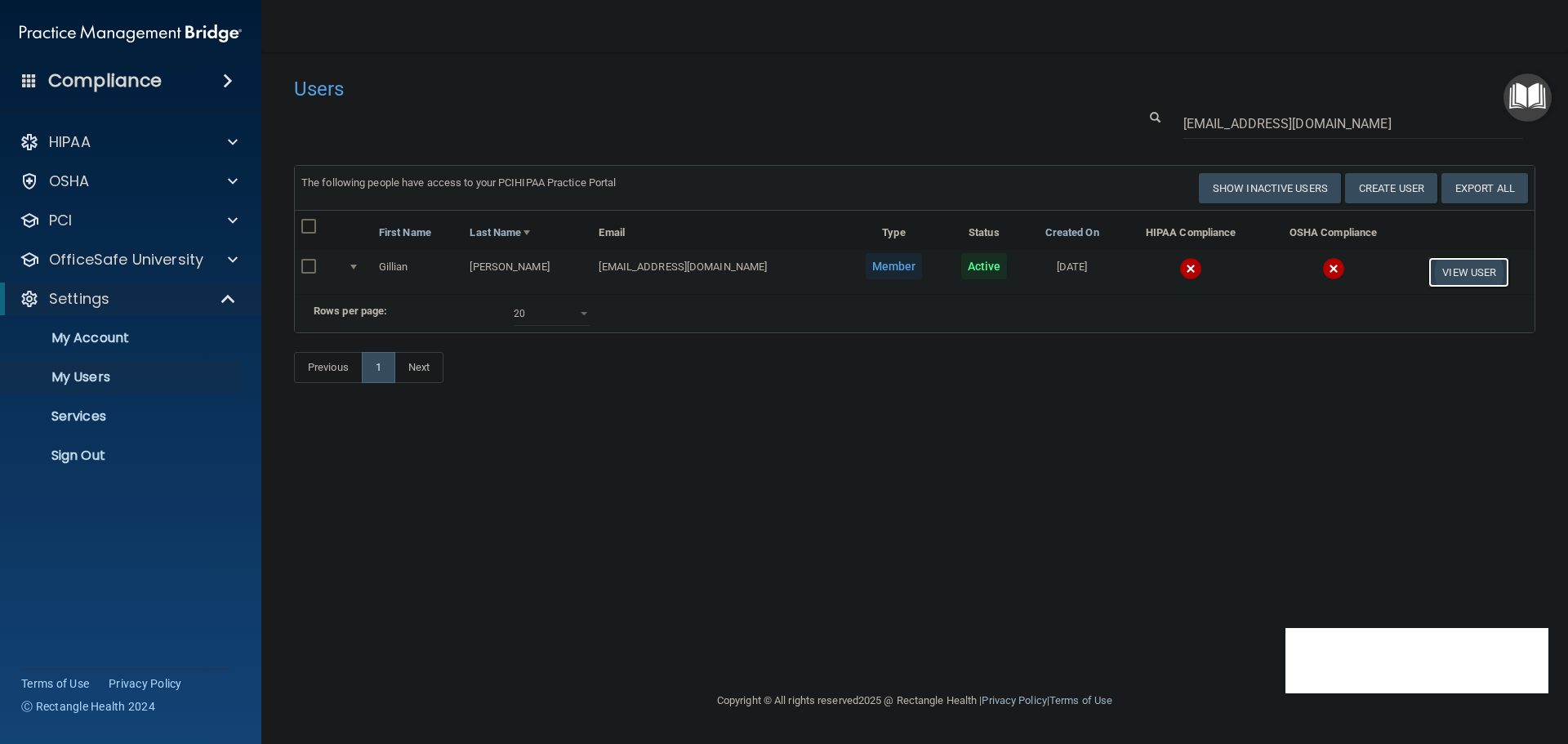
click at [1455, 275] on button "View User" at bounding box center [1469, 271] width 80 height 30
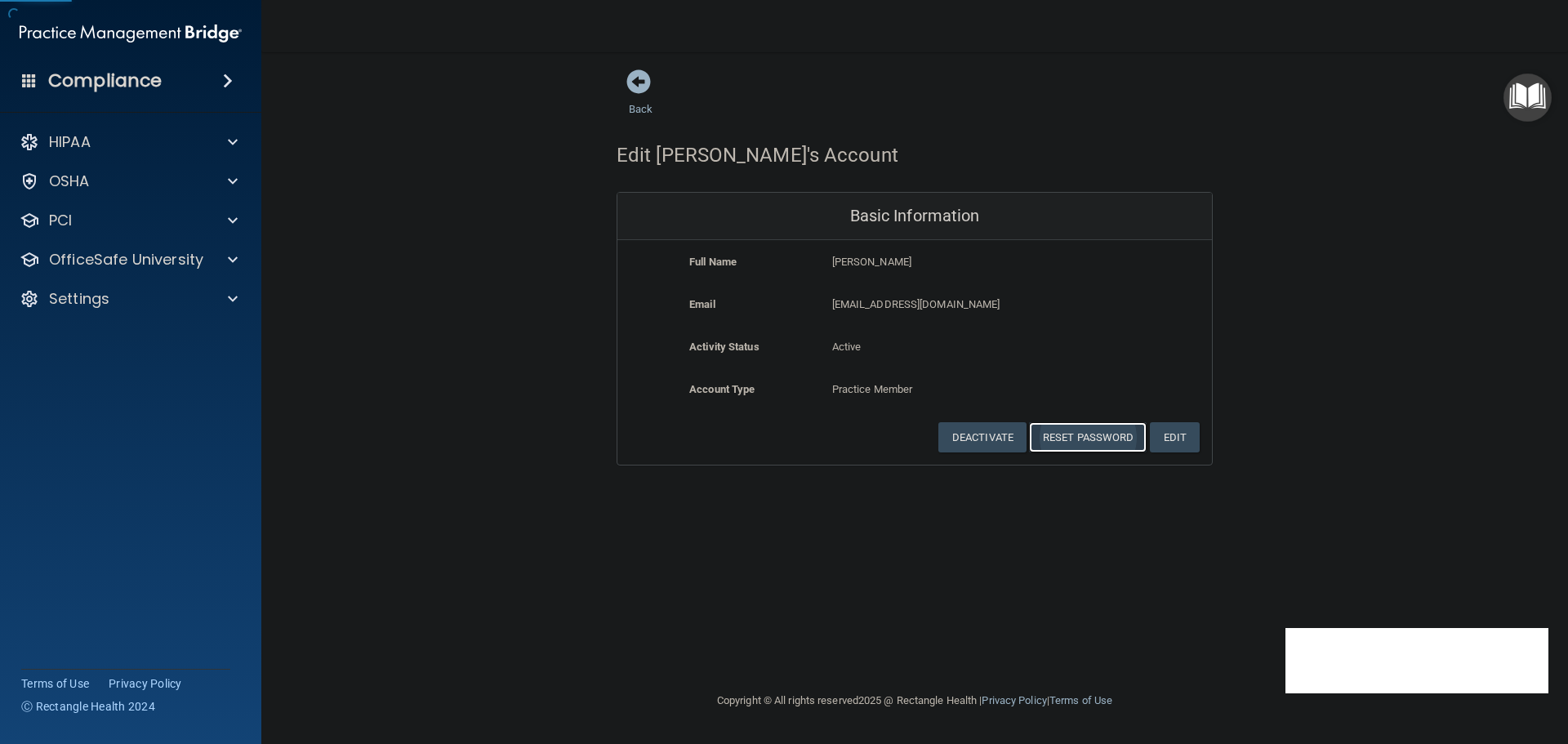
click at [1063, 432] on button "Reset Password" at bounding box center [1087, 437] width 117 height 30
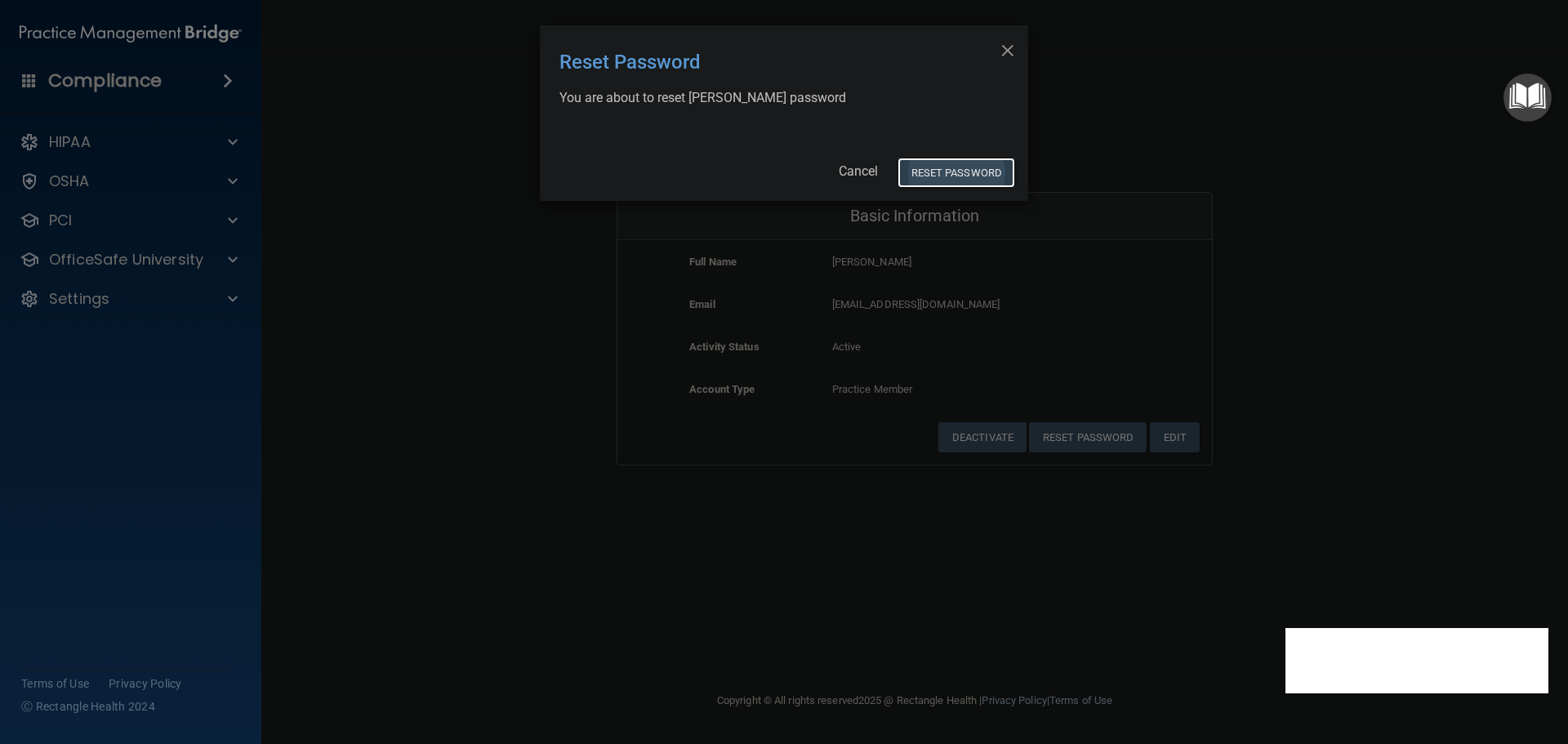
click at [955, 158] on button "Reset Password" at bounding box center [956, 172] width 117 height 30
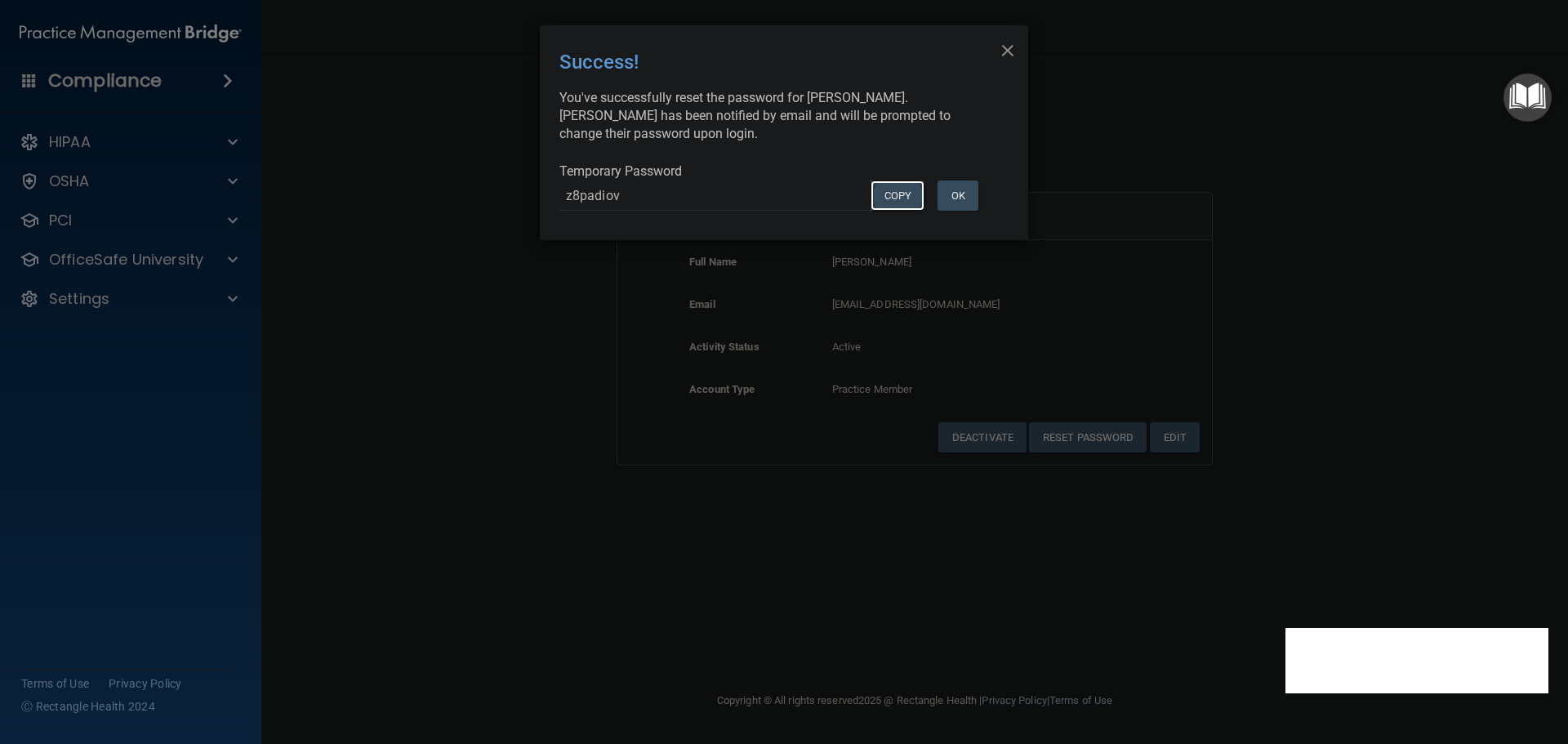
click at [890, 201] on button "COPY" at bounding box center [897, 195] width 54 height 30
